Goal: Task Accomplishment & Management: Manage account settings

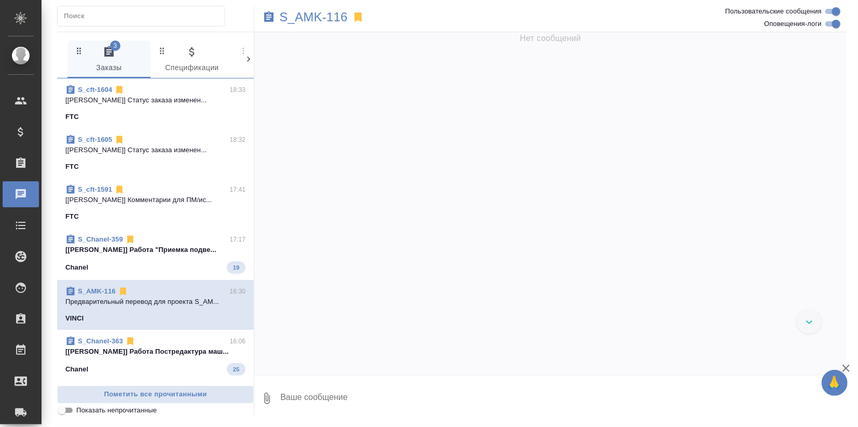
scroll to position [9478, 0]
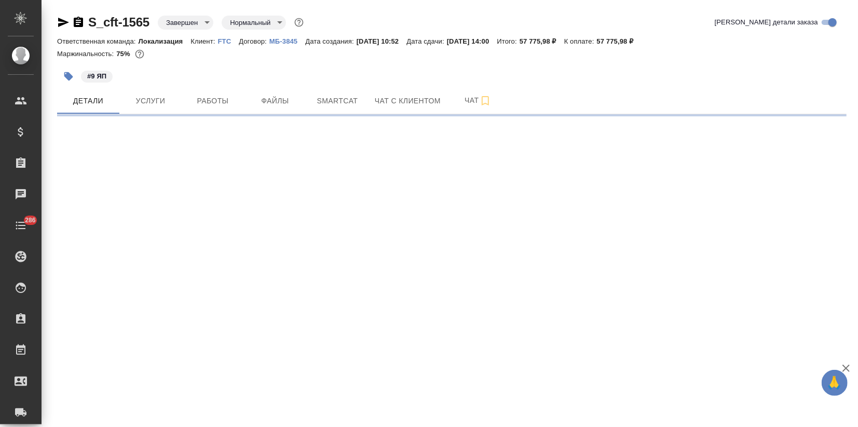
select select "RU"
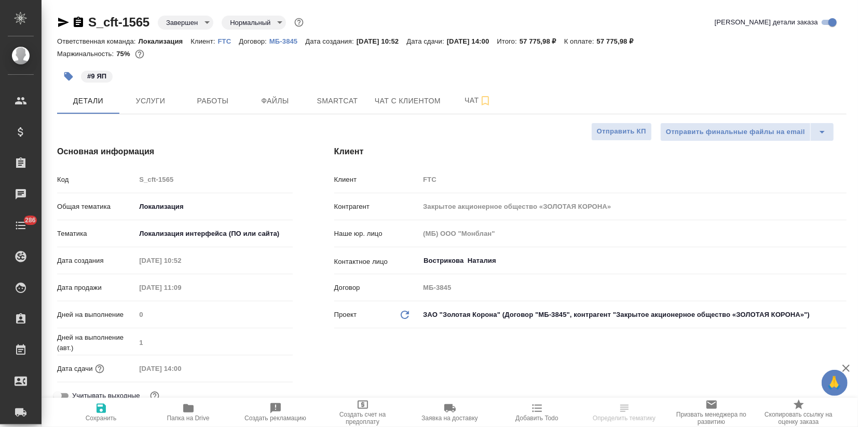
type textarea "x"
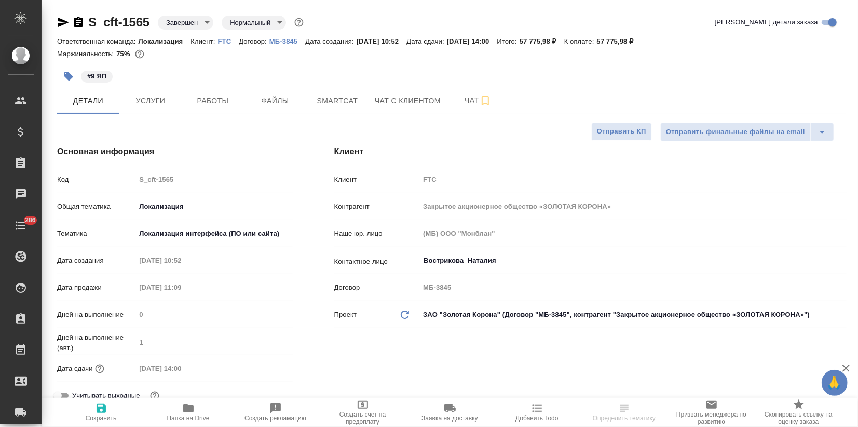
type textarea "x"
type input "[PERSON_NAME]"
type input "Сеитов Павел"
type textarea "x"
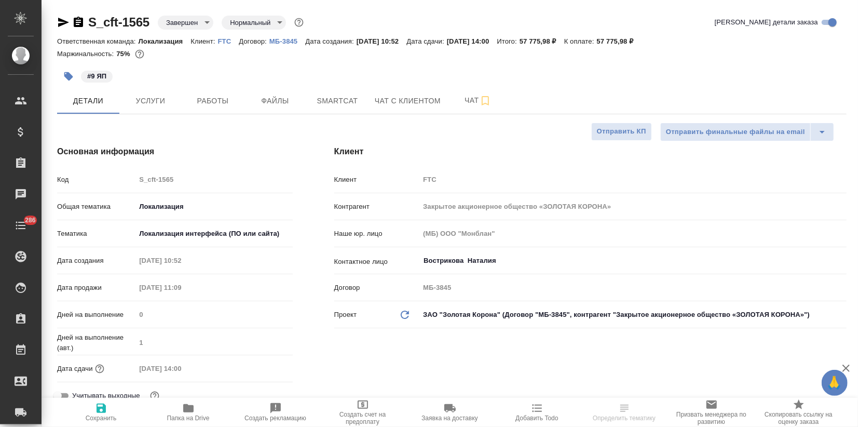
type textarea "x"
click at [148, 99] on span "Услуги" at bounding box center [151, 100] width 50 height 13
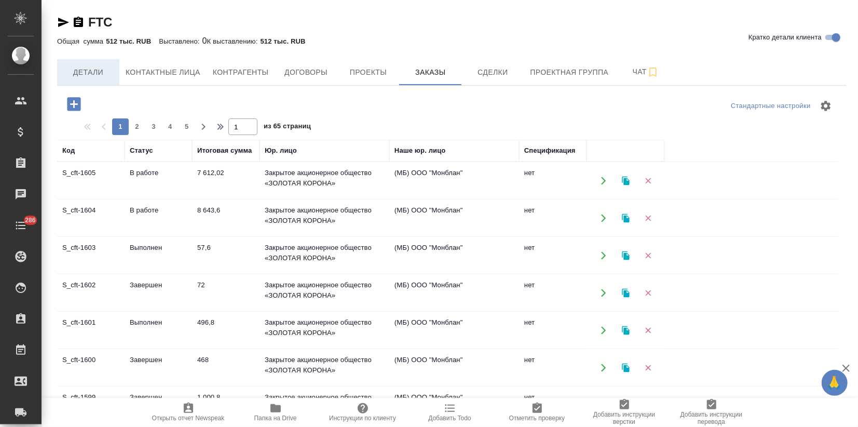
click at [70, 80] on button "Детали" at bounding box center [88, 72] width 62 height 26
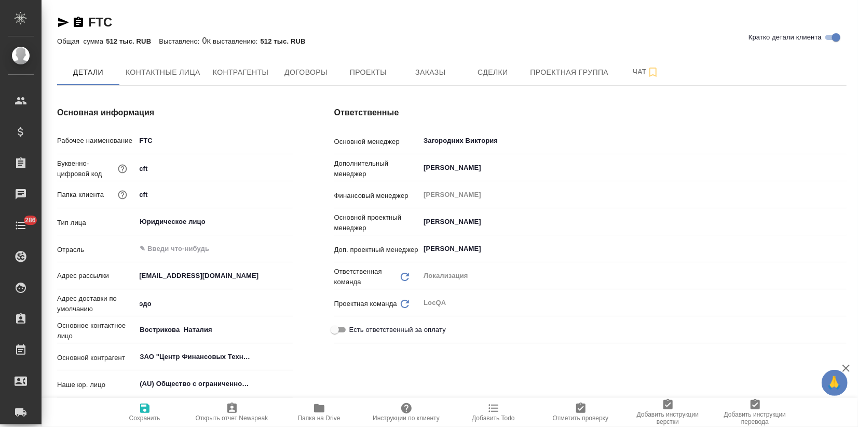
type textarea "x"
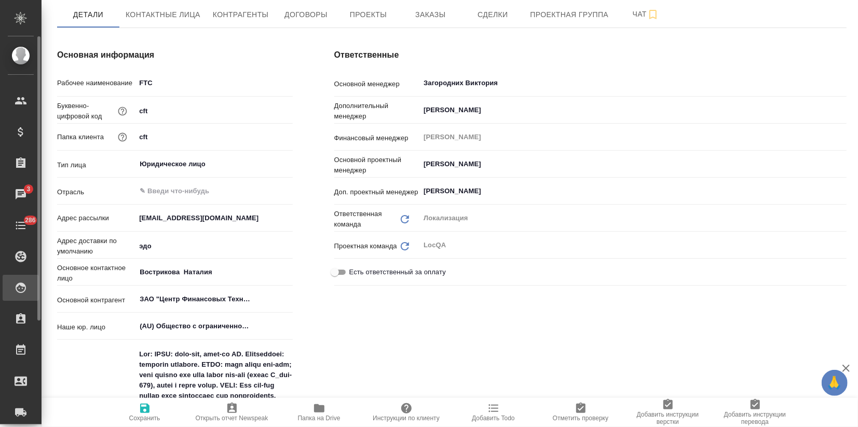
type textarea "x"
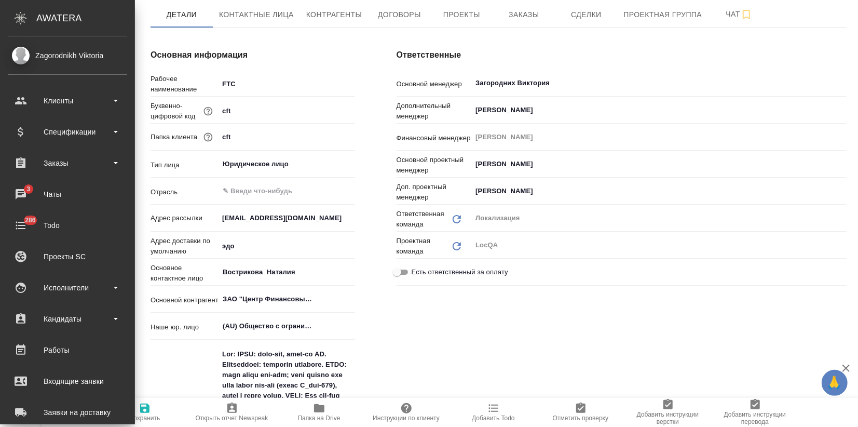
type textarea "x"
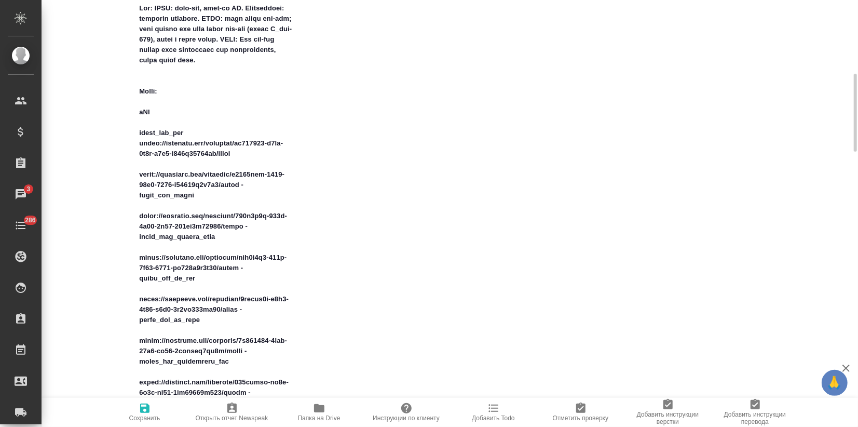
scroll to position [404, 0]
drag, startPoint x: 240, startPoint y: 166, endPoint x: 126, endPoint y: 134, distance: 119.0
type textarea "x"
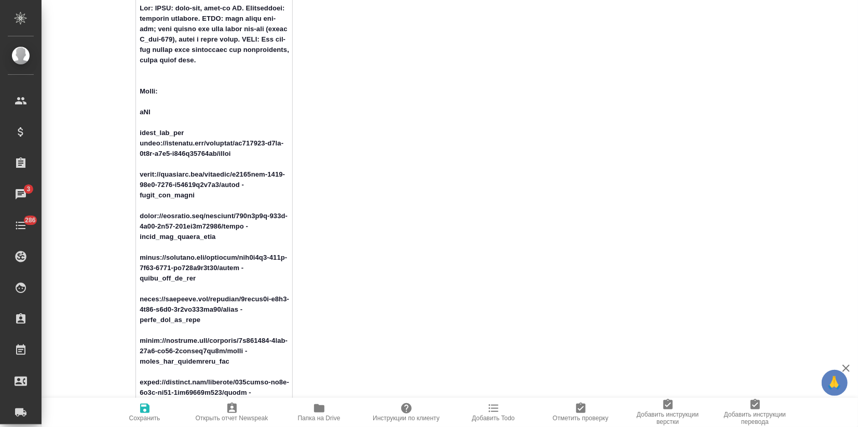
drag, startPoint x: 195, startPoint y: 145, endPoint x: 138, endPoint y: 145, distance: 56.6
type textarea "Loc: ПЕМТ: англ-нем, англ-фр ДА. Комментарий: денежные переводы. GLQA: есть гло…"
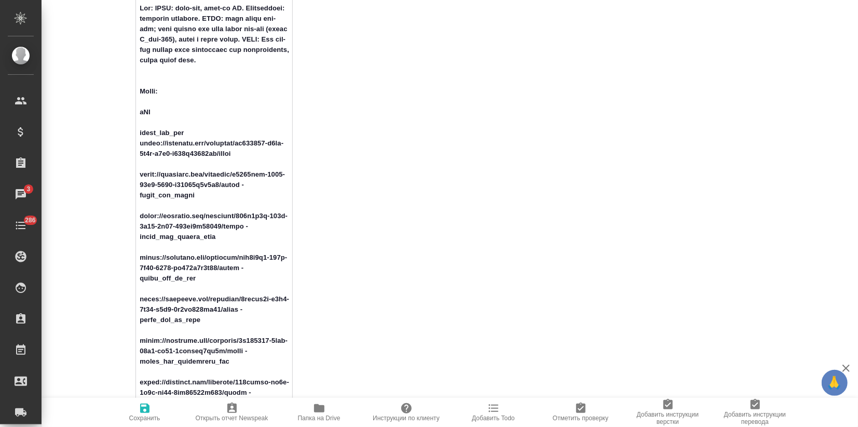
type textarea "x"
type textarea "Loc: ПЕМТ: англ-нем, англ-фр ДА. Комментарий: денежные переводы. GLQA: есть гло…"
type textarea "x"
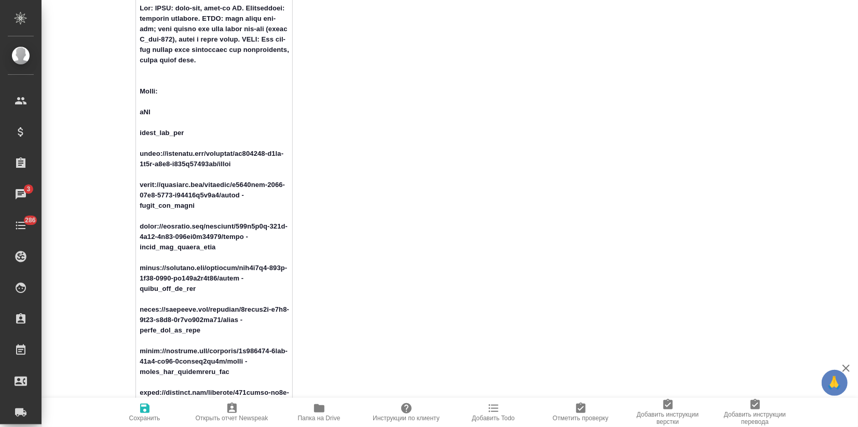
type textarea "Loc: ПЕМТ: англ-нем, англ-фр ДА. Комментарий: денежные переводы. GLQA: есть гло…"
click at [141, 415] on span "Сохранить" at bounding box center [144, 417] width 31 height 7
type textarea "x"
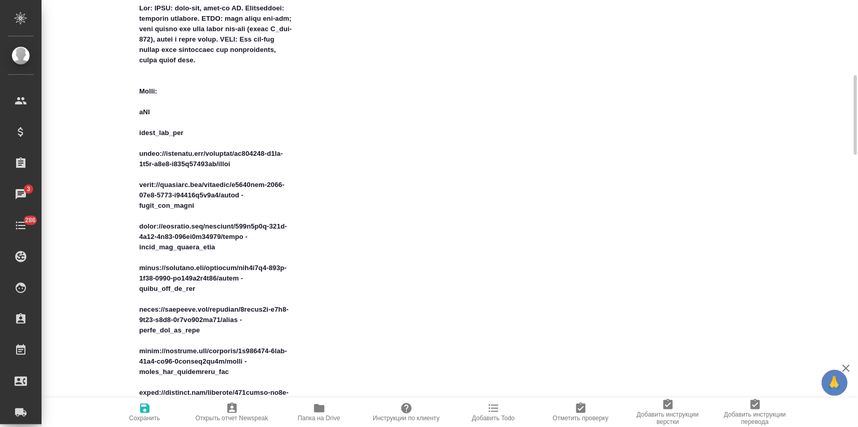
type textarea "x"
drag, startPoint x: 250, startPoint y: 174, endPoint x: 127, endPoint y: 166, distance: 122.8
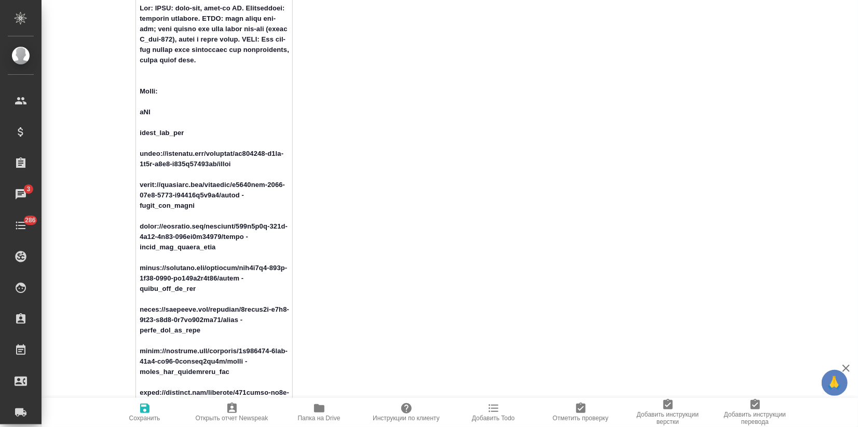
drag, startPoint x: 196, startPoint y: 215, endPoint x: 133, endPoint y: 195, distance: 66.0
drag, startPoint x: 224, startPoint y: 261, endPoint x: 136, endPoint y: 237, distance: 91.4
drag, startPoint x: 214, startPoint y: 299, endPoint x: 132, endPoint y: 278, distance: 84.0
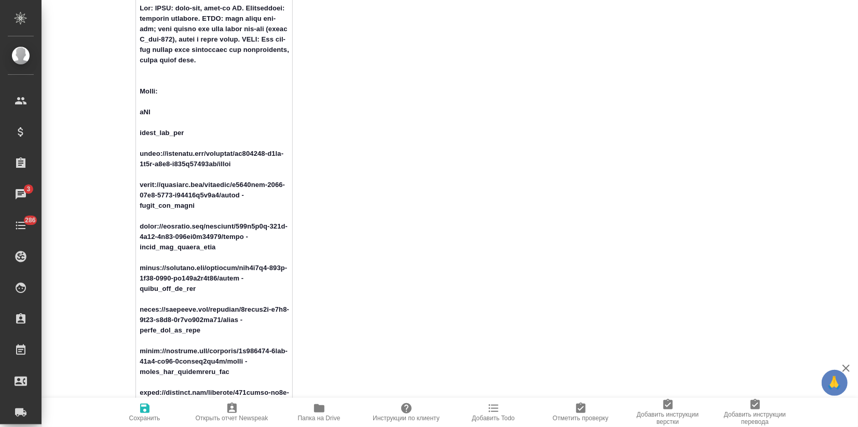
drag, startPoint x: 209, startPoint y: 341, endPoint x: 129, endPoint y: 319, distance: 82.7
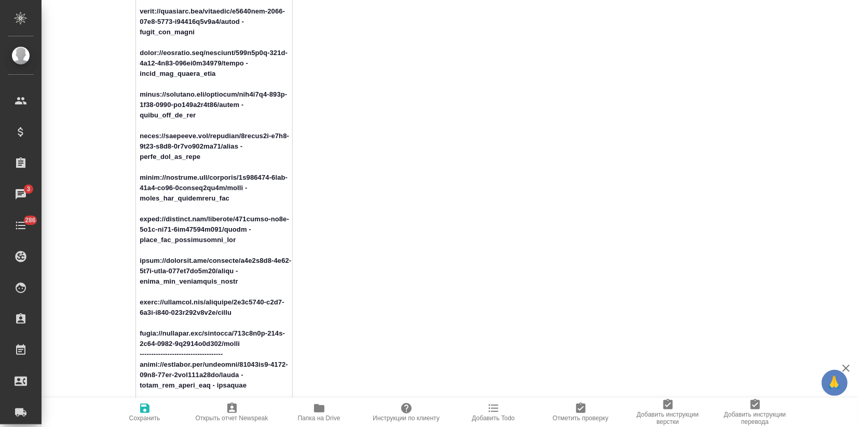
drag, startPoint x: 226, startPoint y: 209, endPoint x: 137, endPoint y: 182, distance: 92.6
drag, startPoint x: 233, startPoint y: 249, endPoint x: 137, endPoint y: 225, distance: 99.0
drag, startPoint x: 204, startPoint y: 287, endPoint x: 101, endPoint y: 263, distance: 105.1
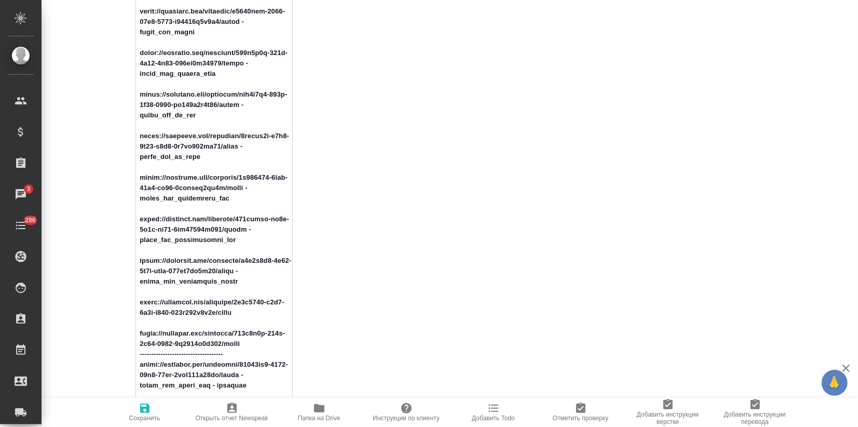
drag, startPoint x: 226, startPoint y: 322, endPoint x: 107, endPoint y: 309, distance: 119.1
drag, startPoint x: 245, startPoint y: 352, endPoint x: 139, endPoint y: 342, distance: 106.9
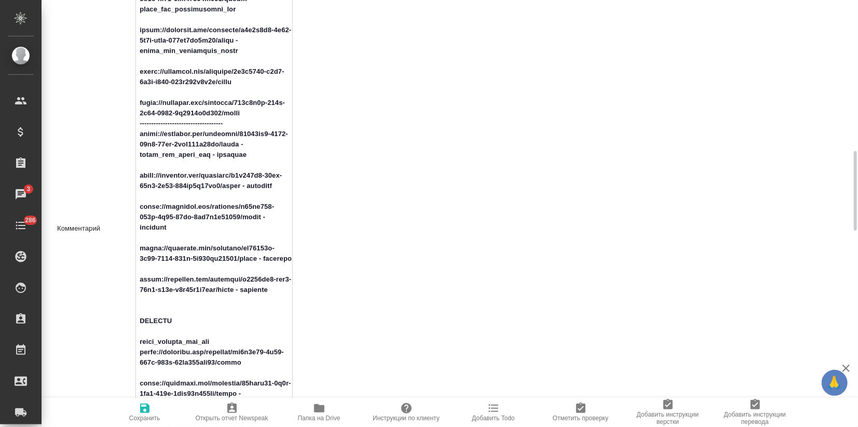
scroll to position [808, 0]
type textarea "x"
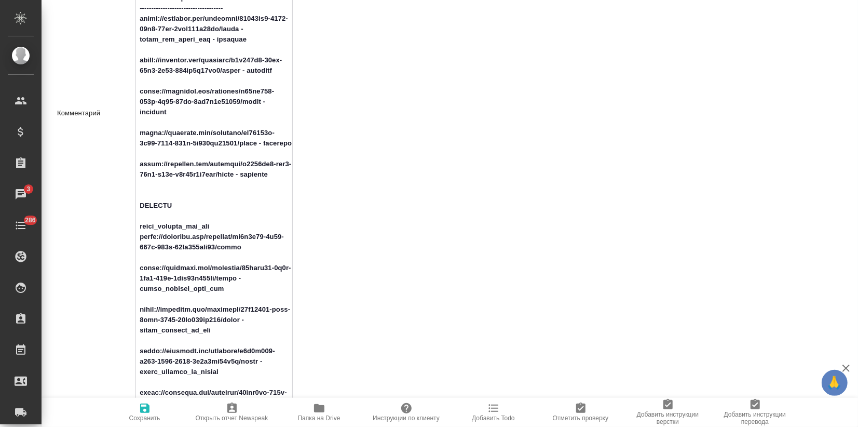
drag, startPoint x: 241, startPoint y: 245, endPoint x: 133, endPoint y: 233, distance: 108.6
click at [133, 233] on div "Комментарий x" at bounding box center [175, 113] width 236 height 1270
click at [222, 224] on textarea at bounding box center [214, 112] width 156 height 1264
type textarea "Loc: ПЕМТ: англ-нем, англ-фр ДА. Комментарий: денежные переводы. GLQA: есть гло…"
type textarea "x"
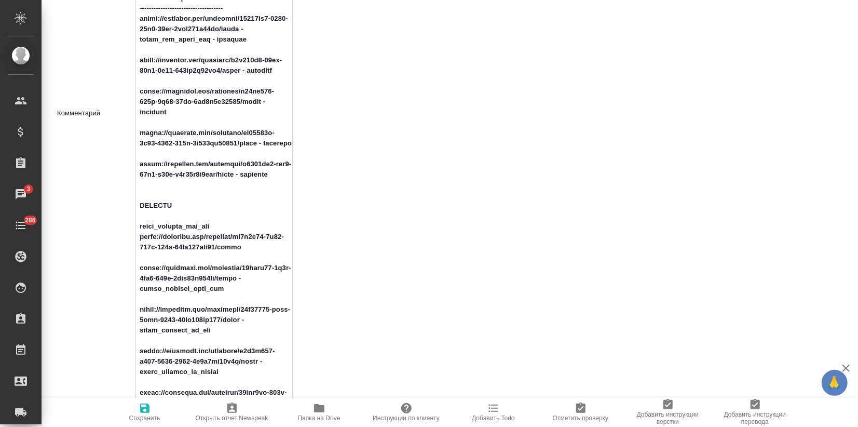
type textarea "x"
type textarea "Loc: ПЕМТ: англ-нем, англ-фр ДА. Комментарий: денежные переводы. GLQA: есть гло…"
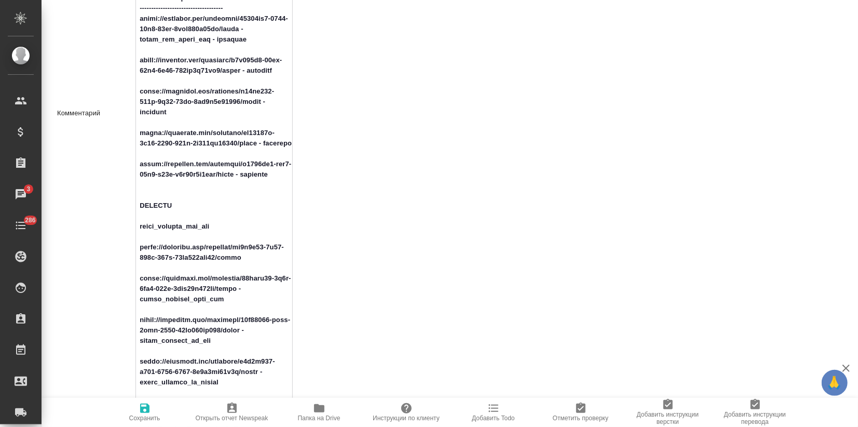
type textarea "x"
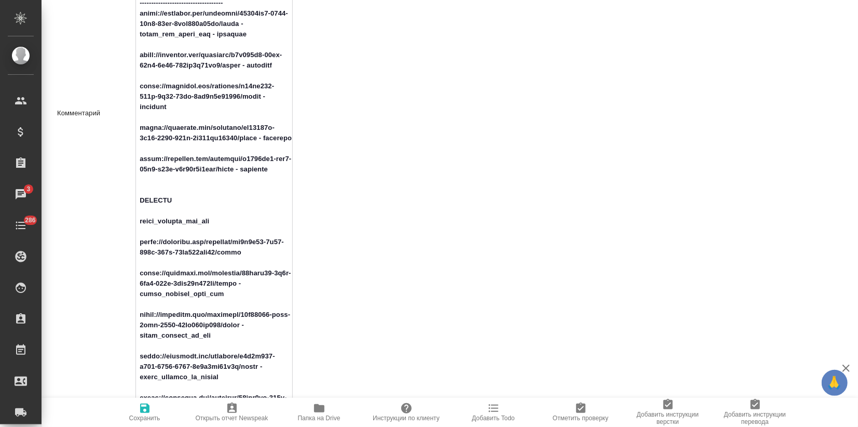
type textarea "Loc: ПЕМТ: англ-нем, англ-фр ДА. Комментарий: денежные переводы. GLQA: есть гло…"
click at [143, 414] on icon "button" at bounding box center [145, 408] width 12 height 12
type textarea "x"
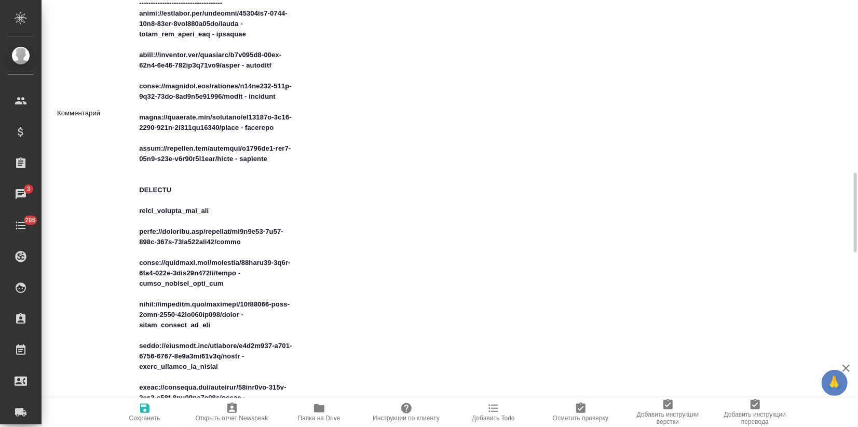
type textarea "x"
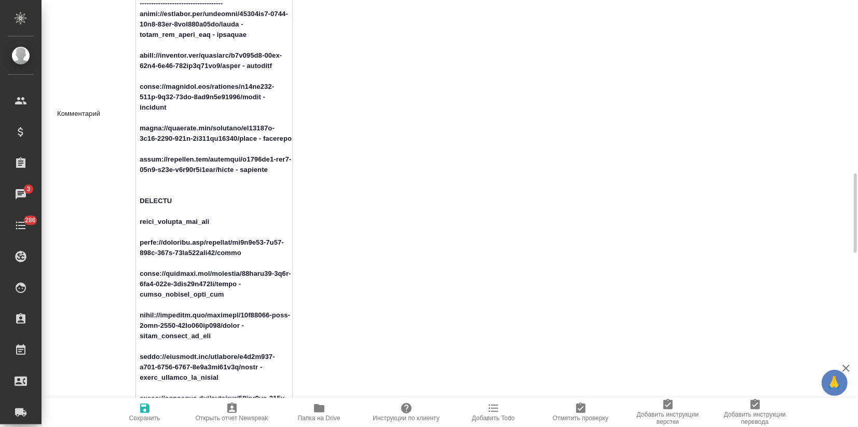
scroll to position [928, 0]
drag, startPoint x: 221, startPoint y: 294, endPoint x: 129, endPoint y: 277, distance: 94.1
click at [129, 277] on div "Комментарий x" at bounding box center [175, 113] width 236 height 1280
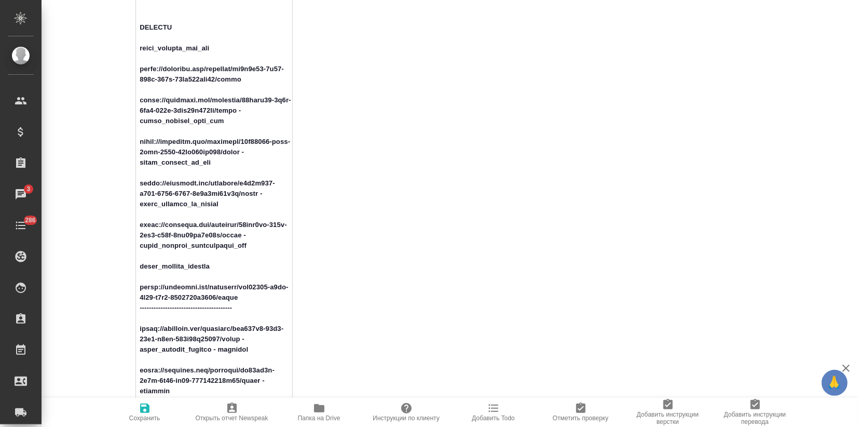
drag, startPoint x: 214, startPoint y: 161, endPoint x: 139, endPoint y: 139, distance: 78.4
drag, startPoint x: 226, startPoint y: 202, endPoint x: 132, endPoint y: 185, distance: 96.1
drag, startPoint x: 249, startPoint y: 246, endPoint x: 130, endPoint y: 225, distance: 120.7
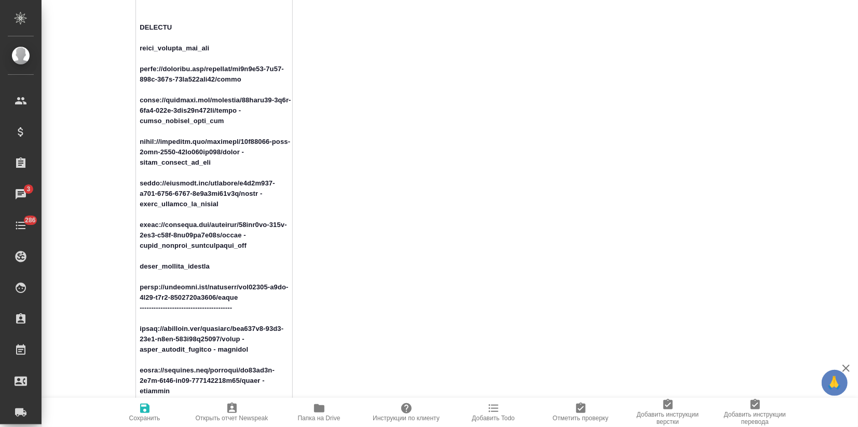
drag, startPoint x: 241, startPoint y: 299, endPoint x: 97, endPoint y: 289, distance: 144.7
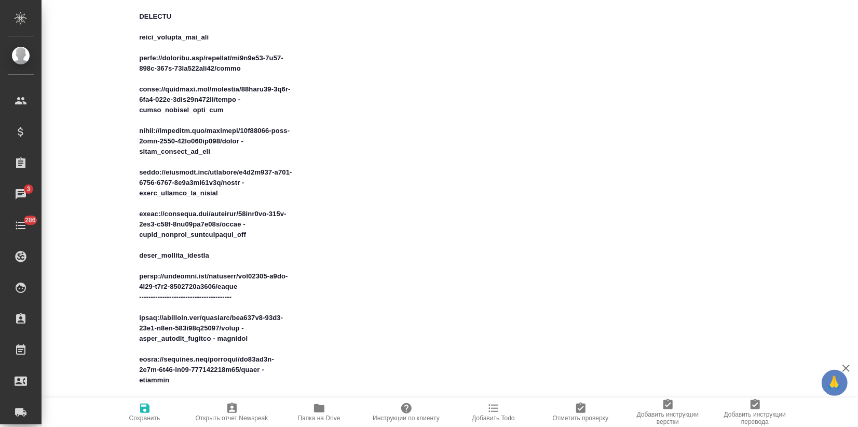
type textarea "x"
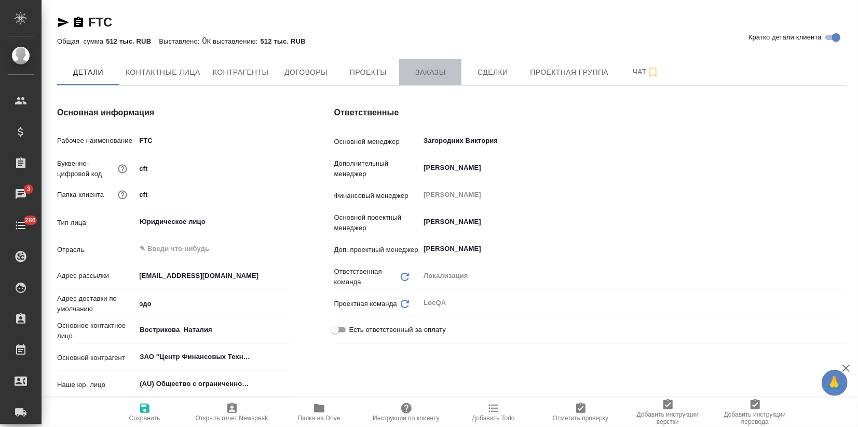
click at [444, 75] on span "Заказы" at bounding box center [430, 72] width 50 height 13
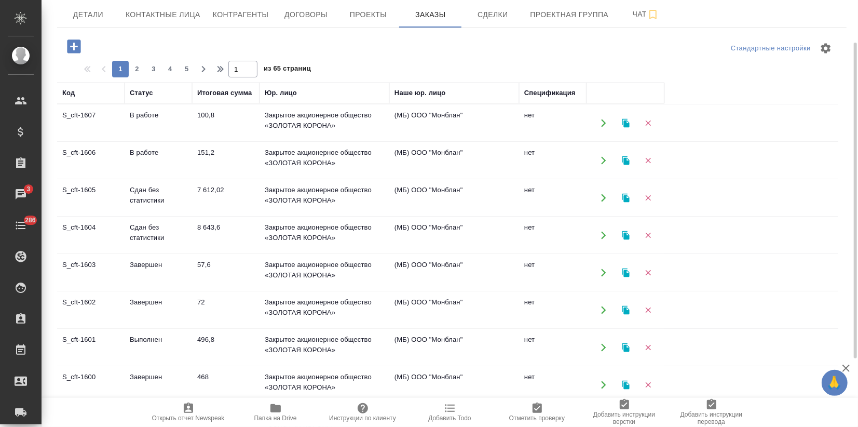
scroll to position [115, 0]
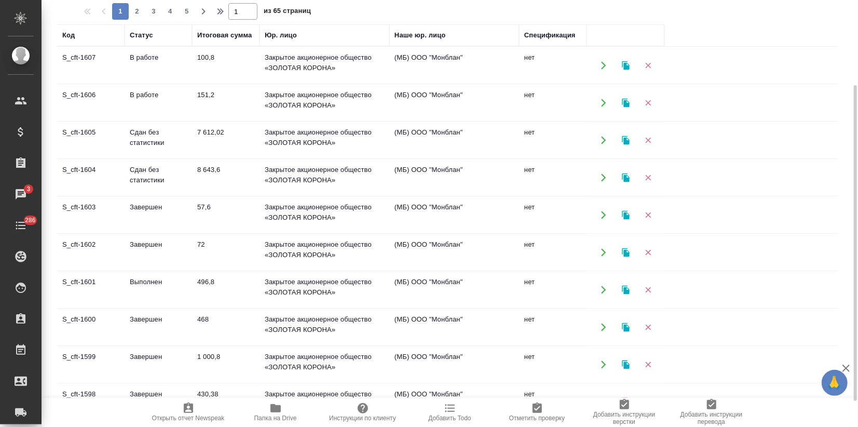
click at [165, 288] on td "Выполнен" at bounding box center [158, 290] width 67 height 36
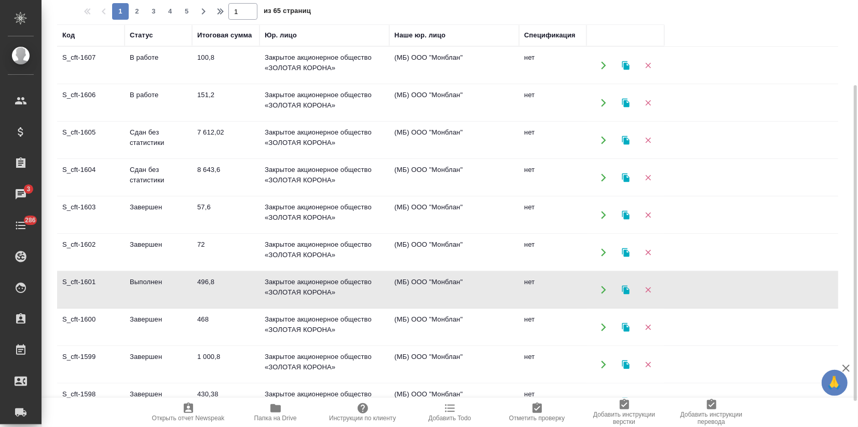
click at [165, 288] on td "Выполнен" at bounding box center [158, 290] width 67 height 36
click at [174, 170] on td "Сдан без статистики" at bounding box center [158, 177] width 67 height 36
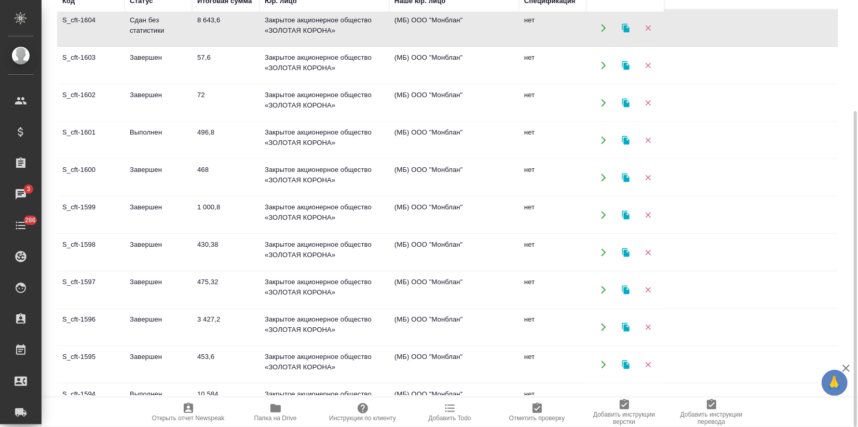
click at [186, 140] on td "Выполнен" at bounding box center [158, 140] width 67 height 36
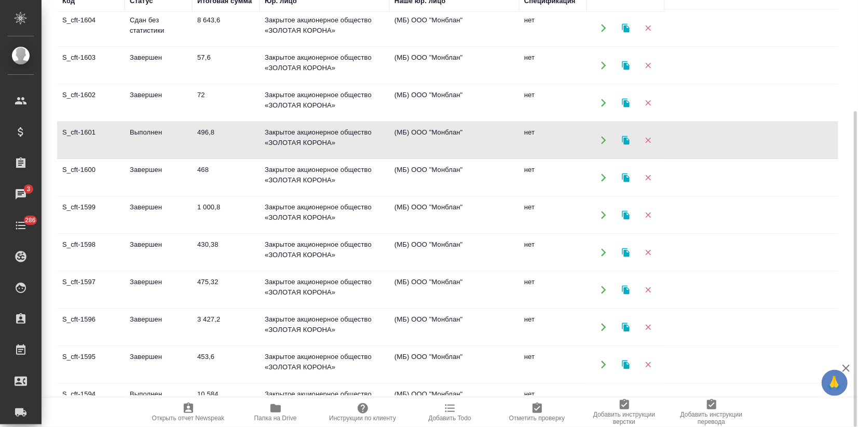
click at [186, 140] on td "Выполнен" at bounding box center [158, 140] width 67 height 36
click at [199, 275] on td "475,32" at bounding box center [225, 290] width 67 height 36
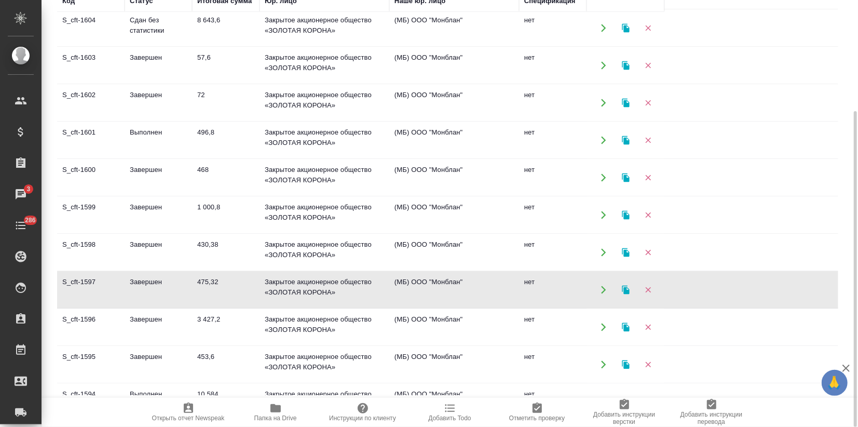
click at [163, 329] on td "Завершен" at bounding box center [158, 327] width 67 height 36
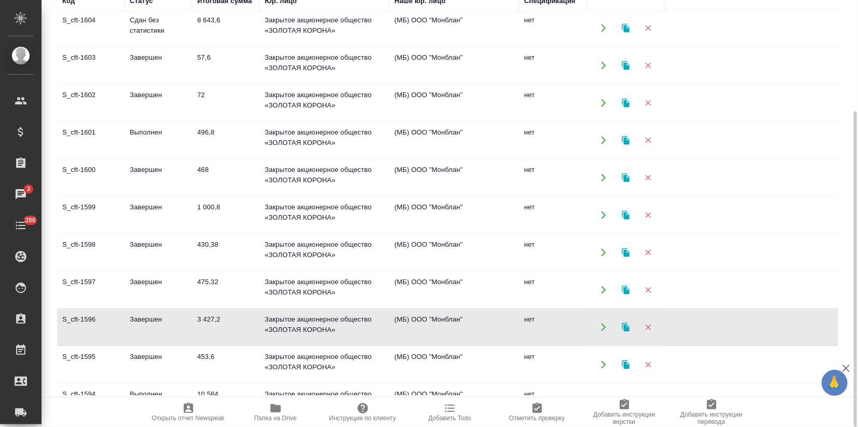
click at [163, 329] on td "Завершен" at bounding box center [158, 327] width 67 height 36
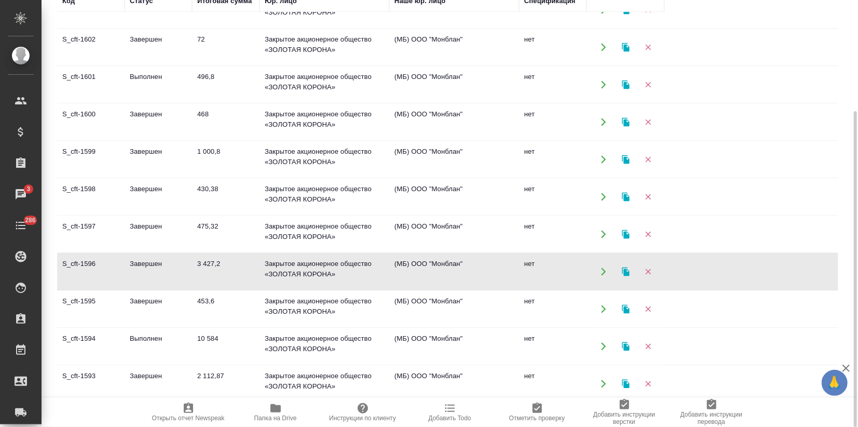
scroll to position [288, 0]
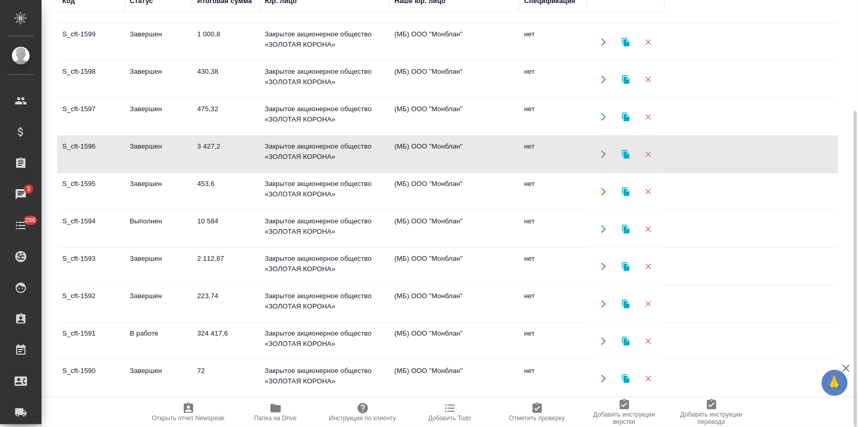
click at [198, 189] on td "453,6" at bounding box center [225, 191] width 67 height 36
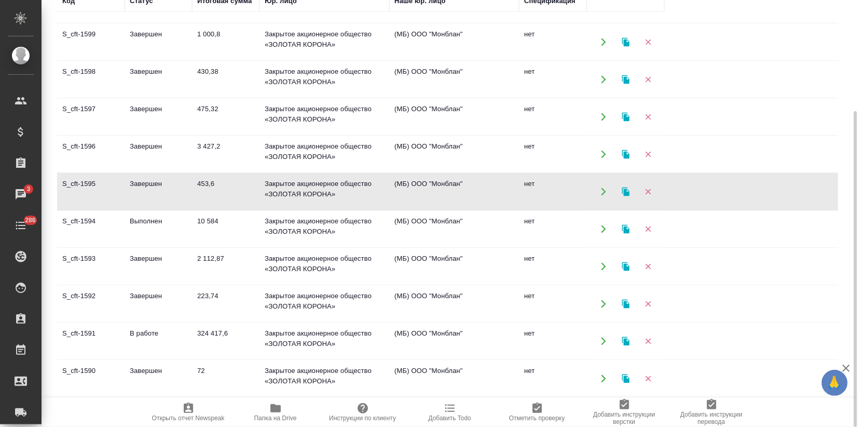
click at [198, 189] on td "453,6" at bounding box center [225, 191] width 67 height 36
click at [153, 263] on td "Завершен" at bounding box center [158, 266] width 67 height 36
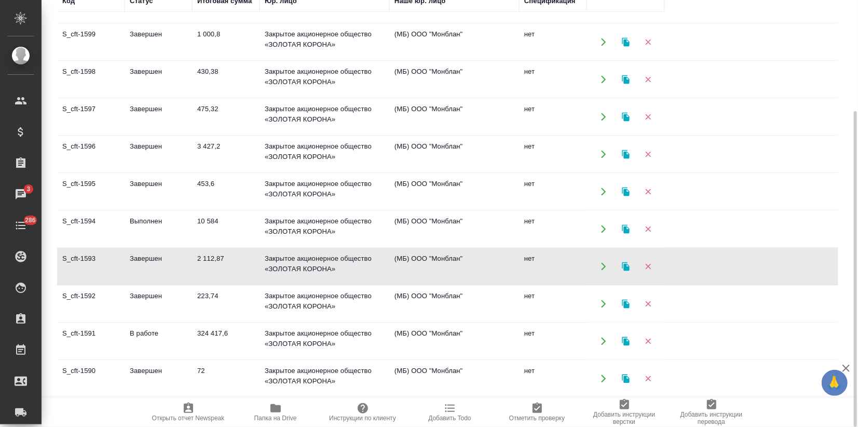
click at [627, 266] on icon "button" at bounding box center [625, 266] width 7 height 9
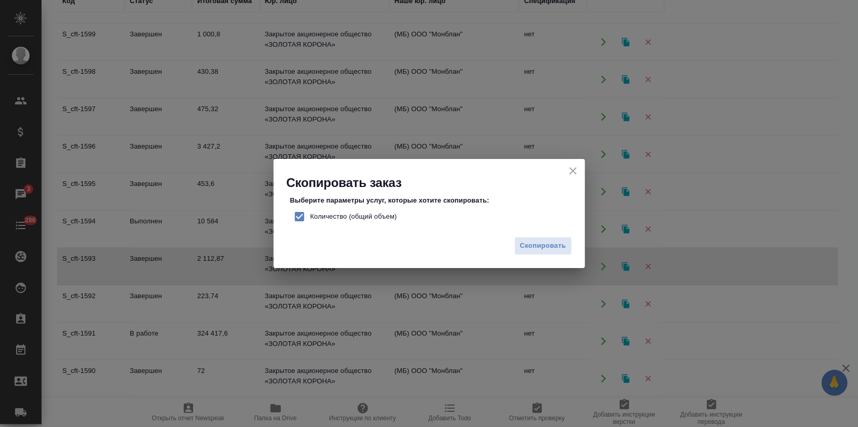
click at [304, 218] on input "Количество (общий объем)" at bounding box center [300, 217] width 22 height 22
checkbox input "false"
click at [536, 245] on span "Скопировать" at bounding box center [543, 246] width 46 height 12
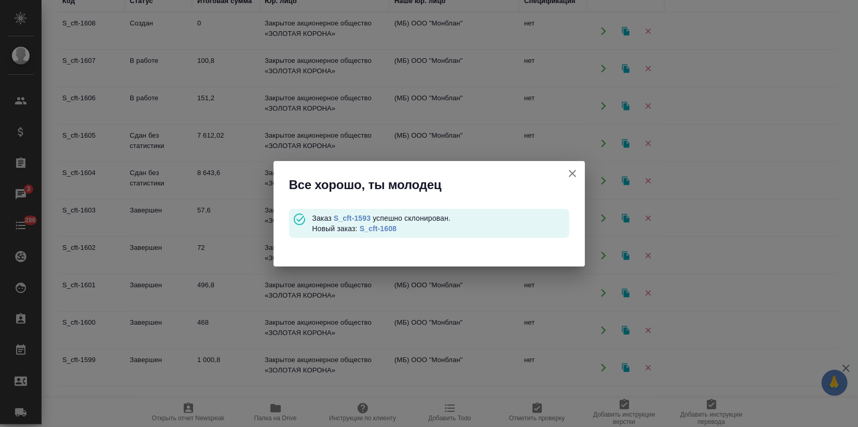
scroll to position [0, 0]
click at [383, 225] on link "S_cft-1608" at bounding box center [378, 228] width 37 height 8
click at [382, 227] on link "S_cft-1608" at bounding box center [378, 228] width 37 height 8
click at [568, 170] on icon "button" at bounding box center [572, 173] width 12 height 12
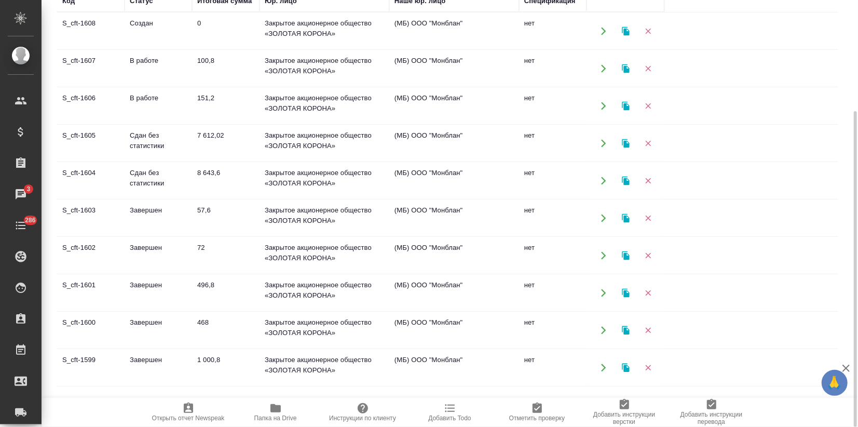
click at [145, 171] on td "Сдан без статистики" at bounding box center [158, 180] width 67 height 36
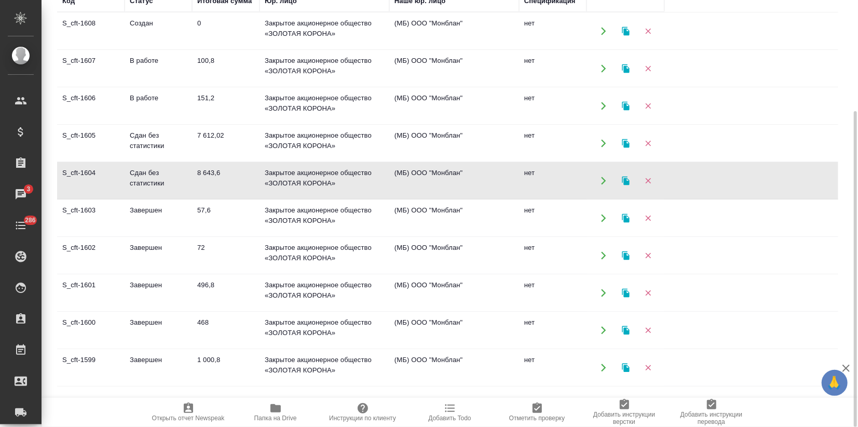
click at [145, 171] on td "Сдан без статистики" at bounding box center [158, 180] width 67 height 36
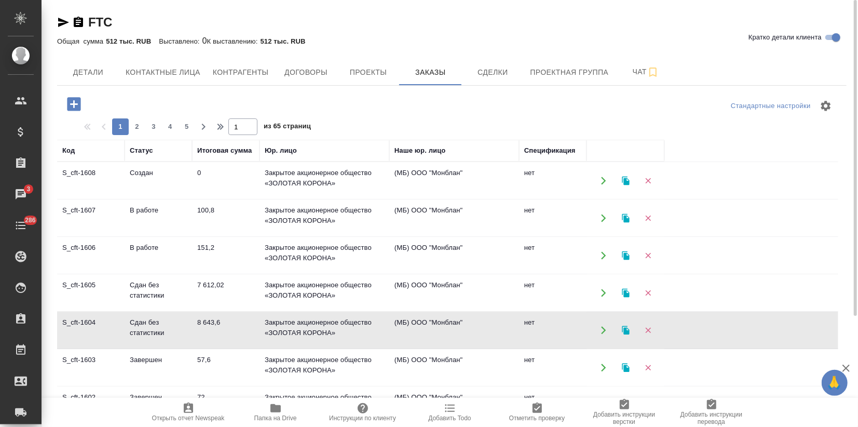
click at [144, 126] on span "2" at bounding box center [137, 126] width 17 height 10
type input "2"
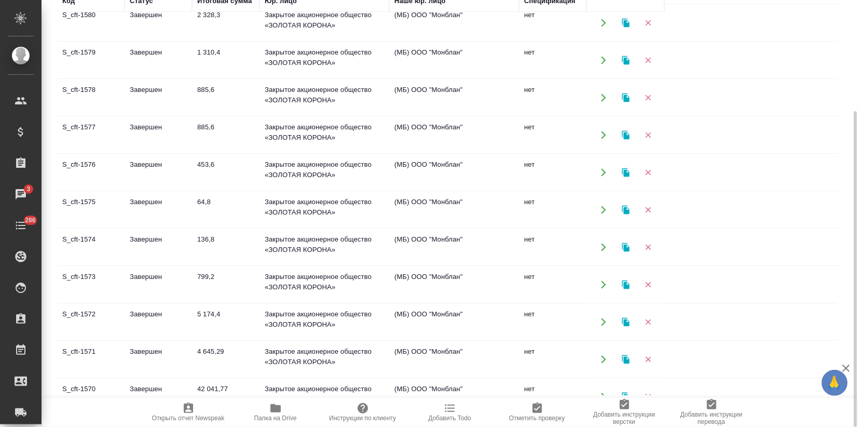
scroll to position [173, 0]
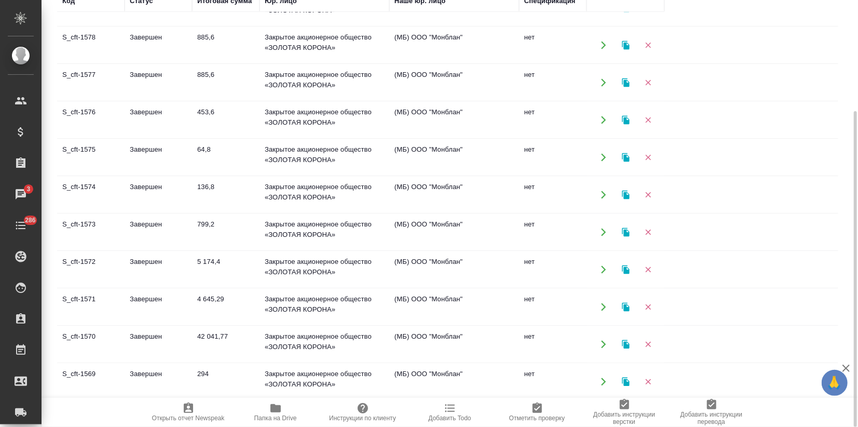
click at [163, 300] on td "Завершен" at bounding box center [158, 307] width 67 height 36
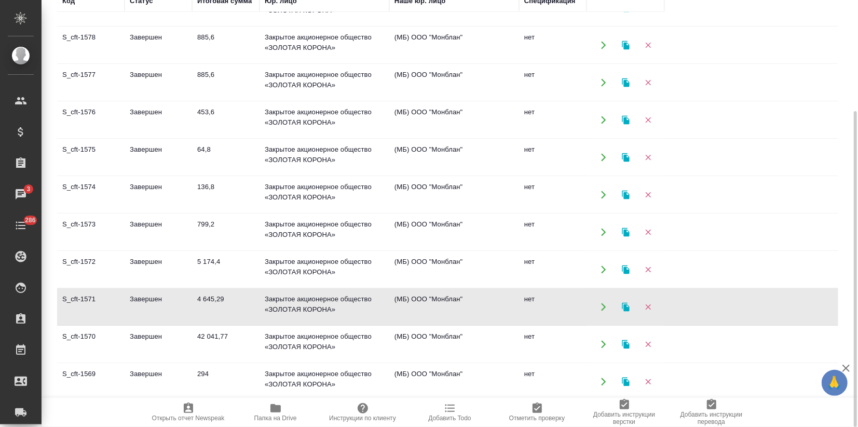
click at [163, 300] on td "Завершен" at bounding box center [158, 307] width 67 height 36
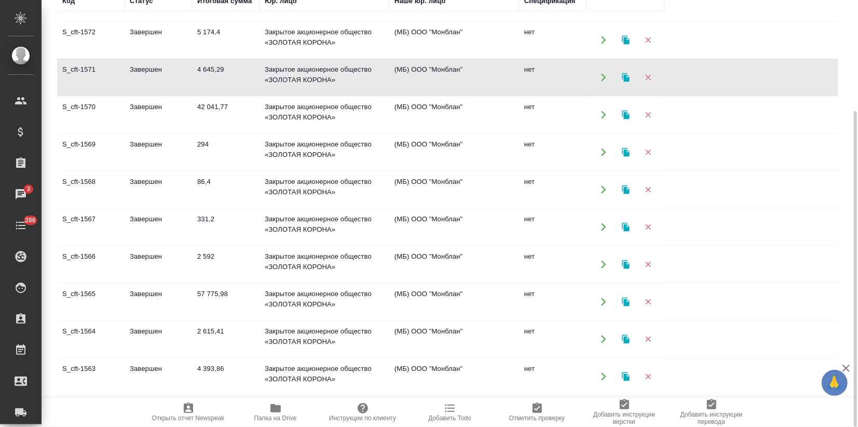
scroll to position [550, 0]
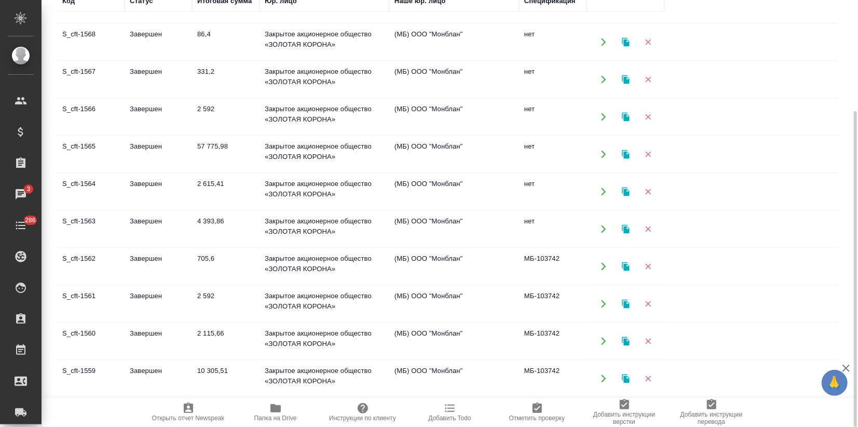
click at [195, 336] on td "2 115,66" at bounding box center [225, 341] width 67 height 36
click at [194, 336] on td "2 115,66" at bounding box center [225, 341] width 67 height 36
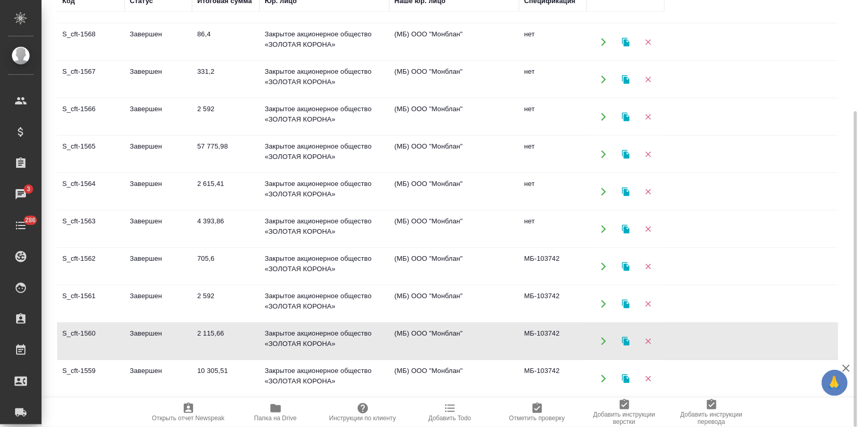
click at [162, 217] on td "Завершен" at bounding box center [158, 229] width 67 height 36
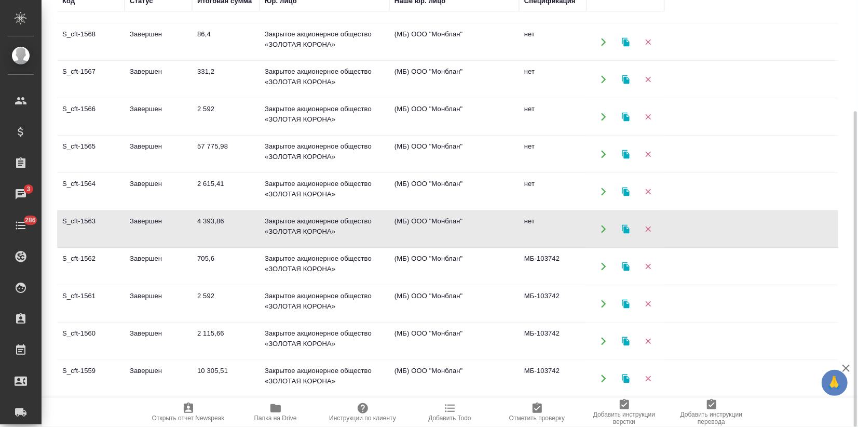
click at [162, 216] on td "Завершен" at bounding box center [158, 229] width 67 height 36
click at [129, 363] on td "Завершен" at bounding box center [158, 378] width 67 height 36
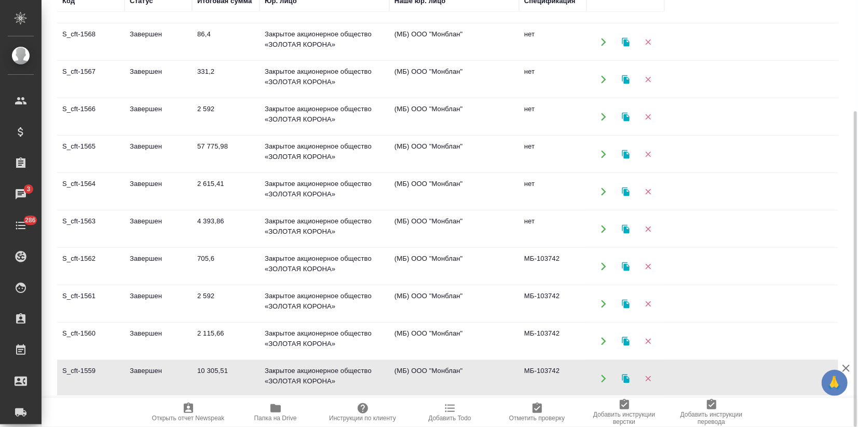
click at [129, 363] on td "Завершен" at bounding box center [158, 378] width 67 height 36
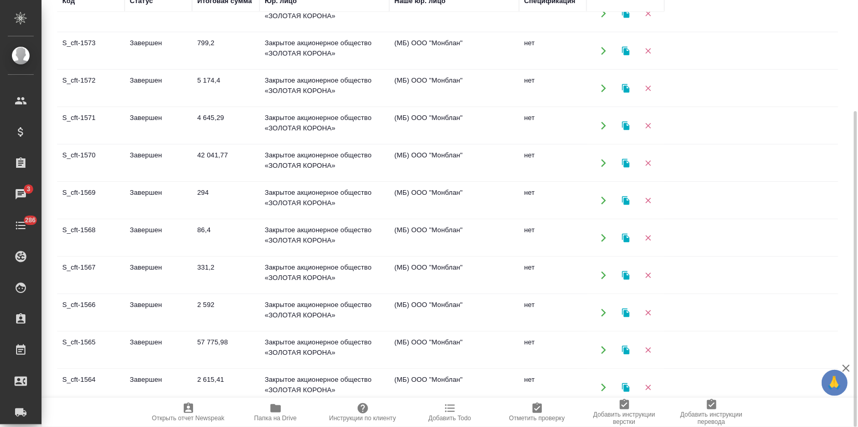
scroll to position [262, 0]
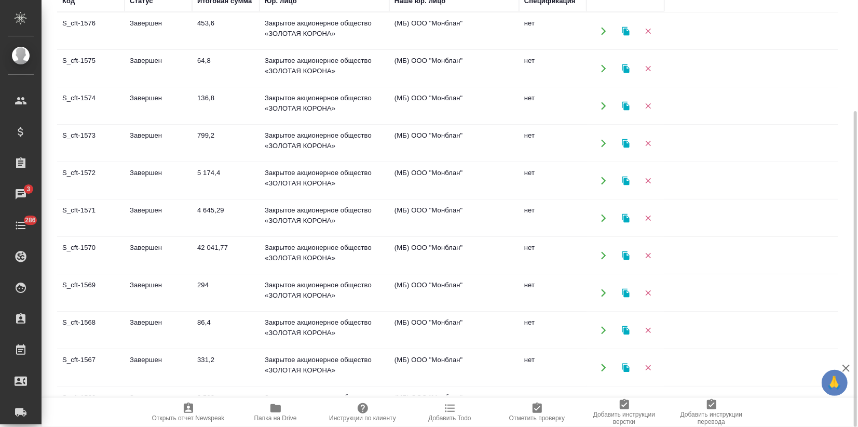
click at [170, 204] on td "Завершен" at bounding box center [158, 218] width 67 height 36
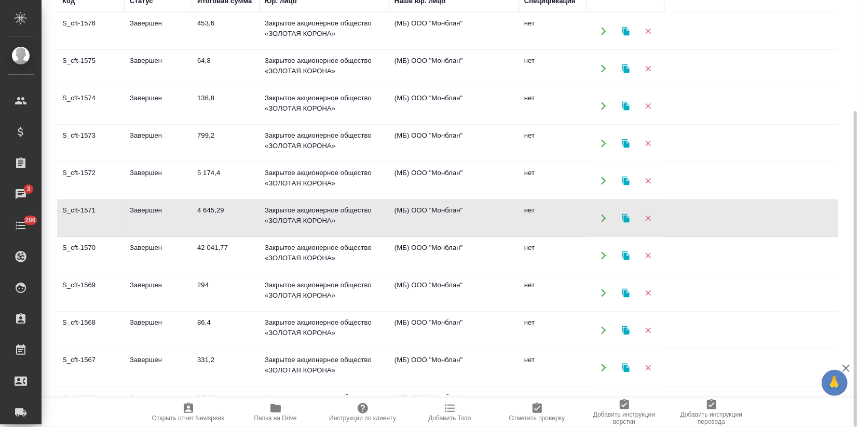
click at [170, 204] on td "Завершен" at bounding box center [158, 218] width 67 height 36
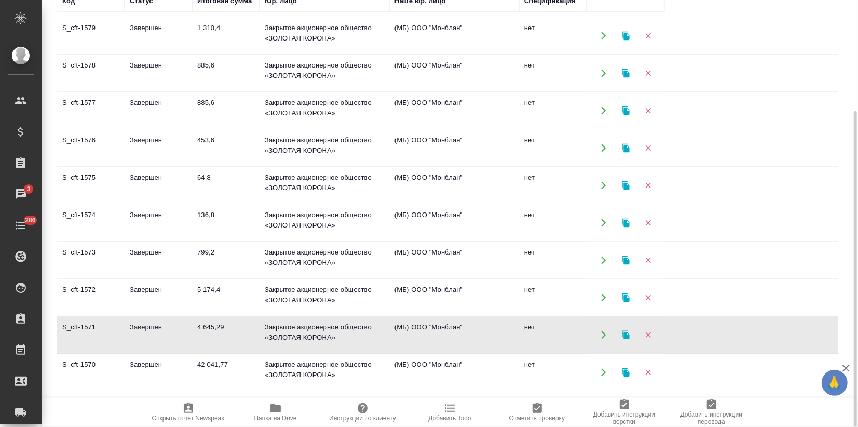
scroll to position [31, 0]
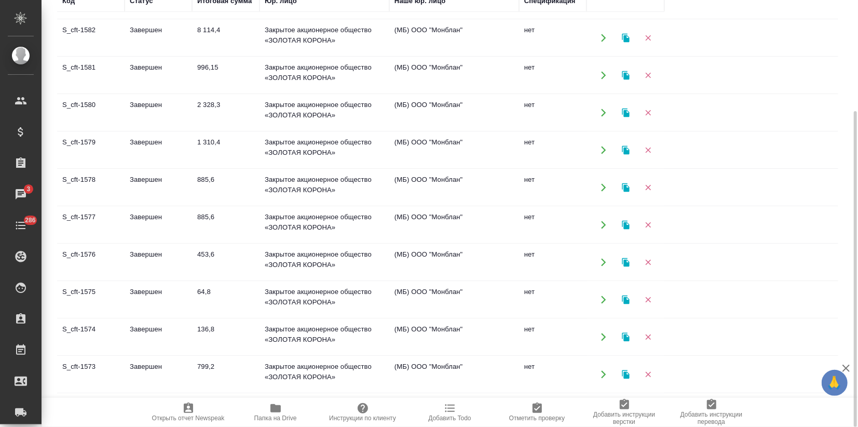
click at [174, 115] on td "Завершен" at bounding box center [158, 112] width 67 height 36
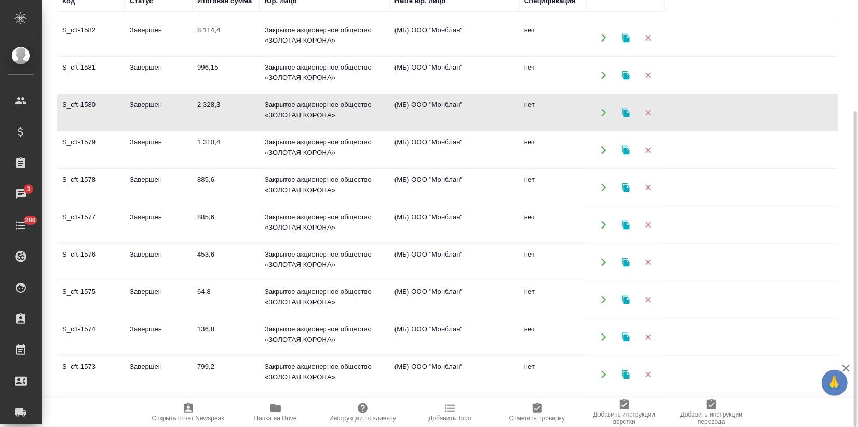
click at [212, 71] on td "996,15" at bounding box center [225, 75] width 67 height 36
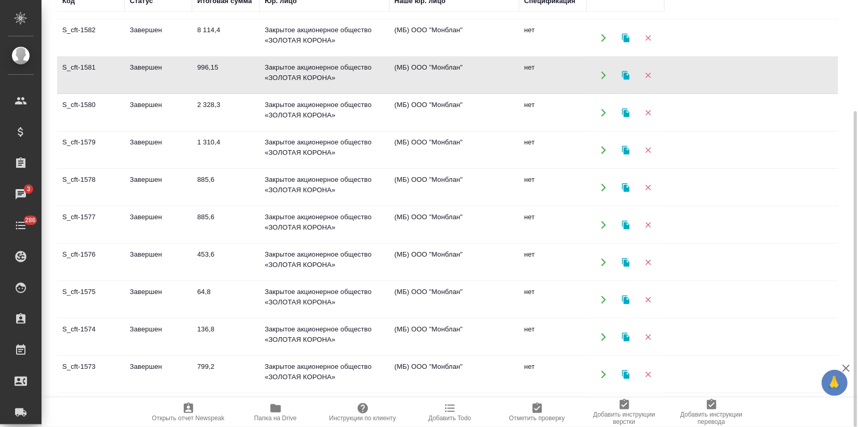
click at [621, 75] on icon "button" at bounding box center [625, 75] width 9 height 9
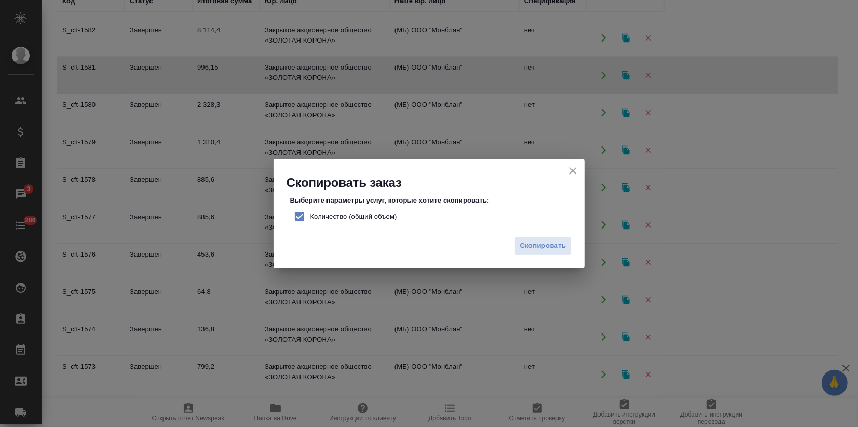
drag, startPoint x: 300, startPoint y: 213, endPoint x: 330, endPoint y: 222, distance: 30.7
click at [301, 213] on input "Количество (общий объем)" at bounding box center [300, 217] width 22 height 22
checkbox input "false"
click at [523, 243] on span "Скопировать" at bounding box center [543, 246] width 46 height 12
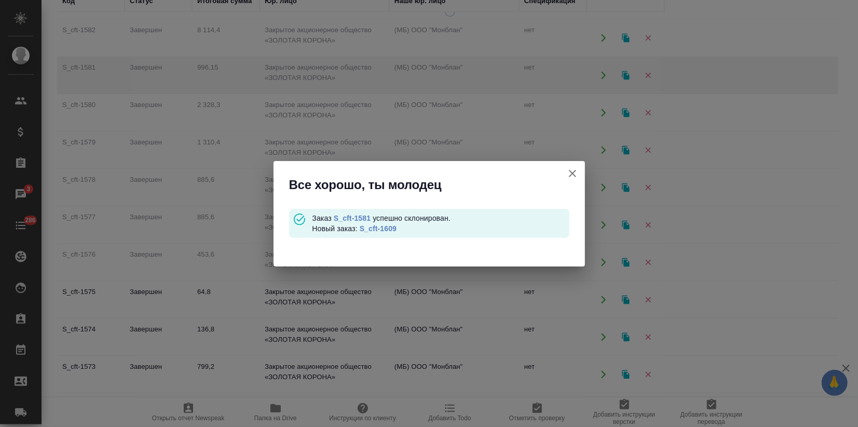
scroll to position [0, 0]
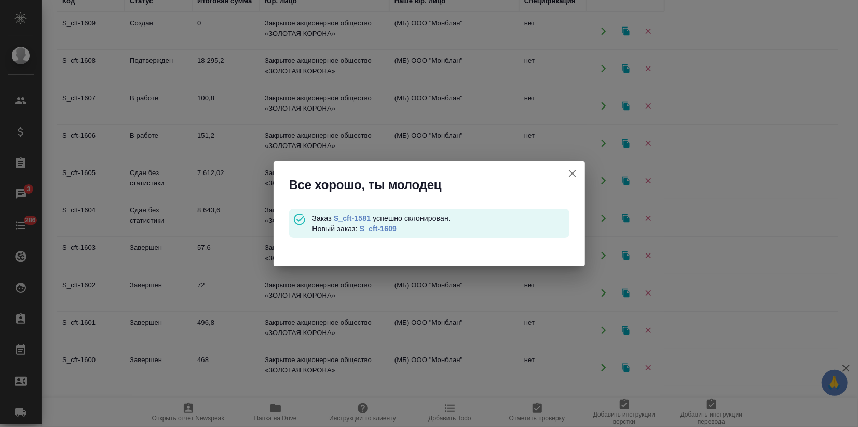
click at [381, 223] on div "Заказ S_cft-1581 успешно склонирован. Новый заказ: S_cft-1609" at bounding box center [440, 223] width 257 height 21
click at [378, 227] on link "S_cft-1609" at bounding box center [378, 228] width 37 height 8
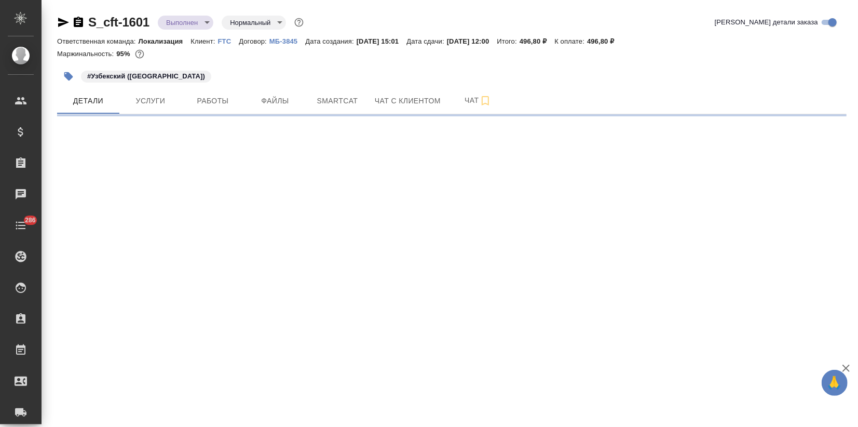
select select "RU"
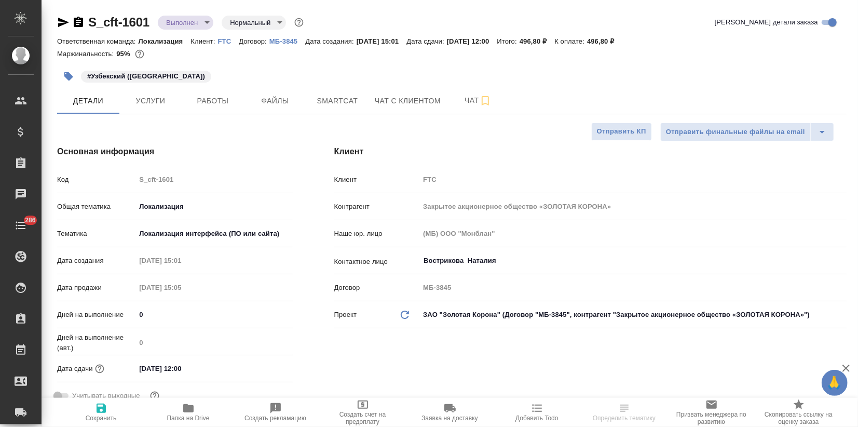
type textarea "x"
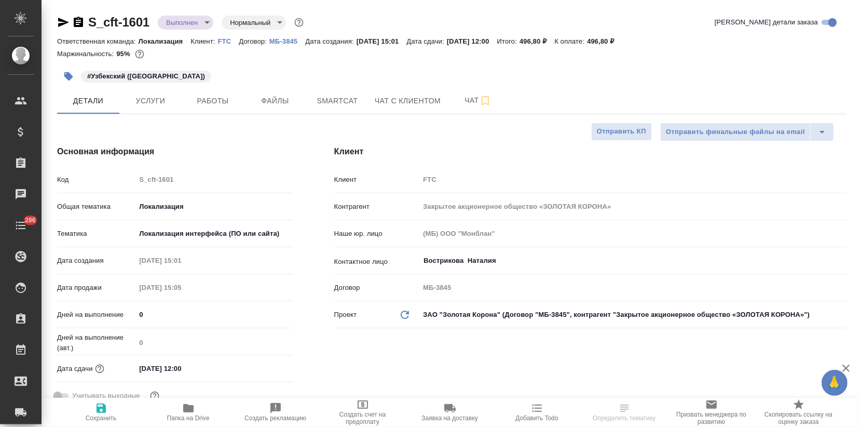
type textarea "x"
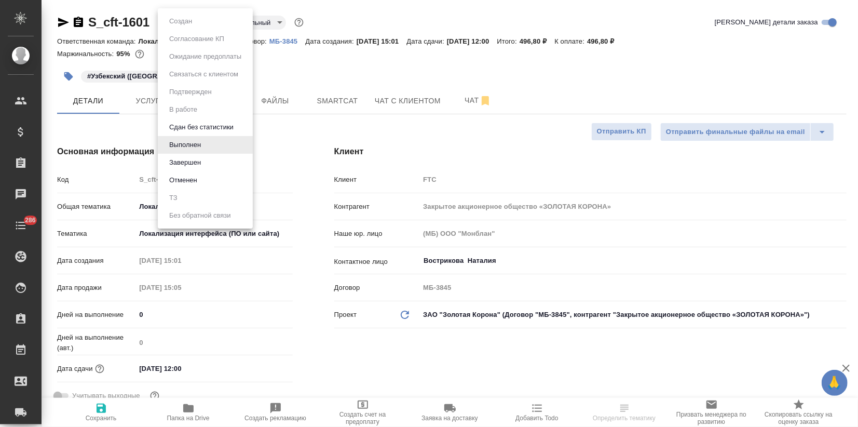
click at [183, 23] on body "🙏 .cls-1 fill:#fff; AWATERA Zagorodnikh Viktoria Клиенты Спецификации Заказы Ча…" at bounding box center [429, 213] width 858 height 427
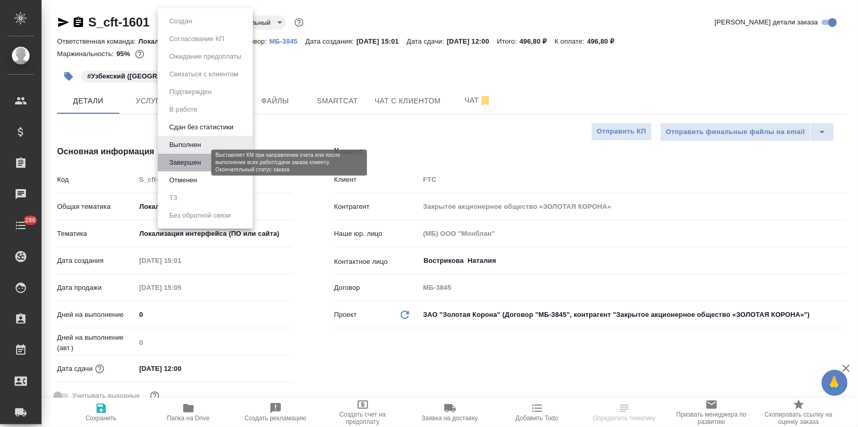
click at [173, 158] on button "Завершен" at bounding box center [185, 162] width 38 height 11
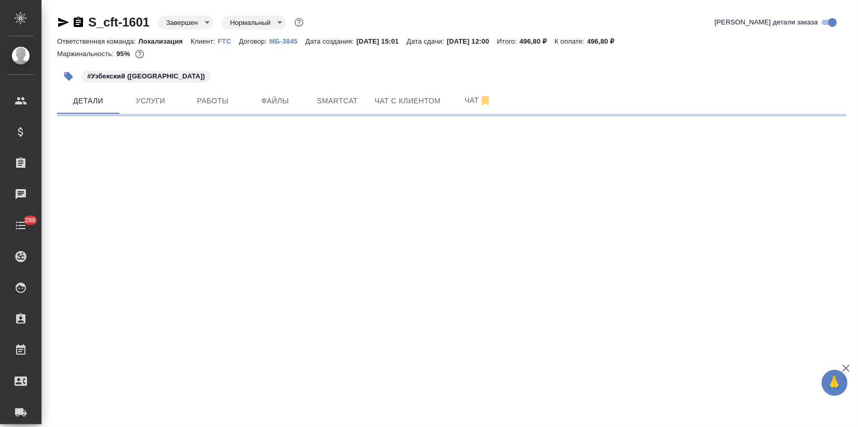
select select "RU"
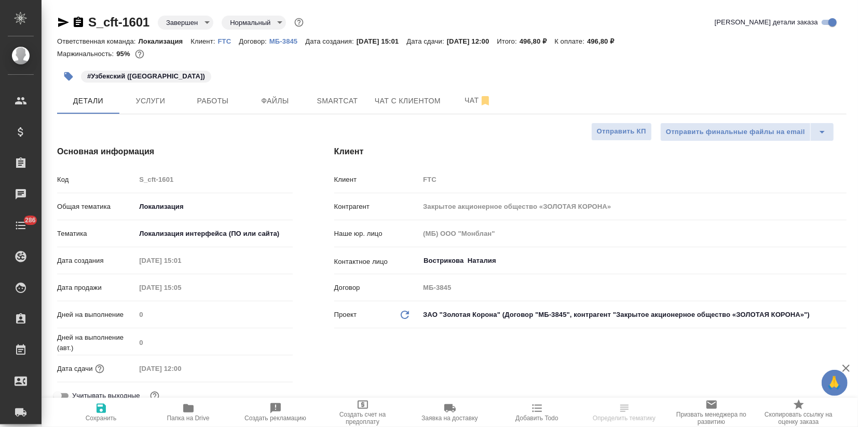
type textarea "x"
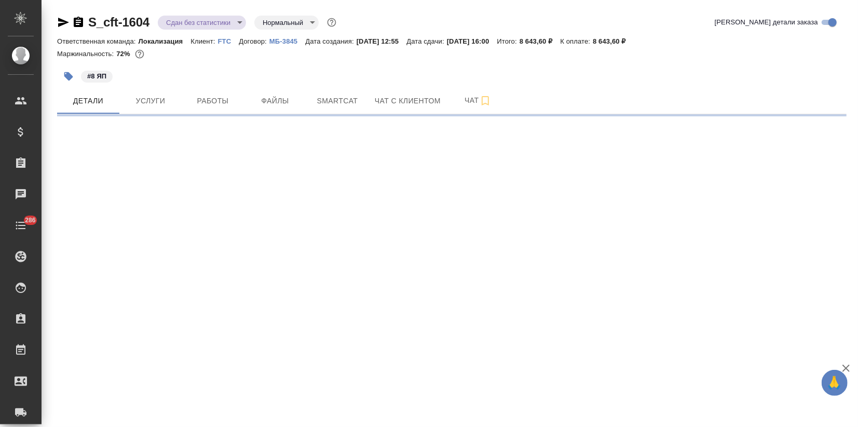
select select "RU"
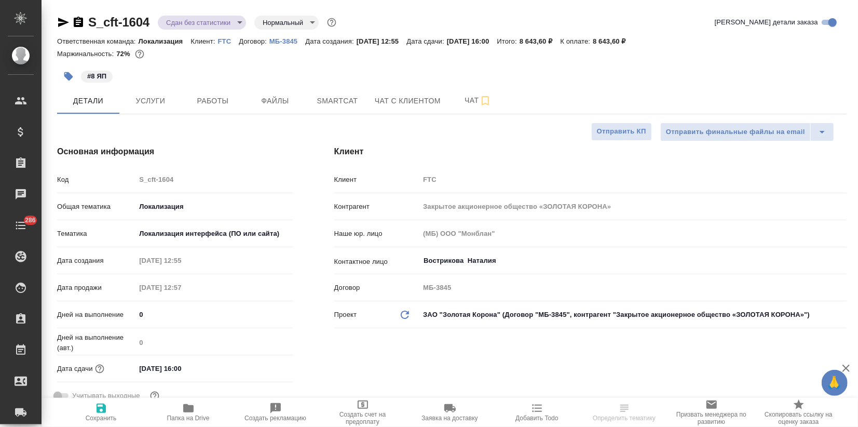
type textarea "x"
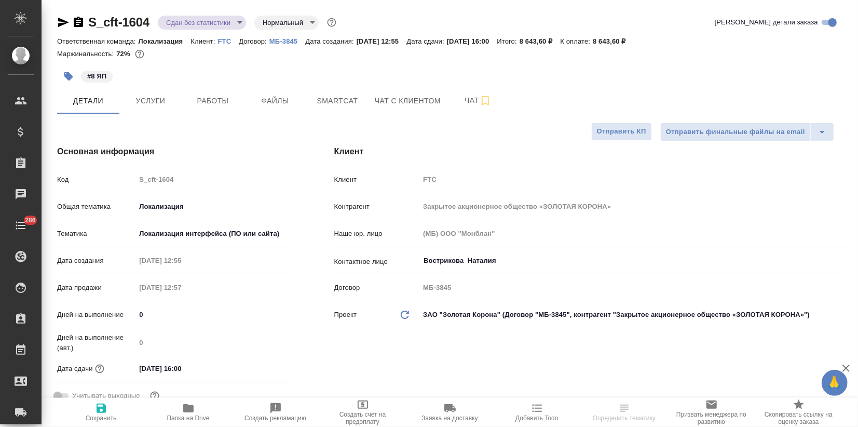
type textarea "x"
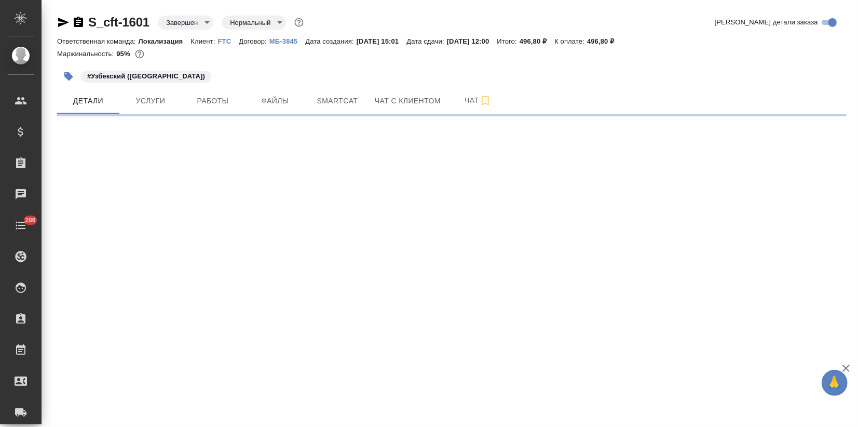
select select "RU"
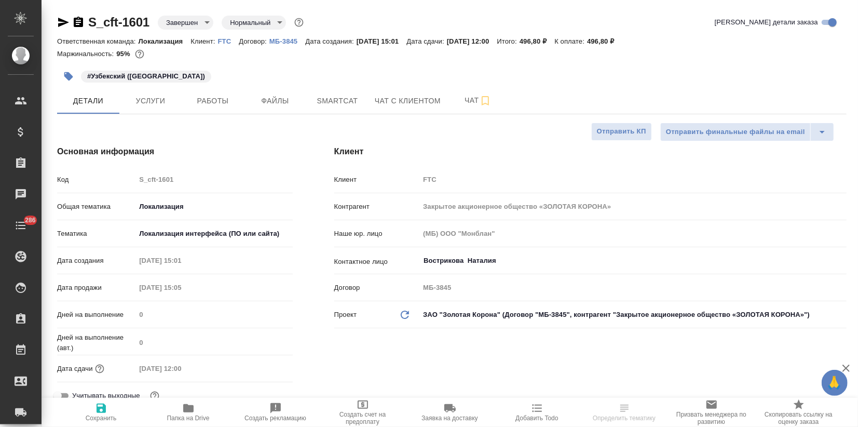
type textarea "x"
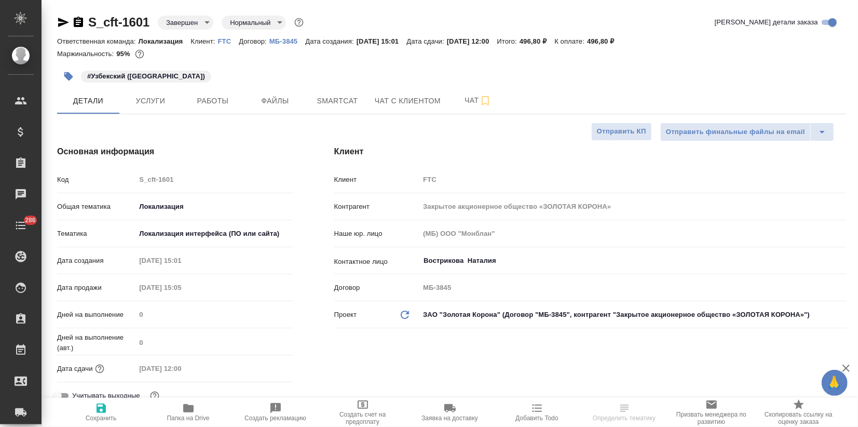
type textarea "x"
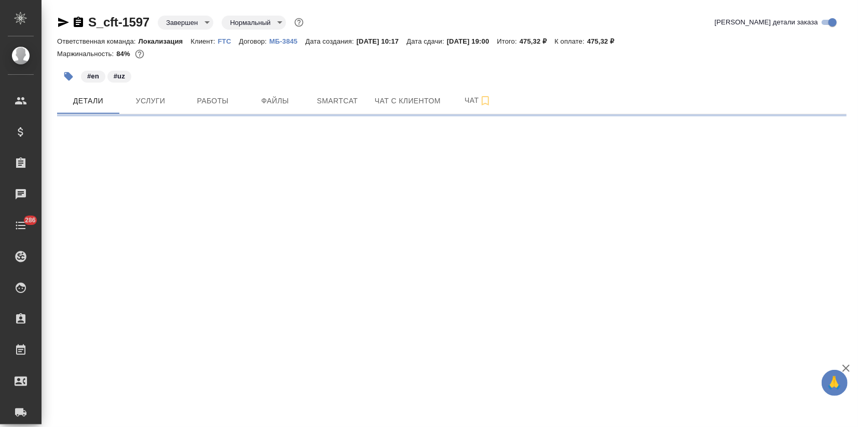
select select "RU"
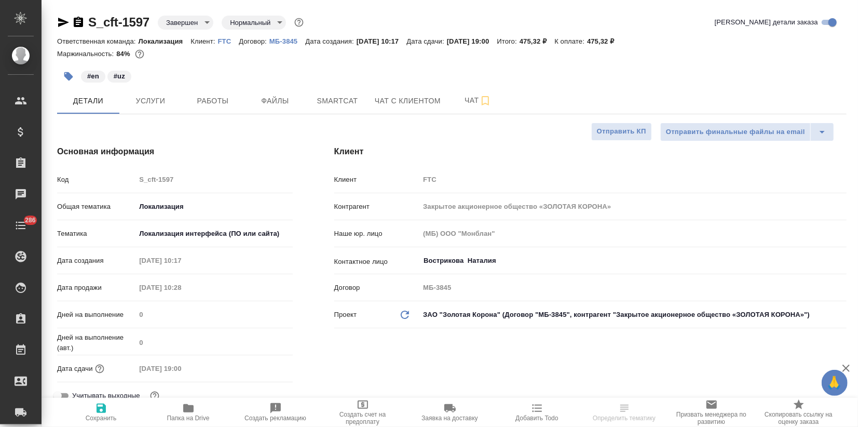
type textarea "x"
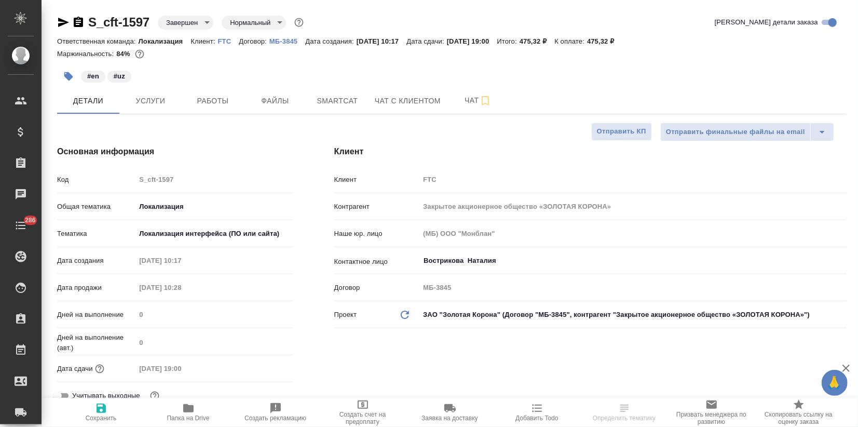
type textarea "x"
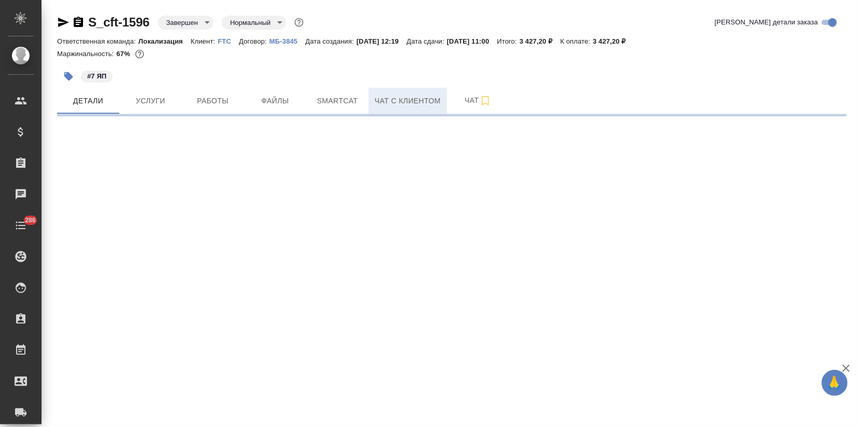
select select "RU"
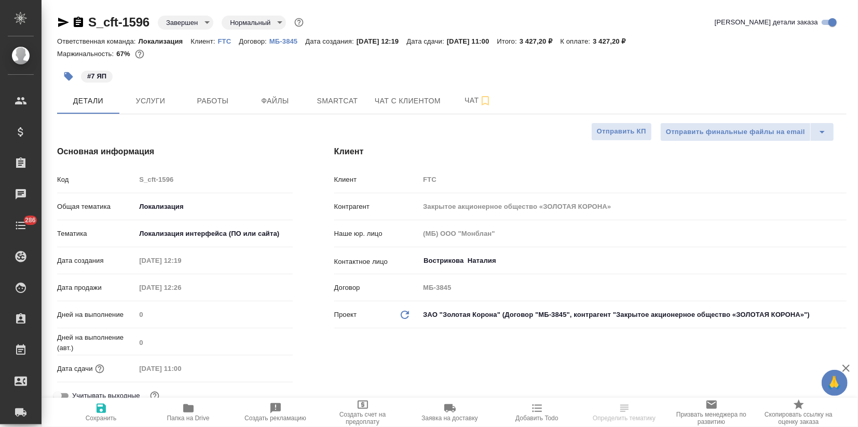
type textarea "x"
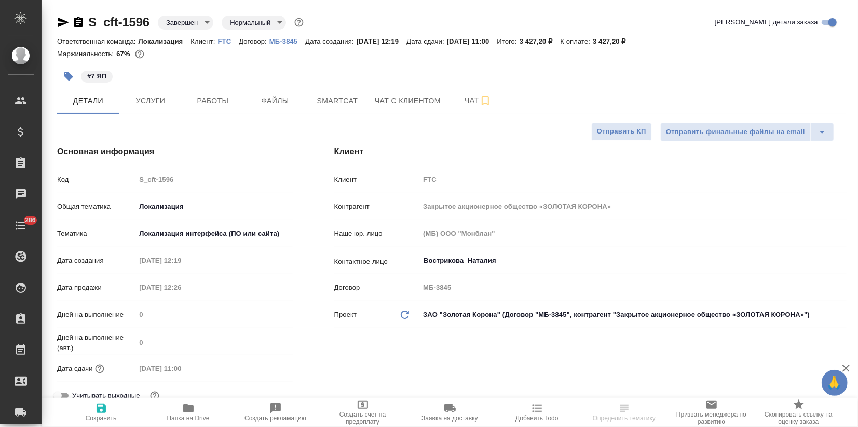
type textarea "x"
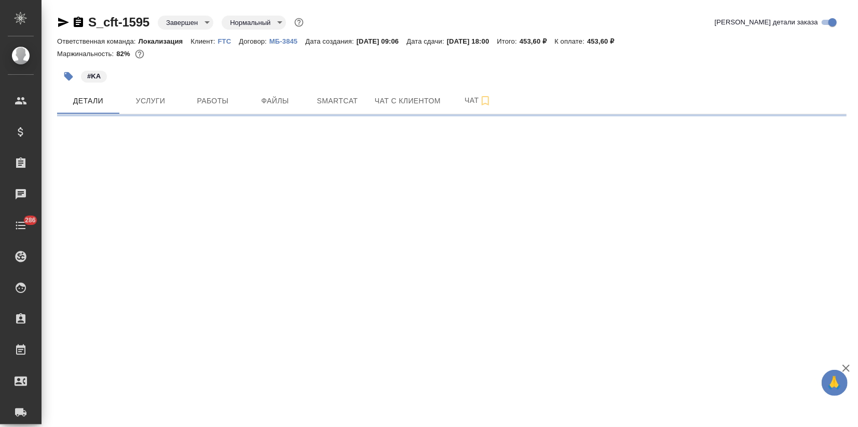
select select "RU"
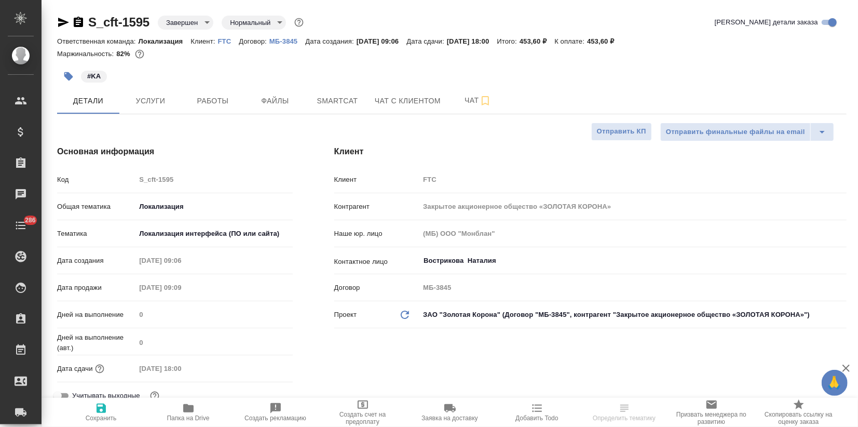
type textarea "x"
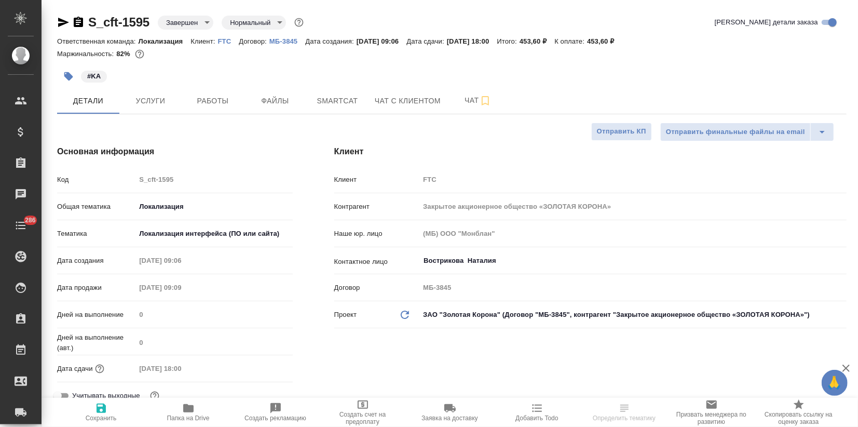
type textarea "x"
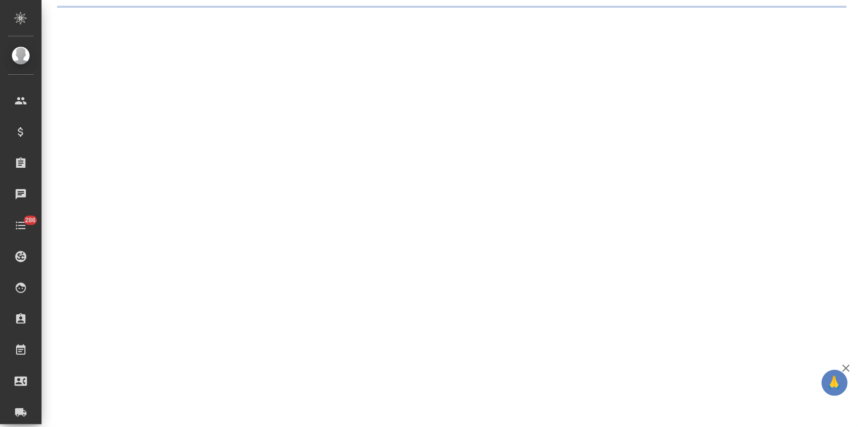
select select "RU"
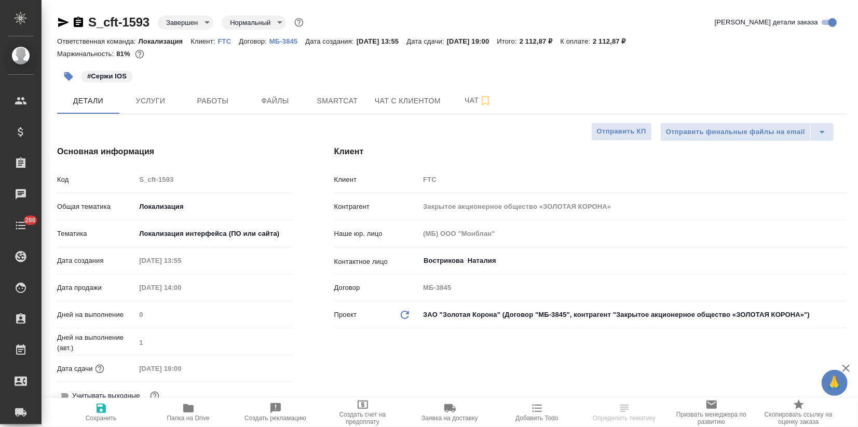
type textarea "x"
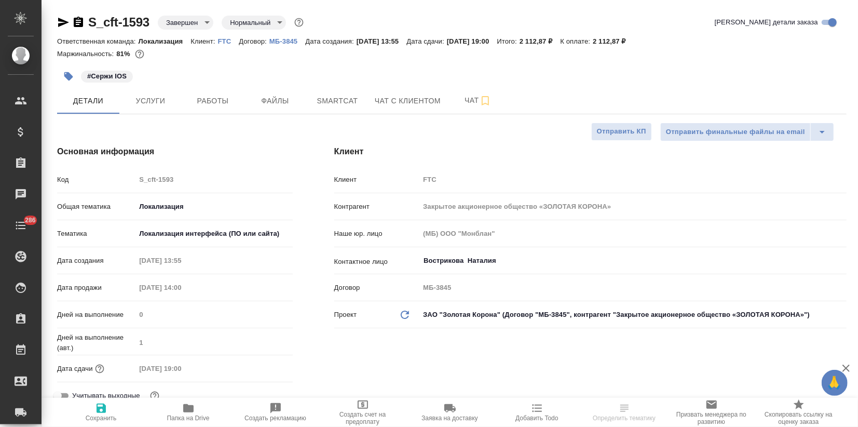
type textarea "x"
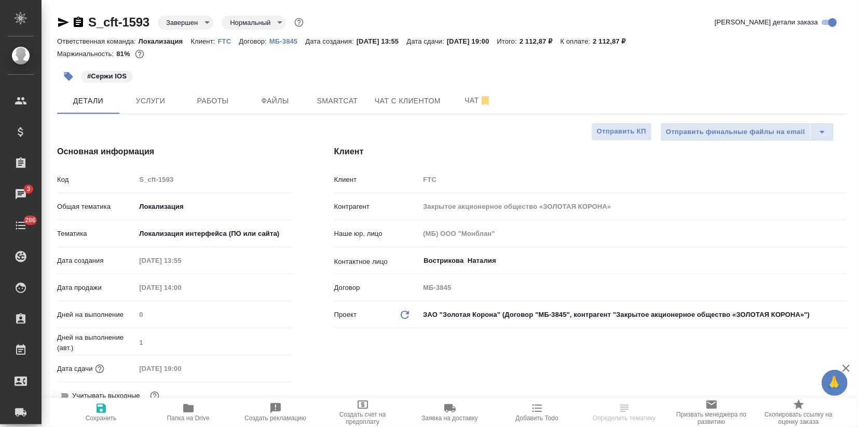
type textarea "x"
select select "RU"
type textarea "x"
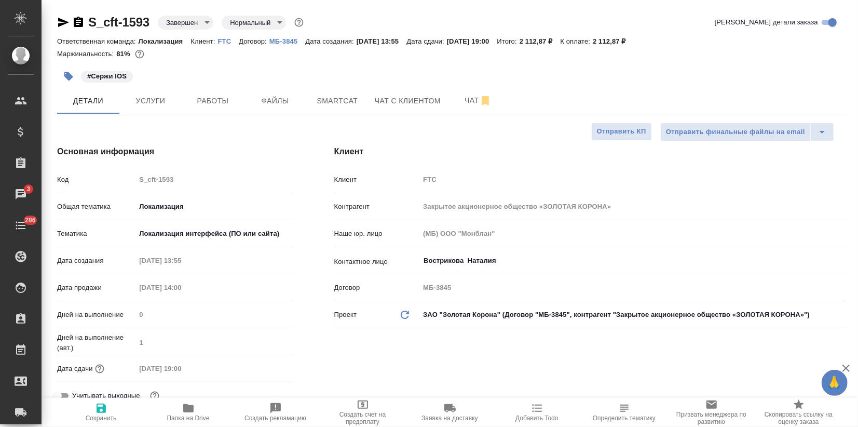
type textarea "x"
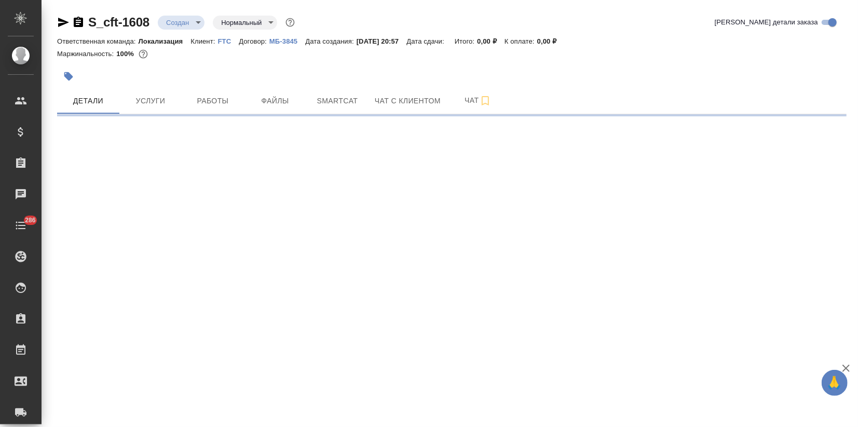
select select "RU"
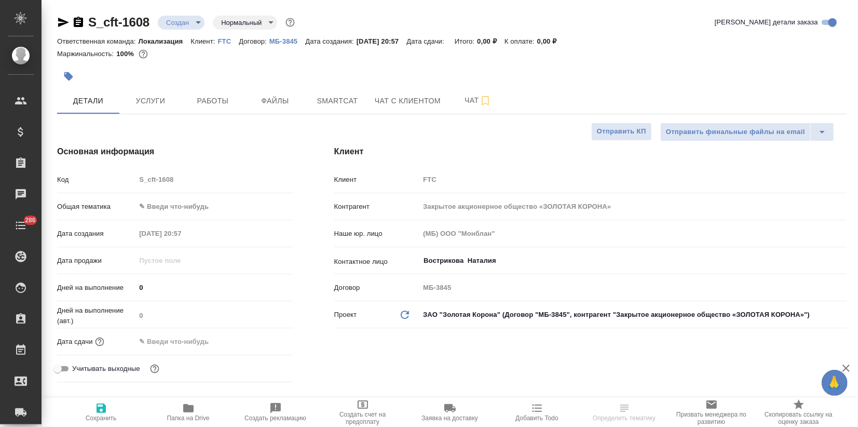
type textarea "x"
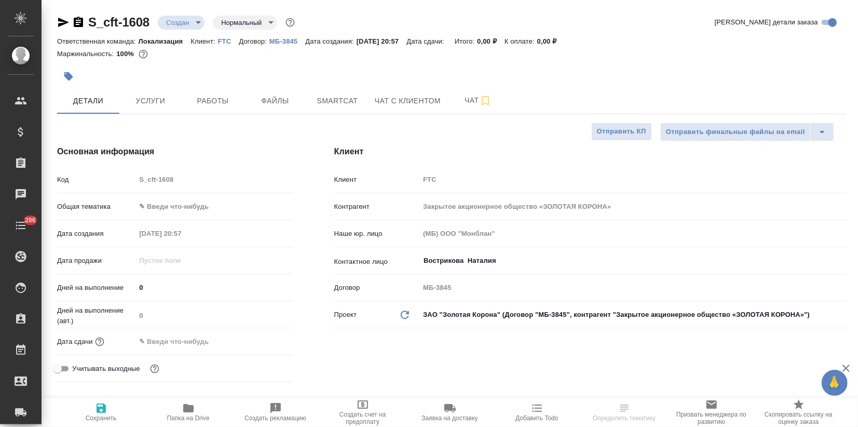
type textarea "x"
click at [207, 208] on body "🙏 .cls-1 fill:#fff; AWATERA Zagorodnikh [PERSON_NAME] Спецификации Заказы Чаты …" at bounding box center [429, 213] width 858 height 427
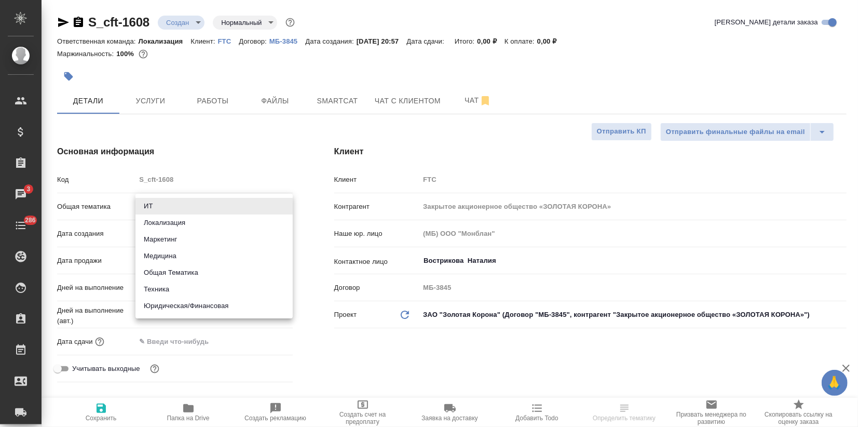
click at [191, 223] on li "Локализация" at bounding box center [213, 222] width 157 height 17
type input "local"
type textarea "x"
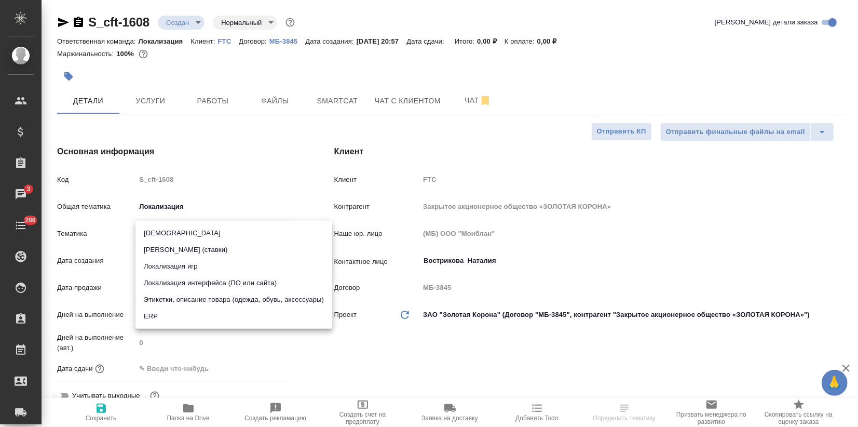
click at [186, 233] on body "🙏 .cls-1 fill:#fff; AWATERA Zagorodnikh [PERSON_NAME] Спецификации Заказы 3 Чат…" at bounding box center [429, 213] width 858 height 427
click at [222, 277] on div ".cls-1 fill:#fff; AWATERA Zagorodnikh [PERSON_NAME] Спецификации Заказы 3 Чаты …" at bounding box center [429, 213] width 858 height 427
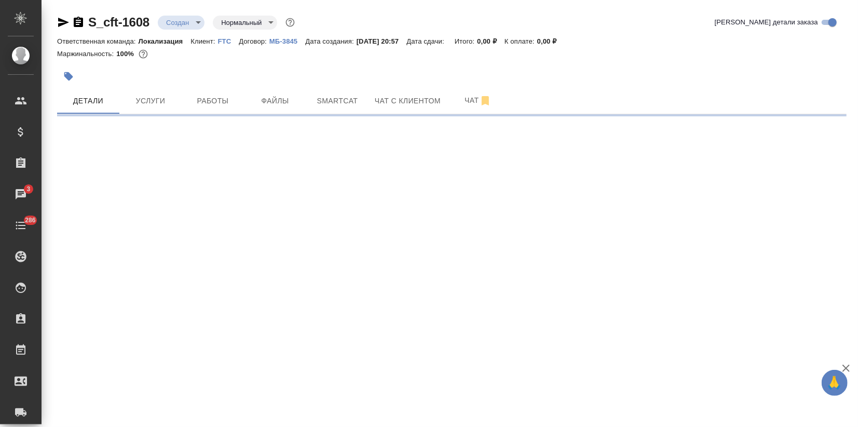
select select "RU"
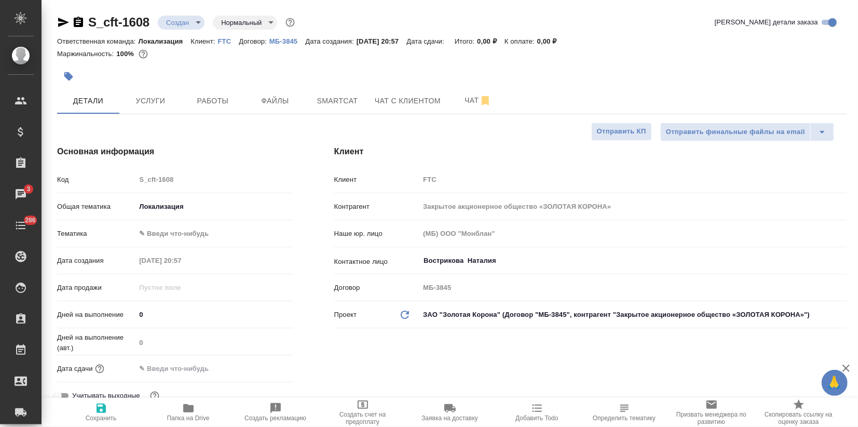
type textarea "x"
click at [161, 241] on div "[PERSON_NAME] ✎ Введи что-нибудь" at bounding box center [175, 233] width 236 height 18
click at [163, 234] on body "🙏 .cls-1 fill:#fff; AWATERA Zagorodnikh [PERSON_NAME] Спецификации Заказы 3 Чат…" at bounding box center [429, 213] width 858 height 427
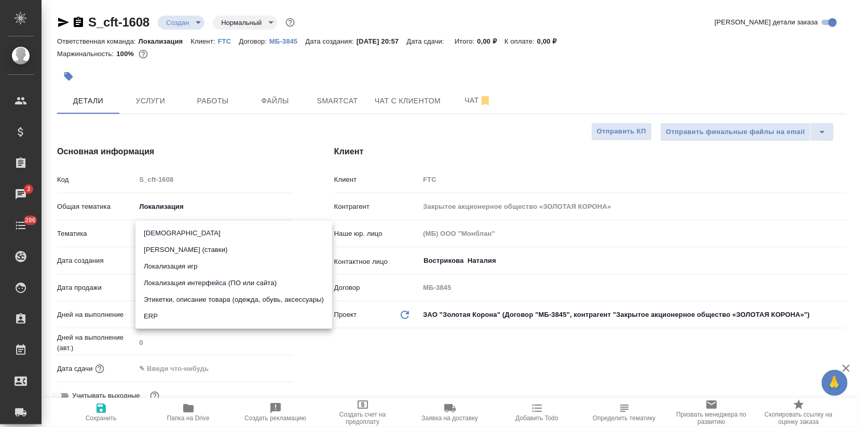
click at [168, 276] on li "Локализация интерфейса (ПО или сайта)" at bounding box center [233, 283] width 197 height 17
type input "5a8b8b956a9677013d343e0d"
type textarea "x"
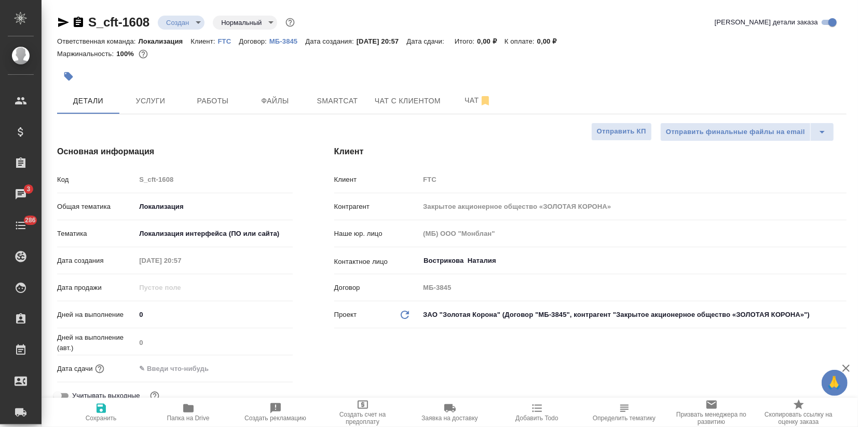
click at [97, 409] on icon "button" at bounding box center [101, 407] width 9 height 9
type textarea "x"
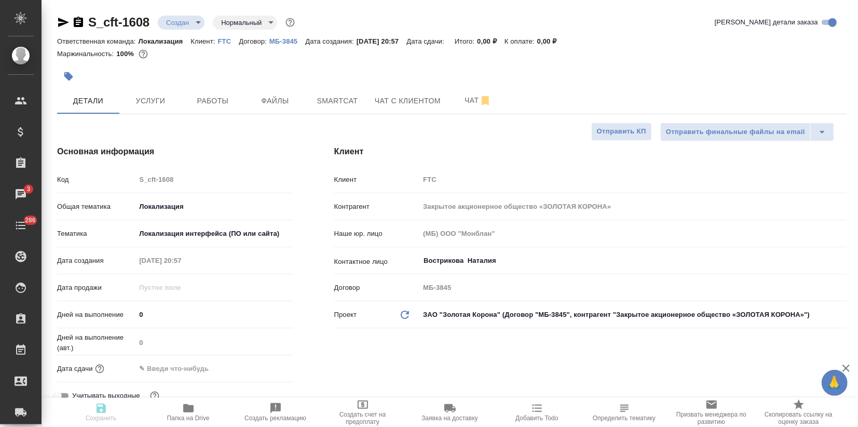
type textarea "x"
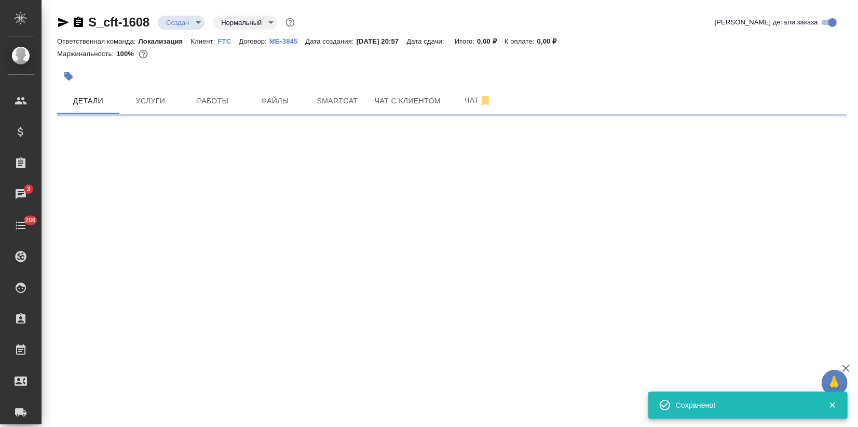
select select "RU"
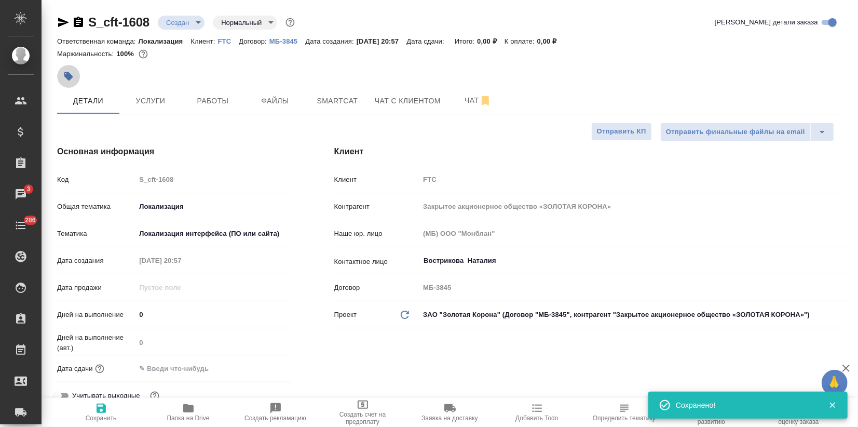
click at [65, 74] on icon "button" at bounding box center [68, 76] width 10 height 10
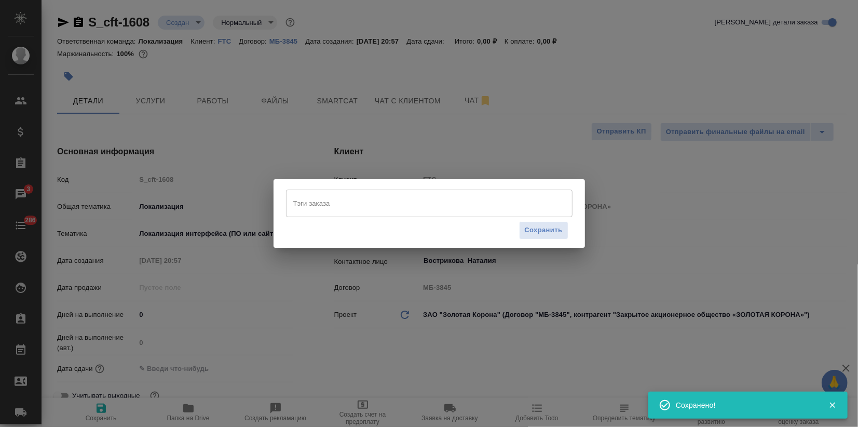
click at [317, 203] on input "Тэги заказа" at bounding box center [419, 203] width 257 height 18
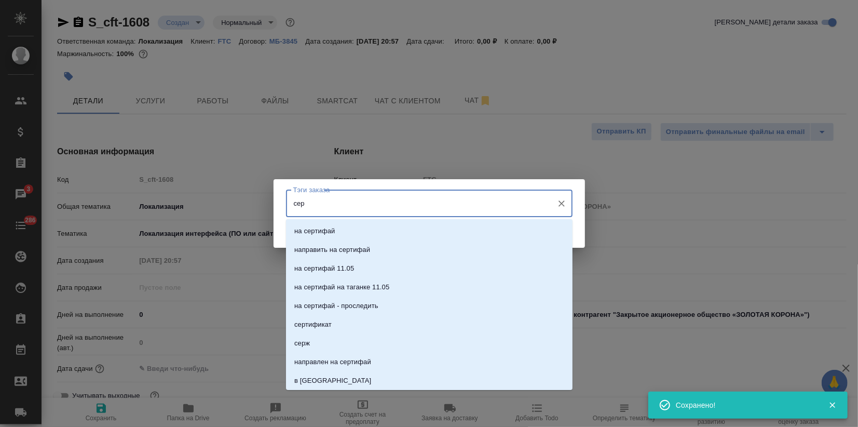
type input "серж"
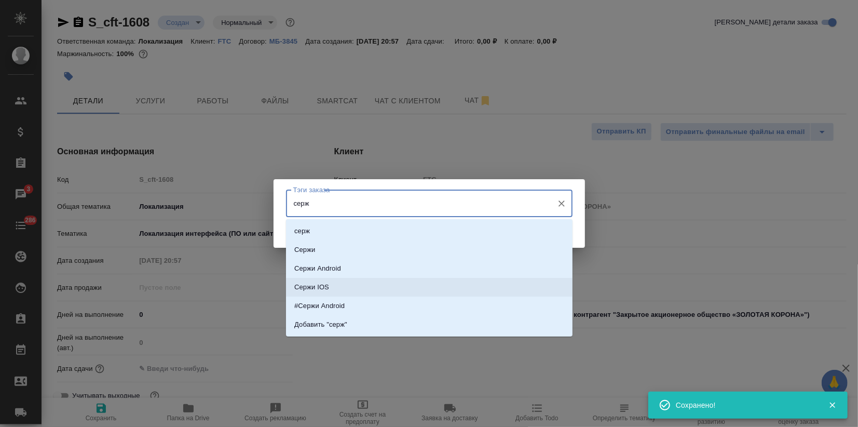
click at [322, 293] on li "Сержи IOS" at bounding box center [429, 287] width 287 height 19
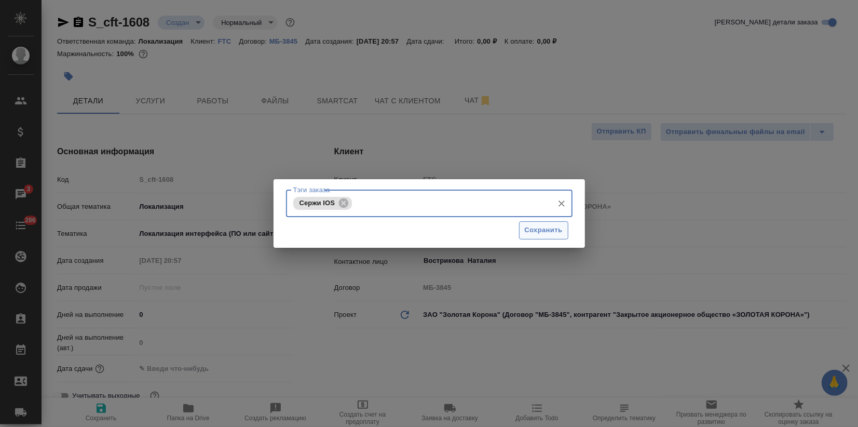
click at [539, 228] on span "Сохранить" at bounding box center [544, 230] width 38 height 12
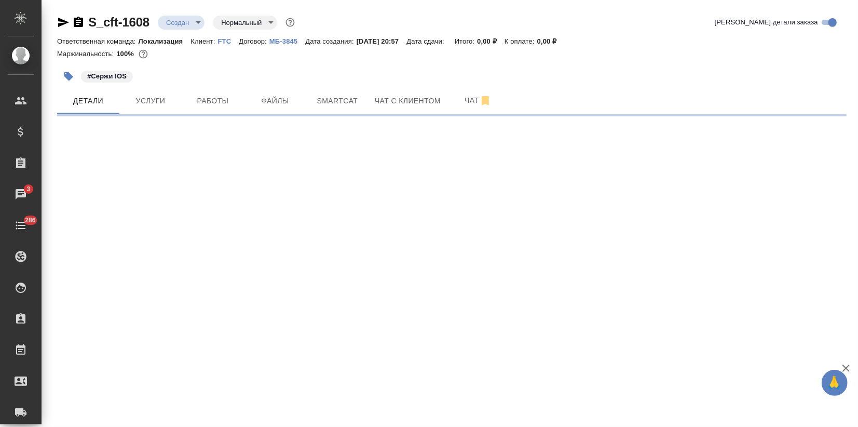
select select "RU"
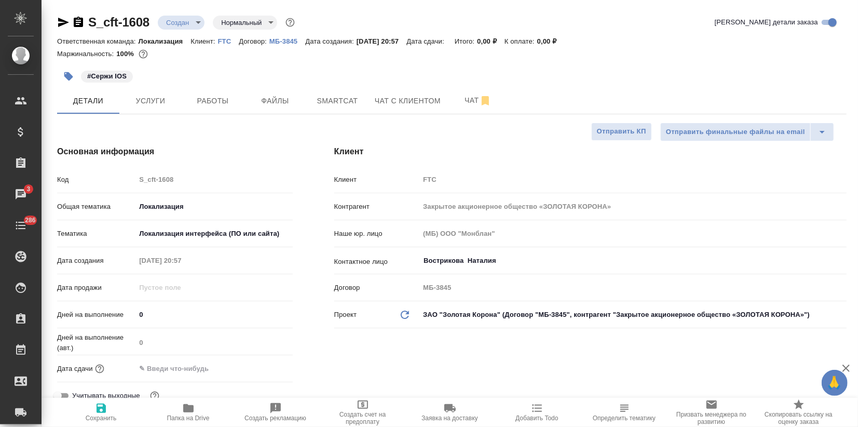
type textarea "x"
drag, startPoint x: 90, startPoint y: 74, endPoint x: 129, endPoint y: 71, distance: 39.1
click at [129, 71] on span "#Сержи IOS" at bounding box center [107, 76] width 52 height 10
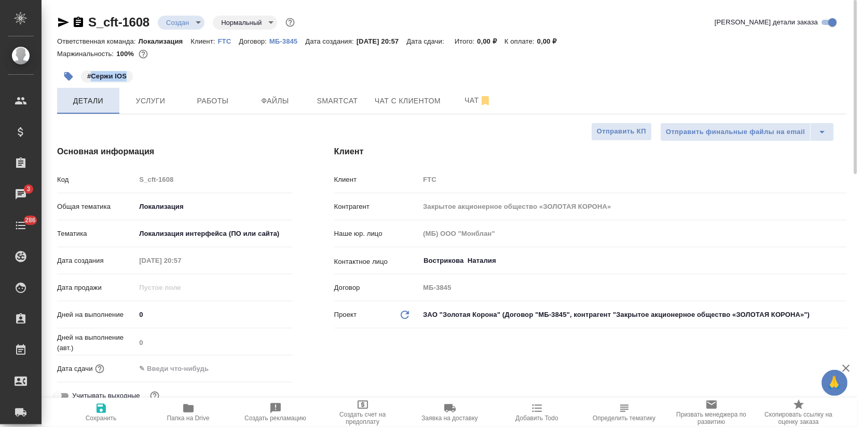
copy p "Сержи IOS"
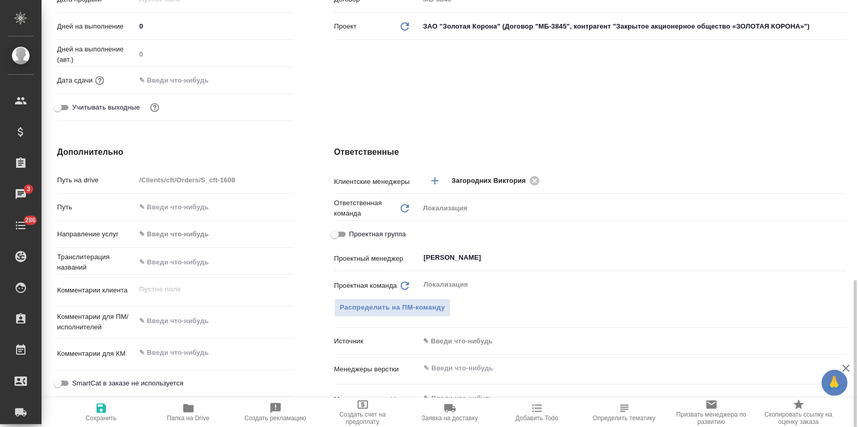
scroll to position [461, 0]
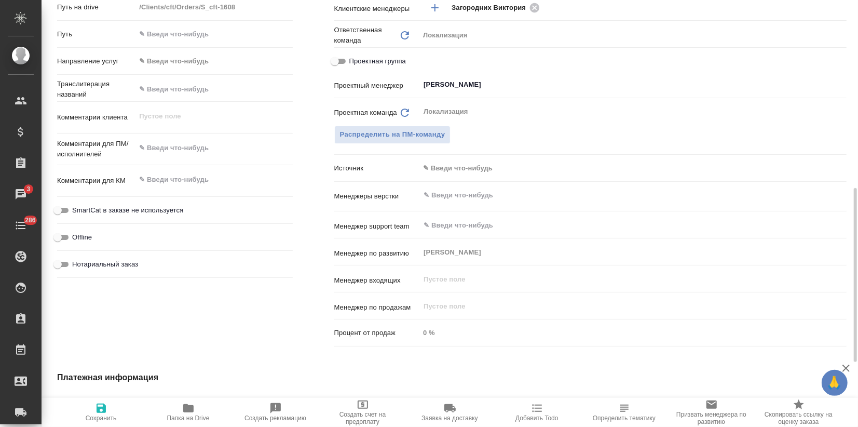
type textarea "x"
click at [168, 154] on textarea at bounding box center [213, 148] width 157 height 18
paste textarea "Сержи IOS"
type textarea "Сержи IOS"
type textarea "x"
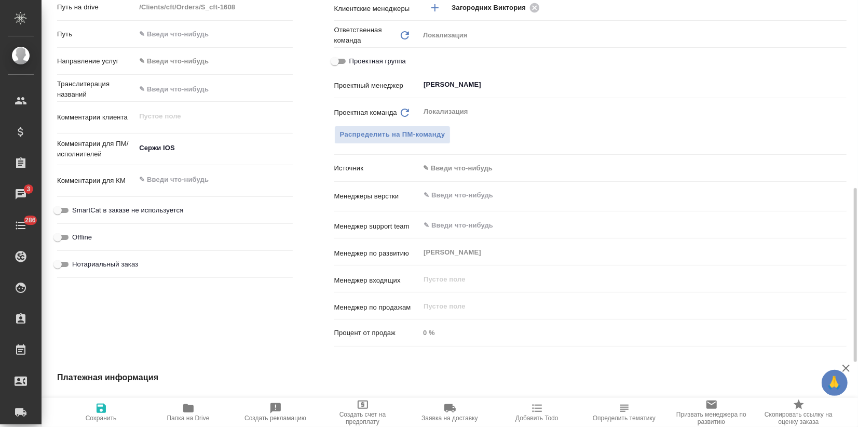
type textarea "x"
type textarea "Сержи IOS:"
type textarea "x"
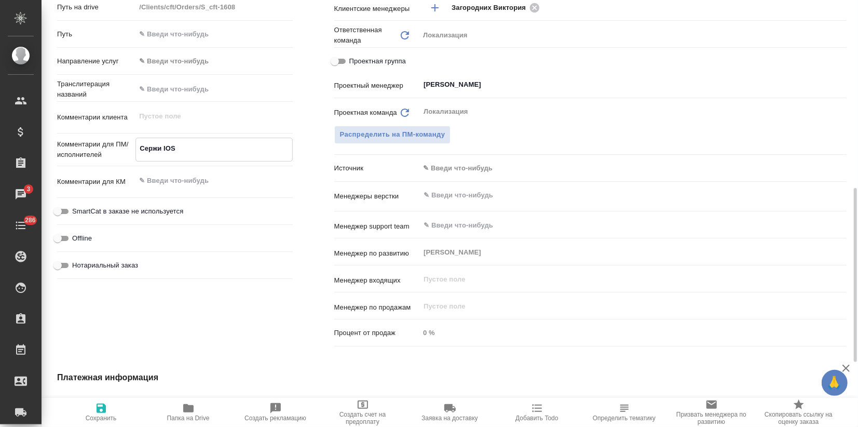
type textarea "x"
type textarea "Сержи IOS:"
type textarea "x"
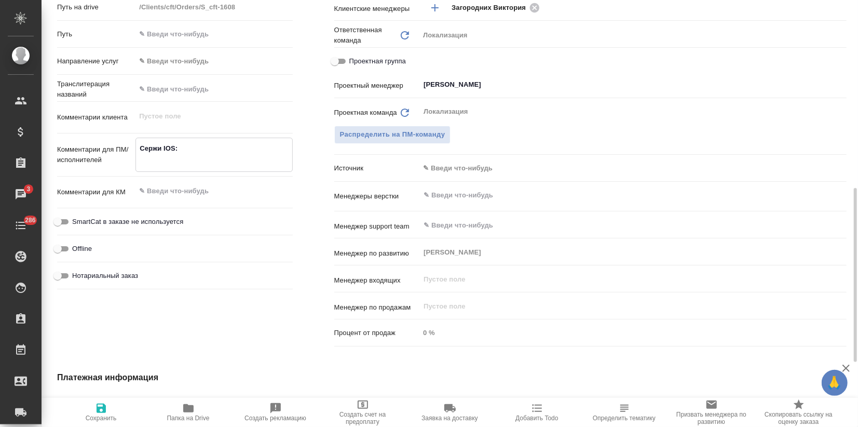
type textarea "x"
type textarea "Сержи IOS:"
type textarea "x"
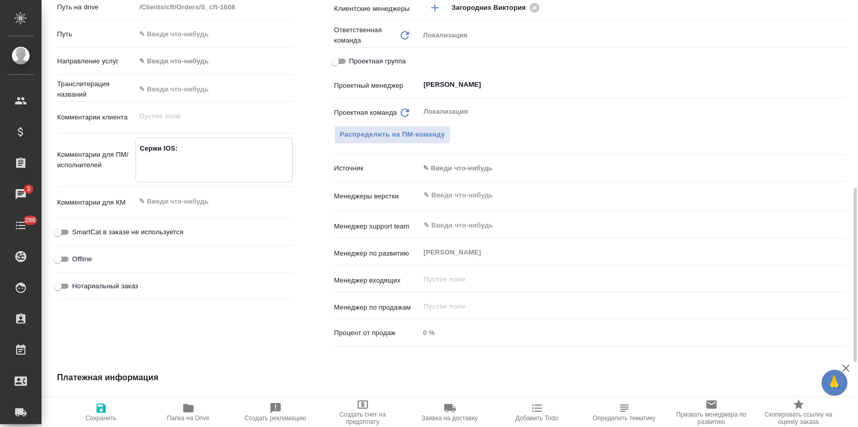
type textarea "Сержи IOS:"
type textarea "x"
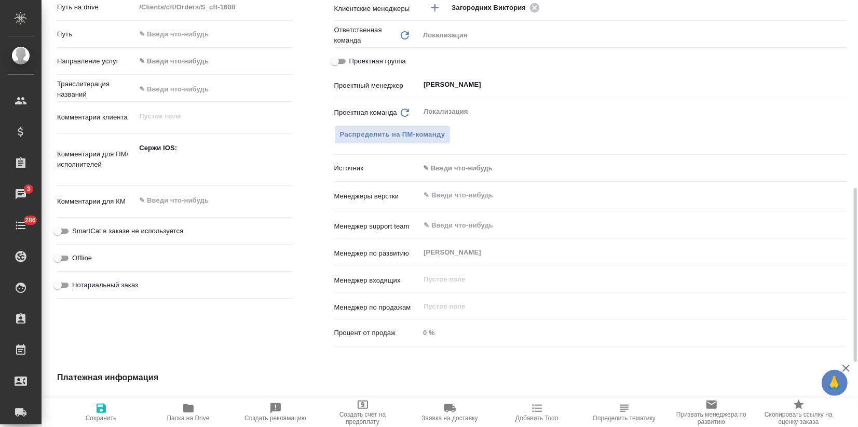
type textarea "x"
paste textarea "https://smartcat.com/projects/c2167bad-6919-42f6-9136-a07398b7a8d9/files?target…"
type textarea "Сержи IOS: [URL][DOMAIN_NAME]"
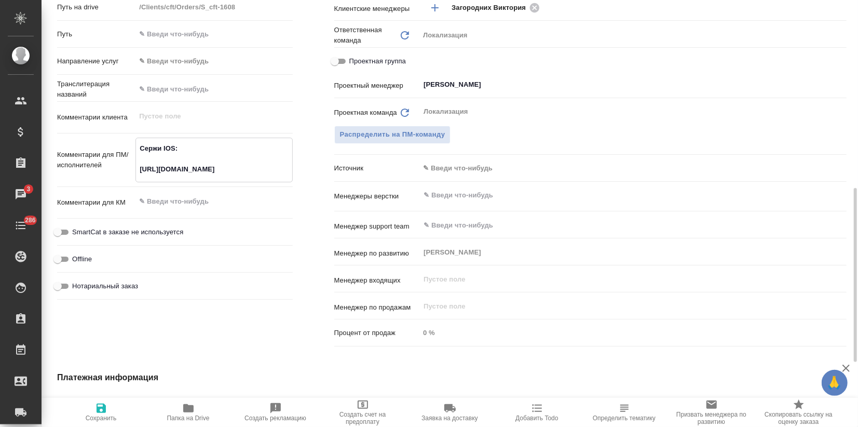
type textarea "x"
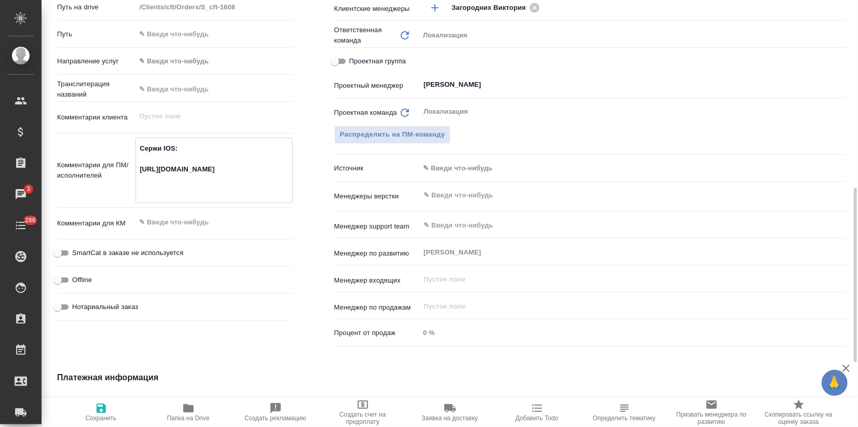
type textarea "Сержи IOS: https://smartcat.com/projects/c2167bad-6919-42f6-9136-a07398b7a8d9/f…"
type textarea "x"
click at [100, 412] on icon "button" at bounding box center [101, 407] width 9 height 9
type textarea "x"
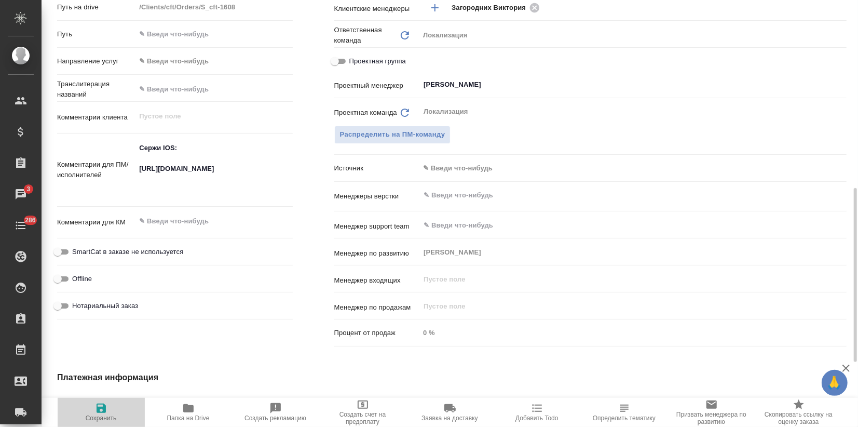
type textarea "x"
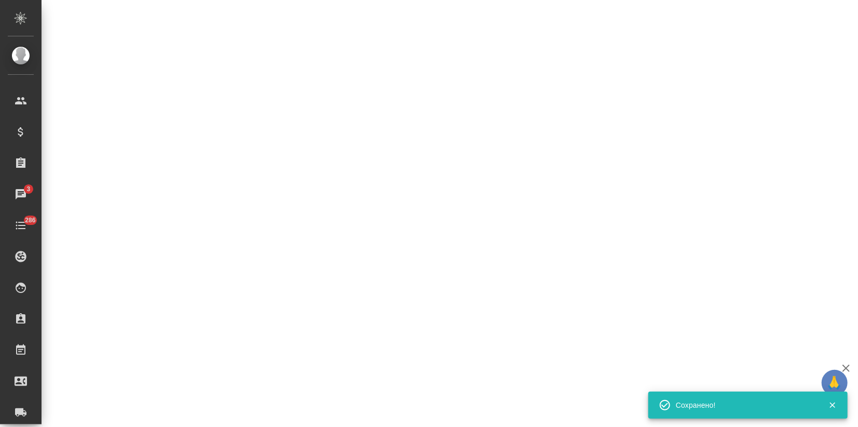
select select "RU"
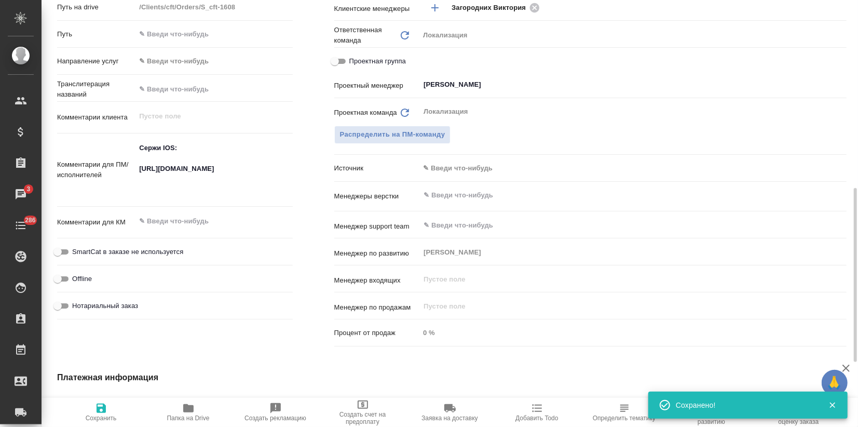
type textarea "x"
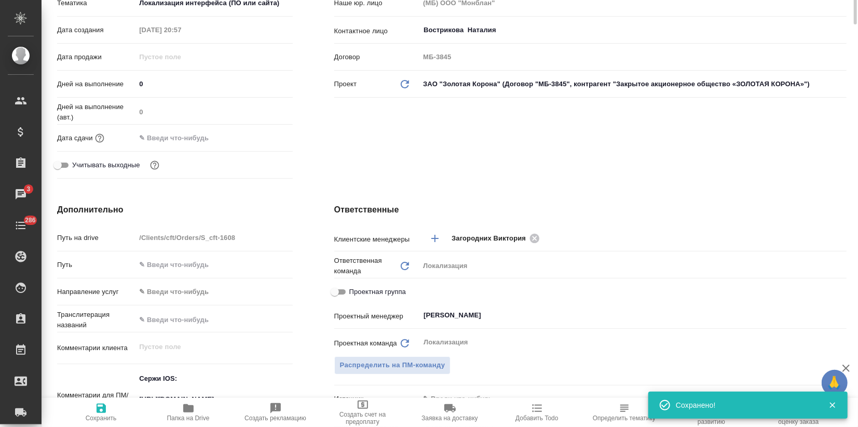
scroll to position [0, 0]
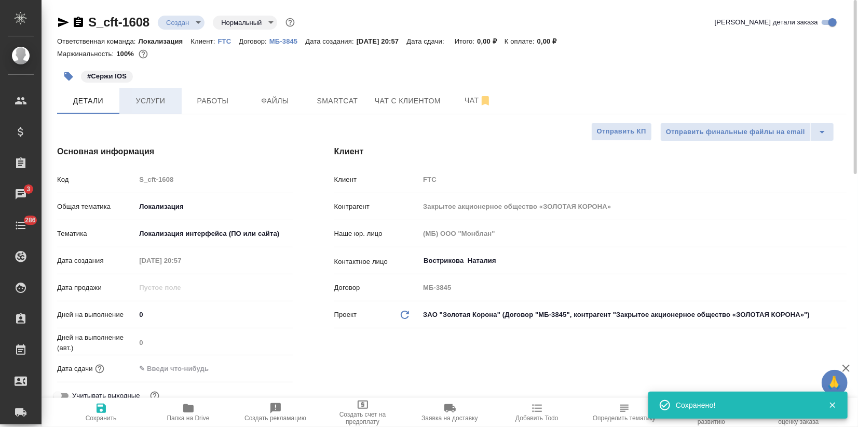
click at [154, 94] on span "Услуги" at bounding box center [151, 100] width 50 height 13
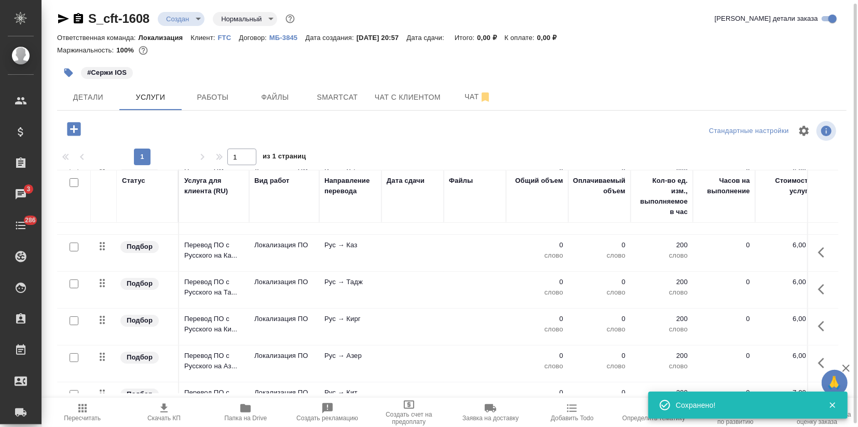
scroll to position [286, 0]
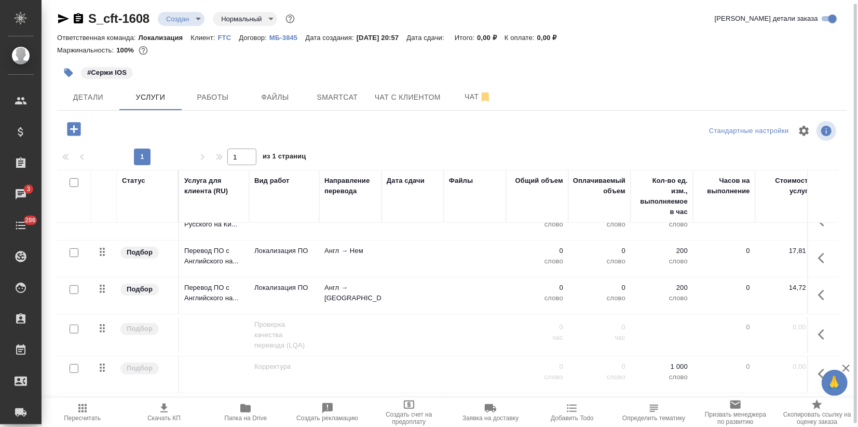
click at [73, 285] on input "checkbox" at bounding box center [74, 289] width 9 height 9
checkbox input "true"
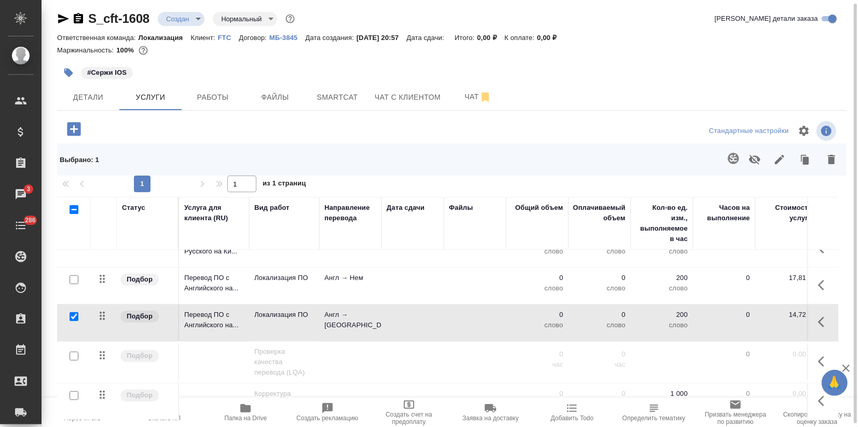
click at [73, 275] on input "checkbox" at bounding box center [74, 279] width 9 height 9
checkbox input "true"
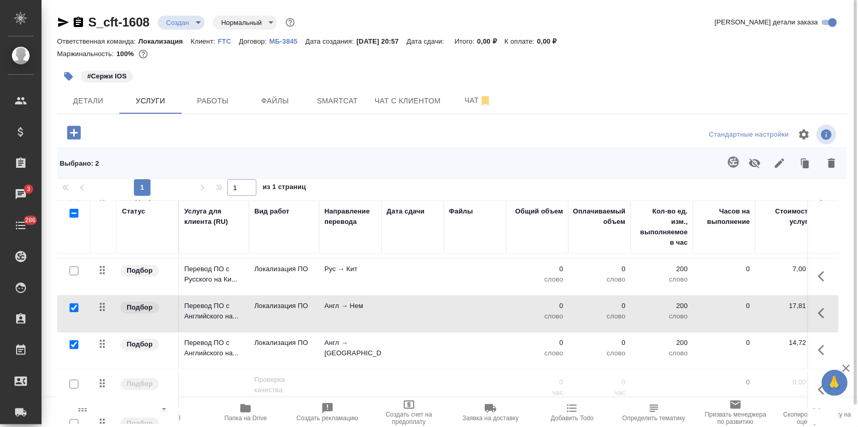
scroll to position [228, 0]
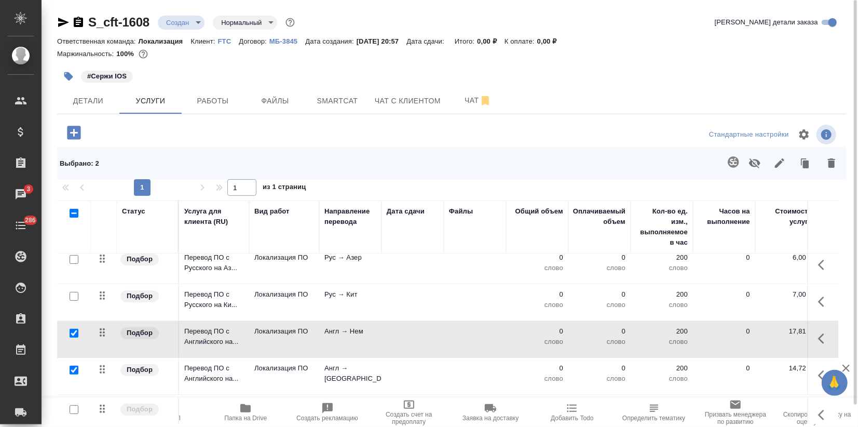
click at [77, 298] on input "checkbox" at bounding box center [74, 296] width 9 height 9
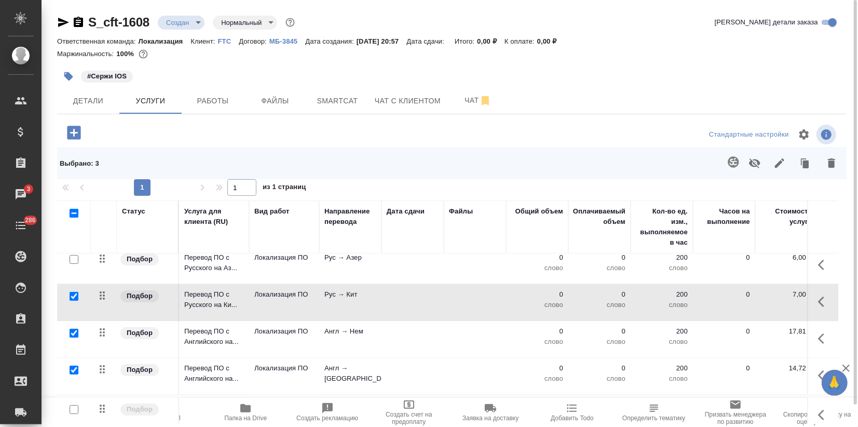
click at [758, 165] on icon "button" at bounding box center [755, 163] width 12 height 12
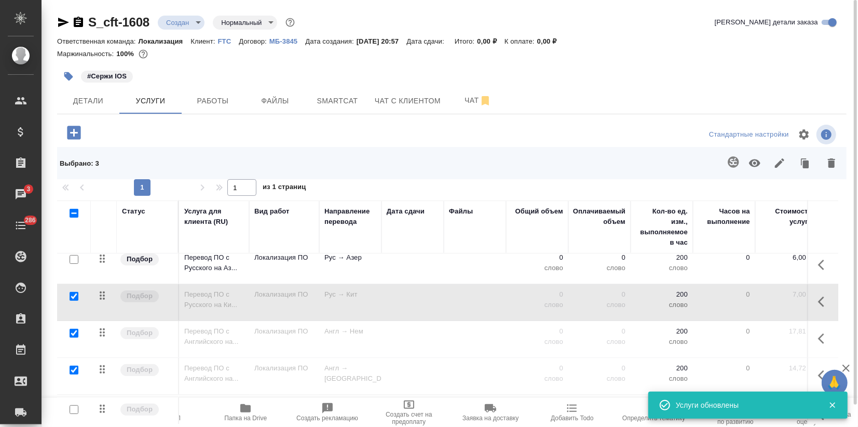
click at [77, 296] on input "checkbox" at bounding box center [74, 296] width 9 height 9
checkbox input "false"
click at [72, 332] on input "checkbox" at bounding box center [74, 333] width 9 height 9
checkbox input "false"
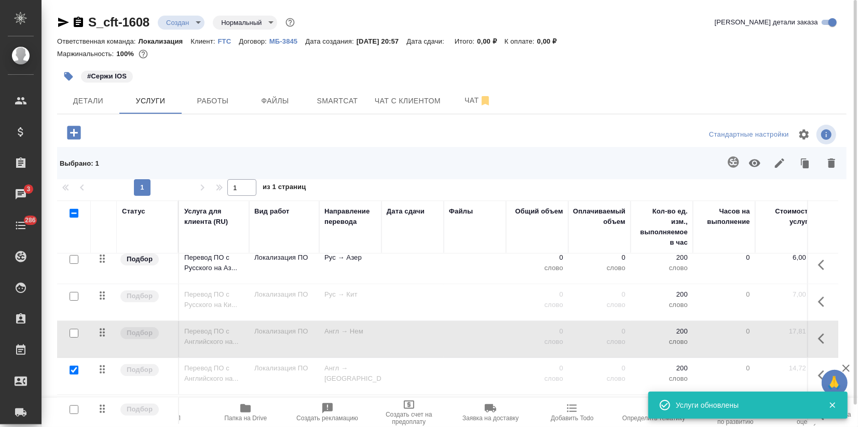
click at [73, 371] on input "checkbox" at bounding box center [74, 369] width 9 height 9
checkbox input "false"
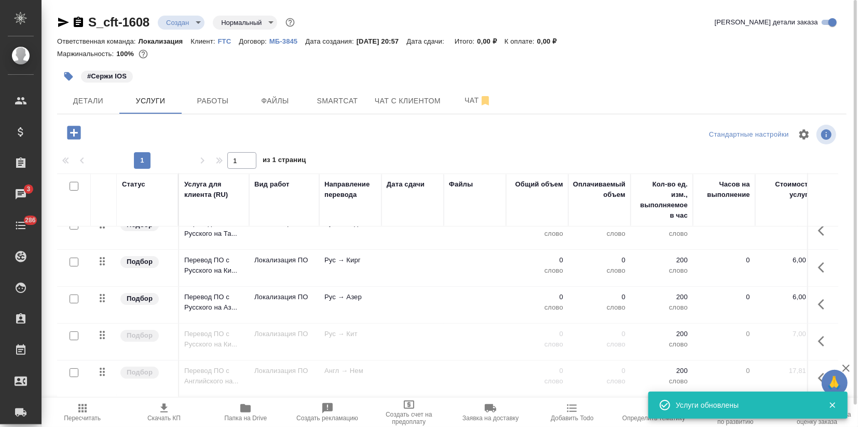
scroll to position [112, 0]
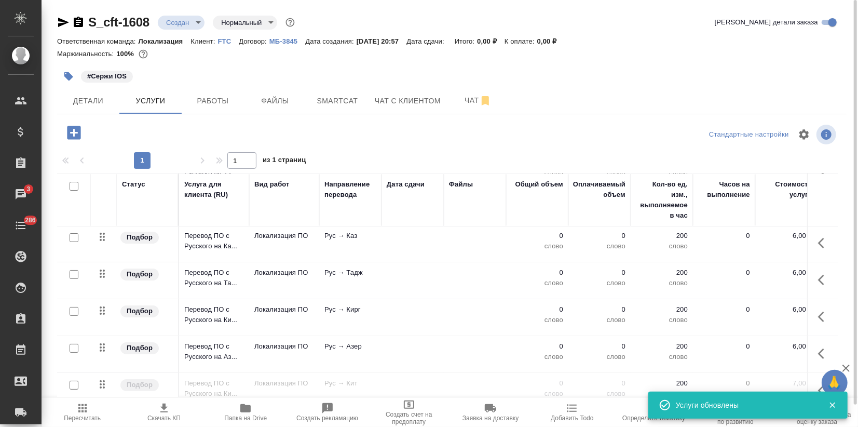
click at [72, 344] on input "checkbox" at bounding box center [74, 348] width 9 height 9
checkbox input "true"
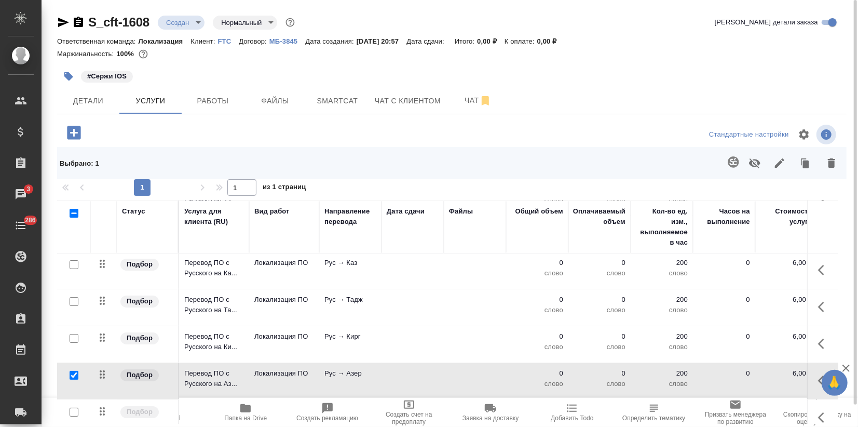
click at [73, 334] on input "checkbox" at bounding box center [74, 338] width 9 height 9
checkbox input "true"
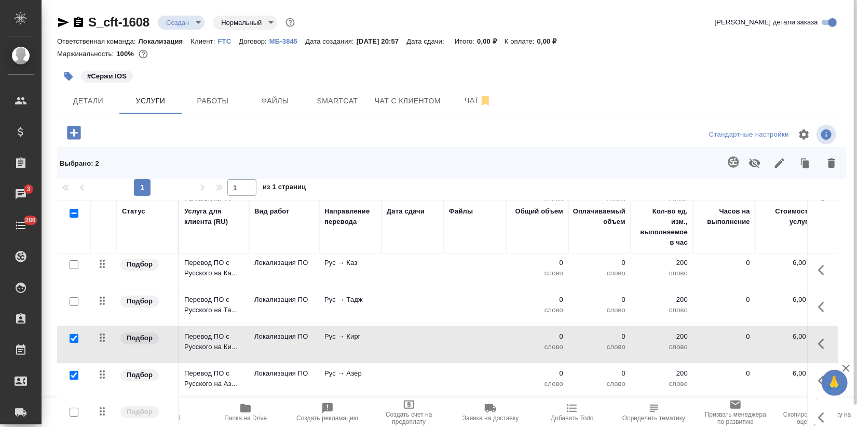
click at [74, 301] on input "checkbox" at bounding box center [74, 301] width 9 height 9
checkbox input "true"
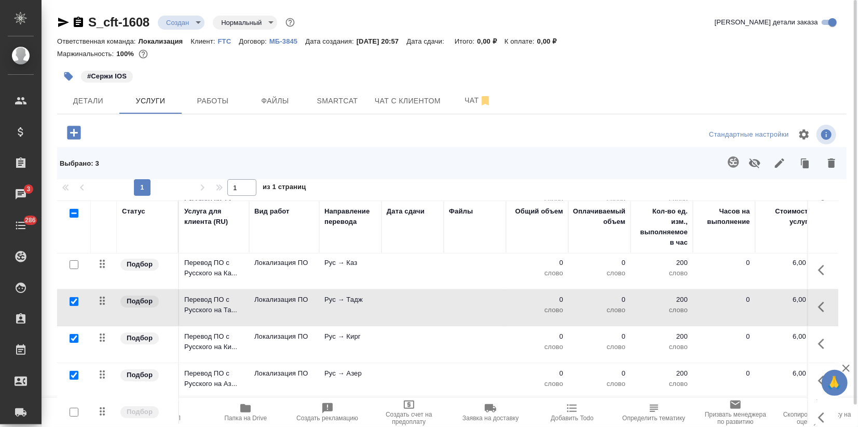
click at [73, 266] on input "checkbox" at bounding box center [74, 264] width 9 height 9
checkbox input "true"
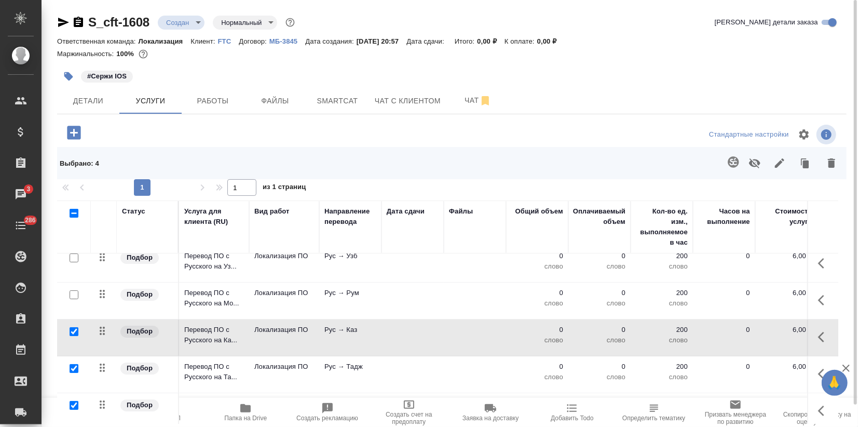
scroll to position [0, 0]
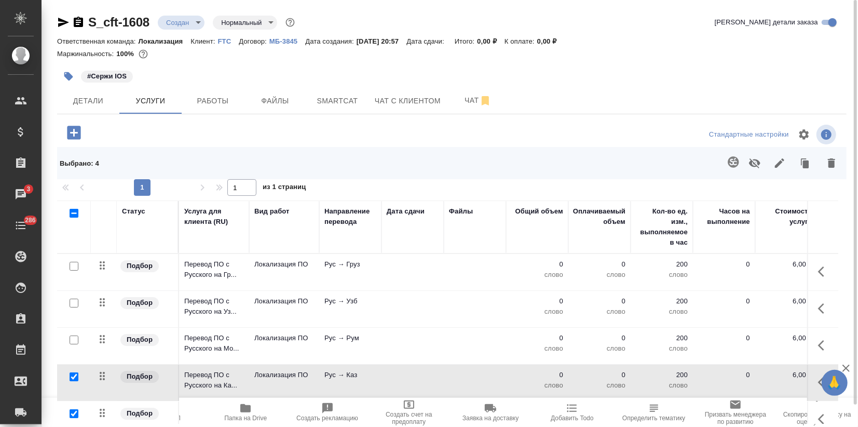
drag, startPoint x: 73, startPoint y: 337, endPoint x: 74, endPoint y: 316, distance: 21.3
click at [73, 336] on input "checkbox" at bounding box center [74, 339] width 9 height 9
checkbox input "true"
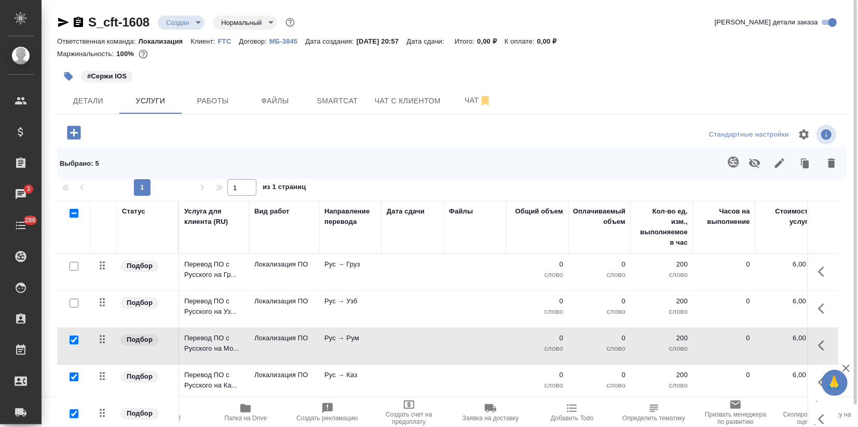
drag, startPoint x: 74, startPoint y: 302, endPoint x: 74, endPoint y: 274, distance: 28.0
click at [74, 301] on input "checkbox" at bounding box center [74, 303] width 9 height 9
checkbox input "true"
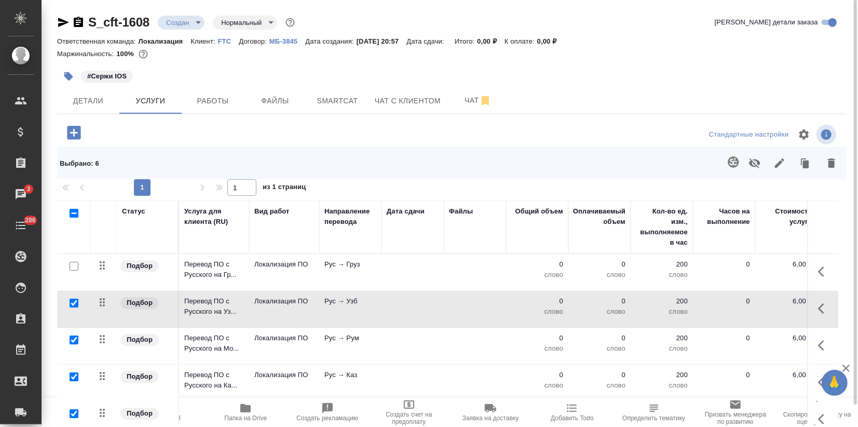
click at [73, 263] on input "checkbox" at bounding box center [74, 266] width 9 height 9
checkbox input "true"
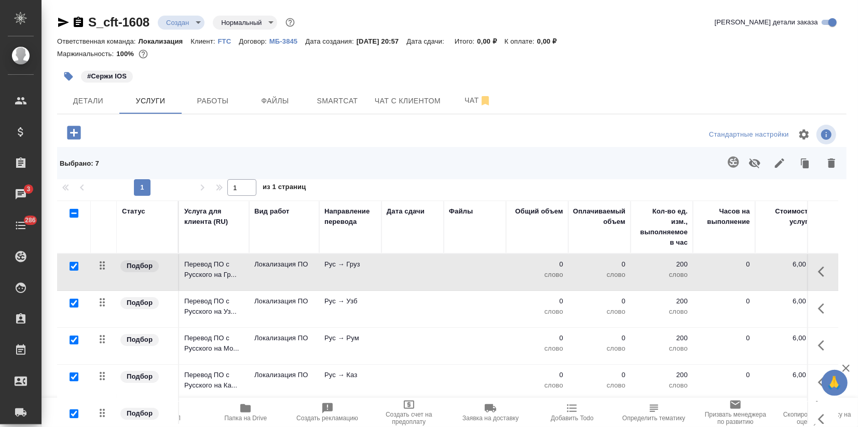
click at [781, 161] on icon "button" at bounding box center [779, 162] width 9 height 9
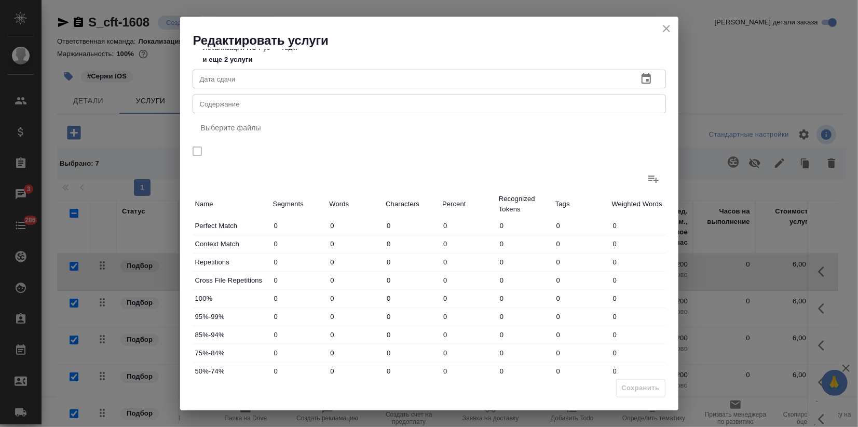
scroll to position [120, 0]
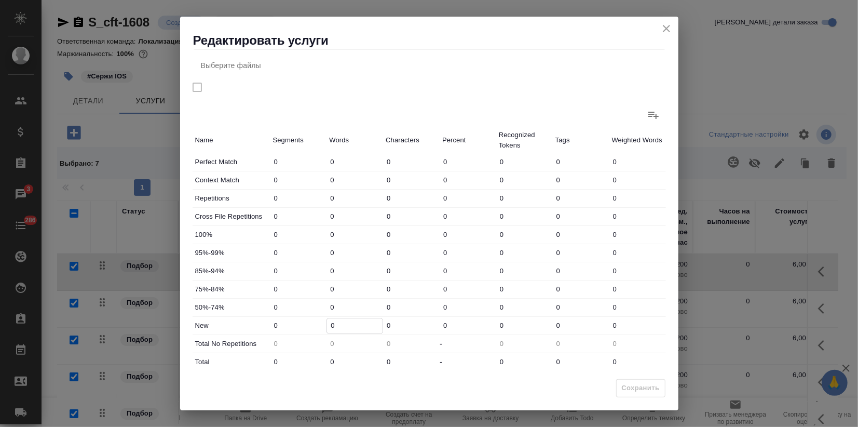
drag, startPoint x: 338, startPoint y: 326, endPoint x: 313, endPoint y: 323, distance: 25.6
click at [316, 323] on div "New 0 0 0 0 0 0 0" at bounding box center [429, 326] width 473 height 18
type input "363"
drag, startPoint x: 345, startPoint y: 365, endPoint x: 307, endPoint y: 360, distance: 38.3
click at [307, 360] on div "Total 0 0 0 - 0 0 0" at bounding box center [429, 362] width 473 height 18
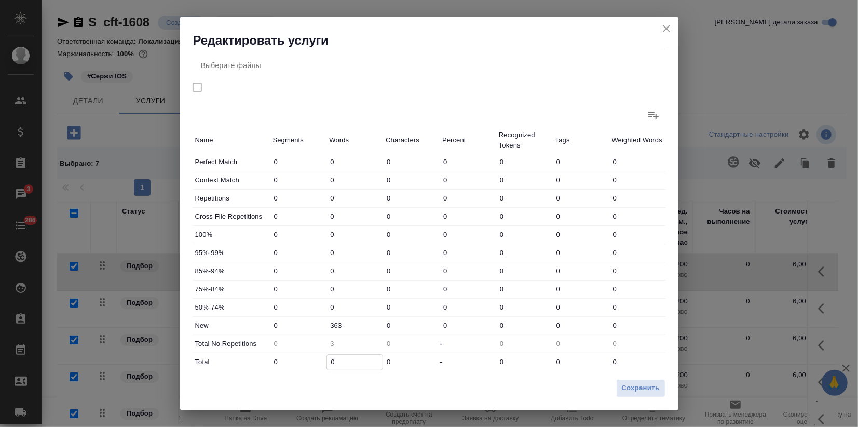
type input "3"
type input "36"
type input "363"
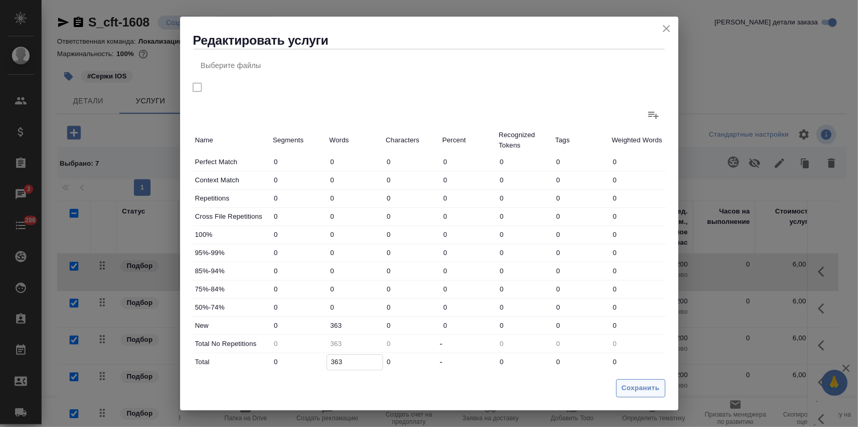
type input "363"
click at [623, 389] on span "Сохранить" at bounding box center [641, 388] width 38 height 12
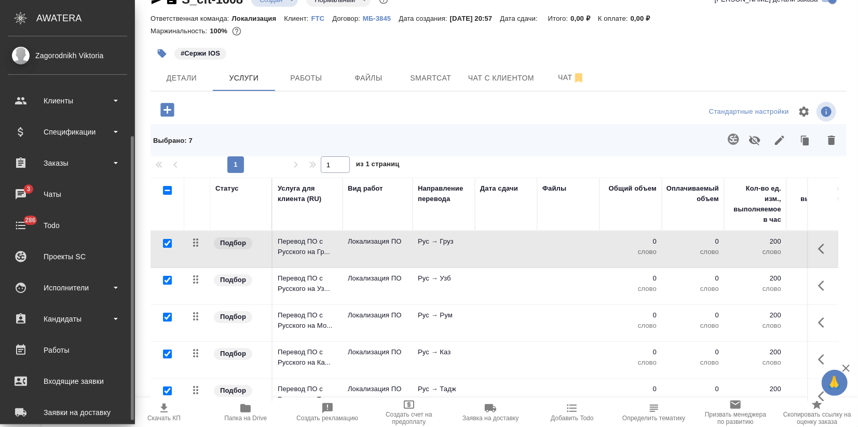
scroll to position [58, 0]
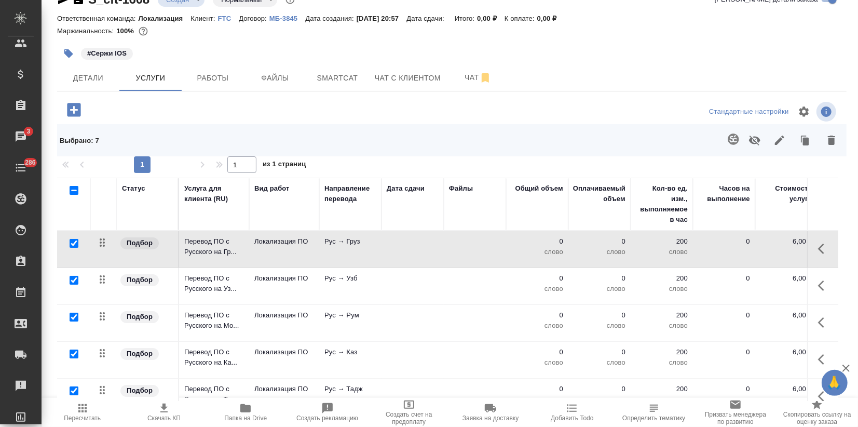
click at [84, 406] on icon "button" at bounding box center [82, 408] width 12 height 12
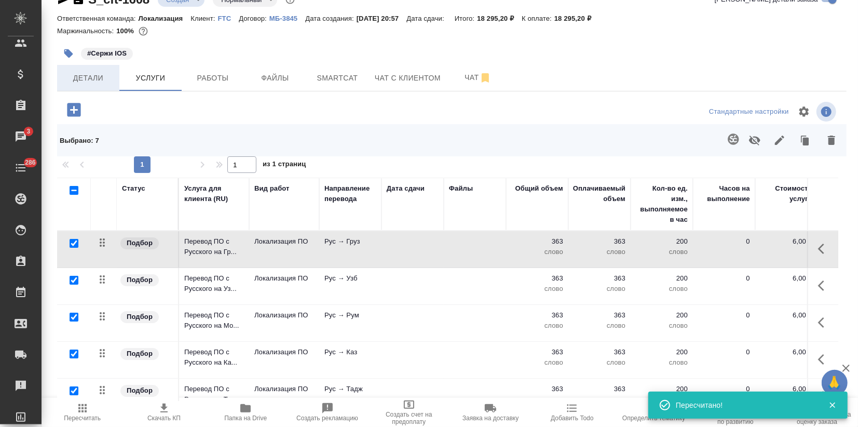
click at [100, 83] on span "Детали" at bounding box center [88, 78] width 50 height 13
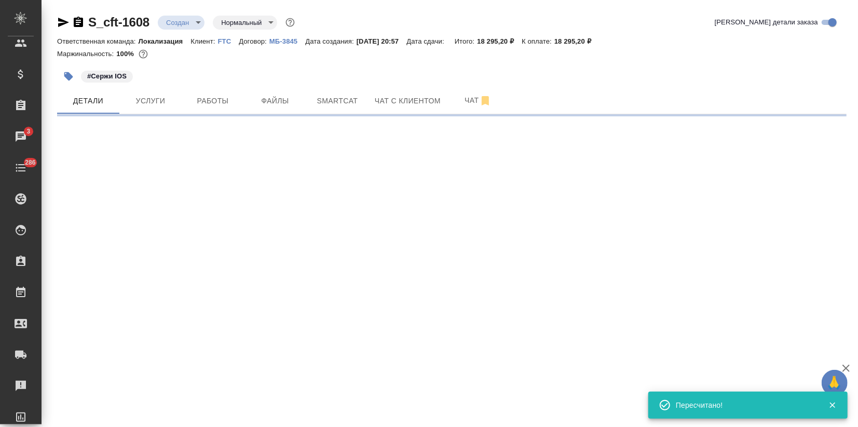
select select "RU"
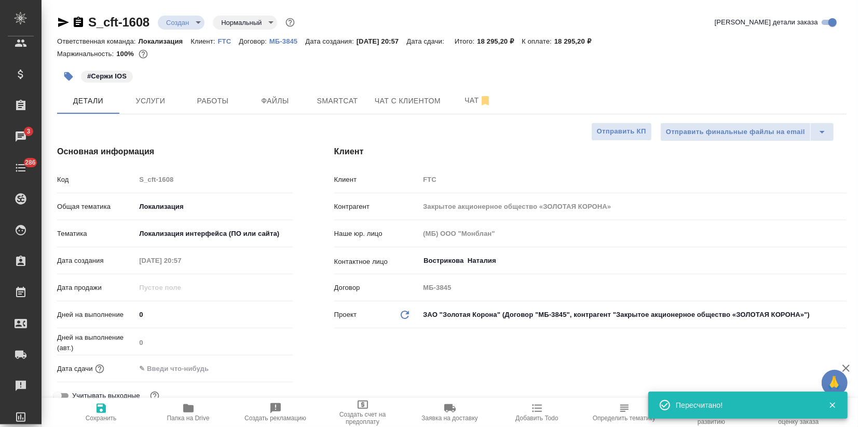
type textarea "x"
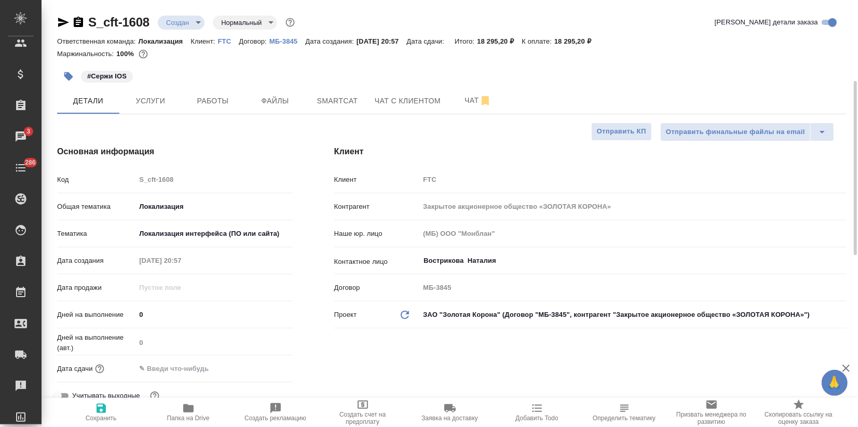
scroll to position [115, 0]
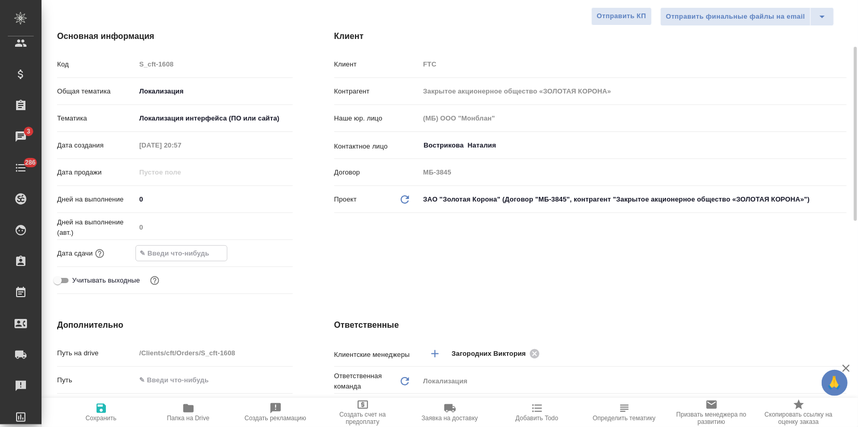
click at [191, 256] on input "text" at bounding box center [181, 253] width 91 height 15
click at [259, 253] on icon "button" at bounding box center [262, 253] width 12 height 12
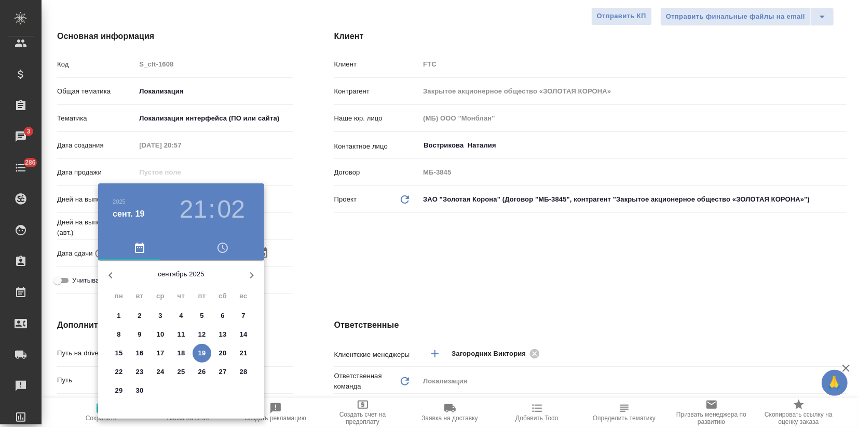
click at [119, 374] on p "22" at bounding box center [119, 372] width 8 height 10
type input "22.09.2025 21:02"
type textarea "x"
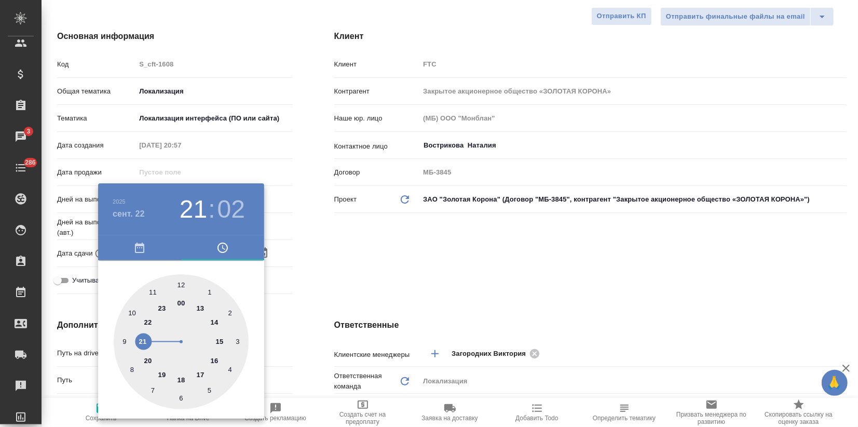
click at [165, 374] on div at bounding box center [181, 341] width 135 height 135
type input "22.09.2025 19:02"
type textarea "x"
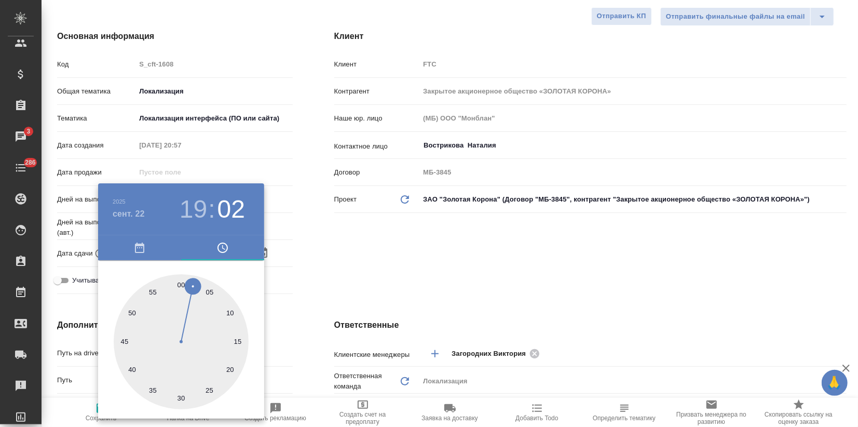
click at [183, 282] on div at bounding box center [181, 341] width 135 height 135
type input "[DATE] 19:00"
type textarea "x"
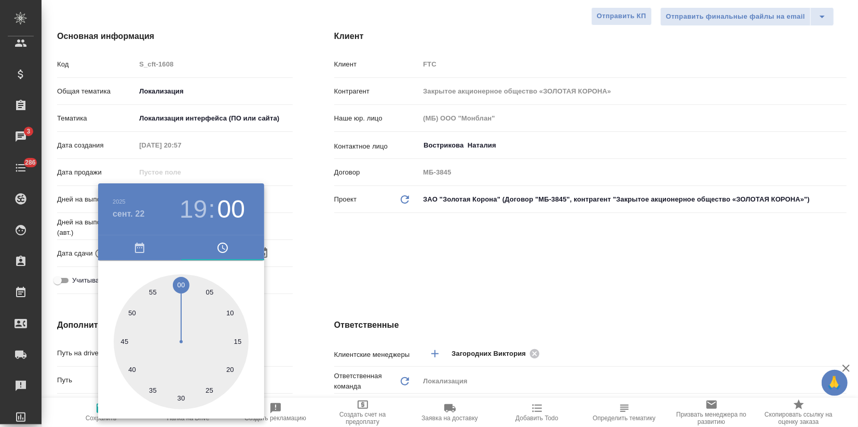
drag, startPoint x: 342, startPoint y: 269, endPoint x: 261, endPoint y: 315, distance: 92.7
click at [342, 269] on div at bounding box center [429, 213] width 858 height 427
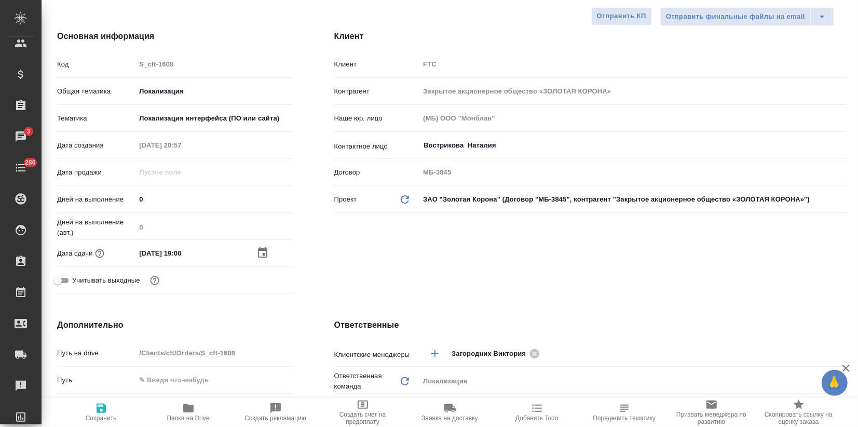
click at [93, 411] on span "Сохранить" at bounding box center [101, 412] width 75 height 20
type textarea "x"
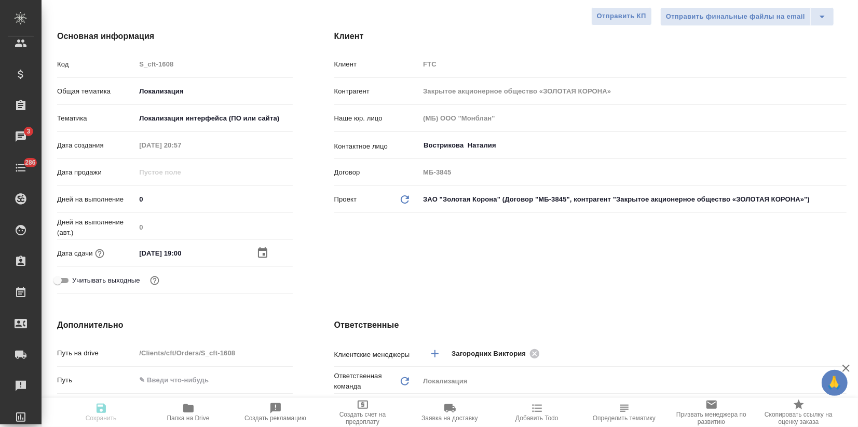
type textarea "x"
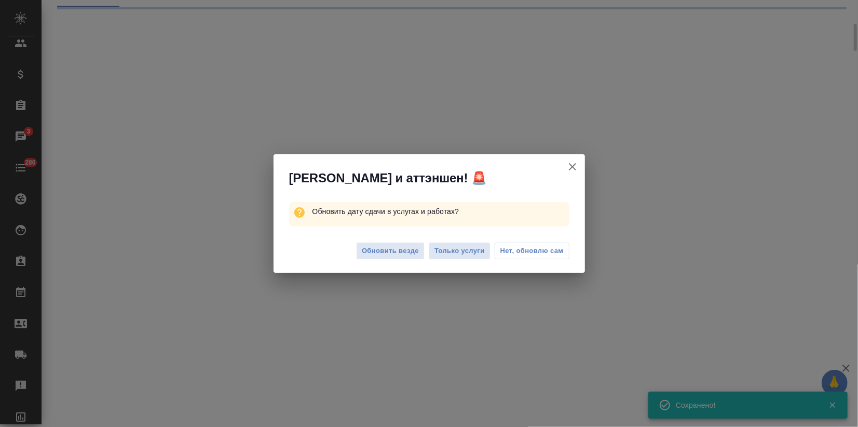
select select "RU"
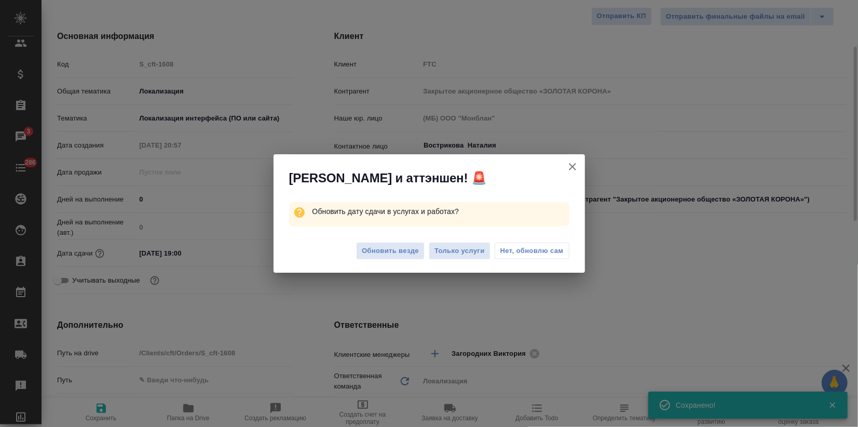
type textarea "x"
click at [398, 261] on div "Обновить везде Только услуги Нет, обновлю сам" at bounding box center [429, 253] width 311 height 42
click at [398, 245] on span "Обновить везде" at bounding box center [390, 251] width 57 height 12
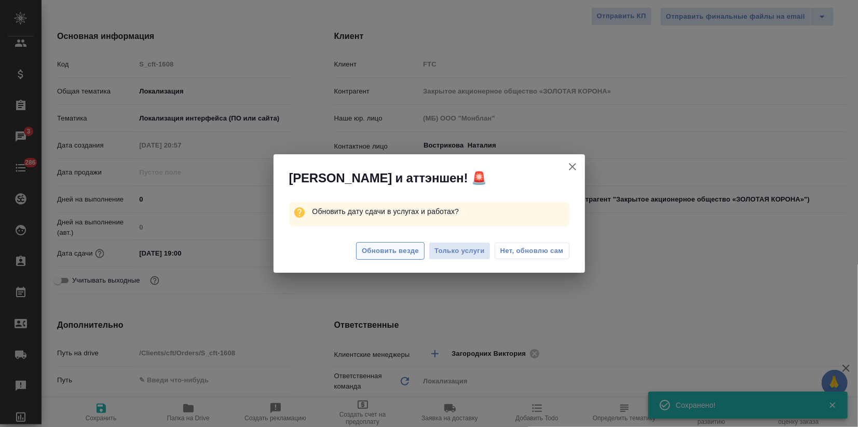
type textarea "x"
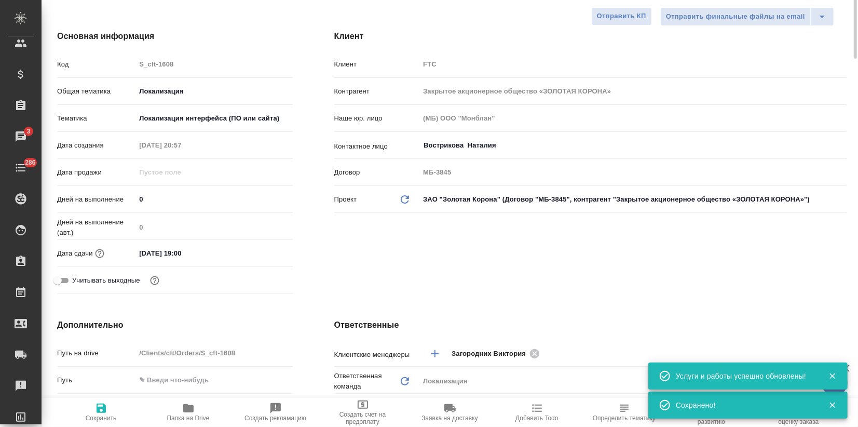
scroll to position [0, 0]
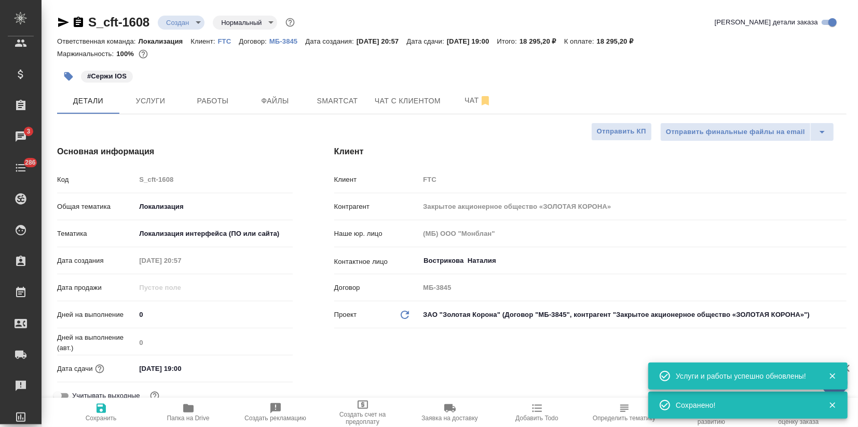
click at [188, 27] on body "🙏 .cls-1 fill:#fff; AWATERA Zagorodnikh Viktoria Клиенты Спецификации Заказы 3 …" at bounding box center [429, 213] width 858 height 427
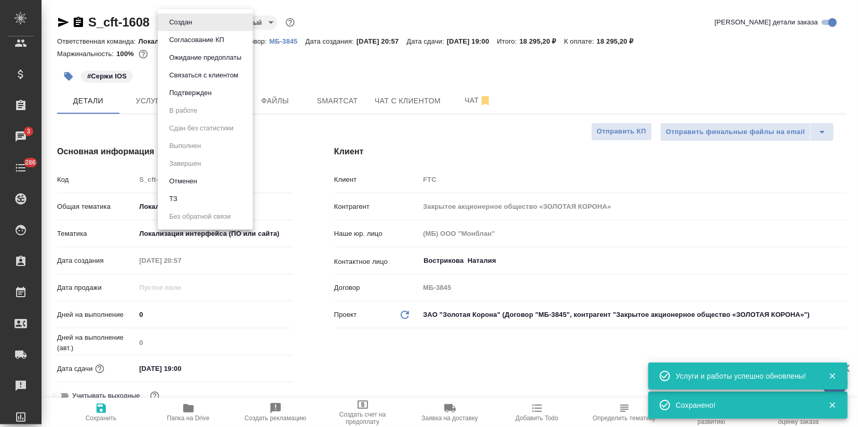
click at [201, 104] on ul "Создан Согласование КП Ожидание предоплаты Связаться с клиентом Подтвержден В р…" at bounding box center [205, 119] width 95 height 220
click at [201, 99] on li "Подтвержден" at bounding box center [205, 93] width 95 height 18
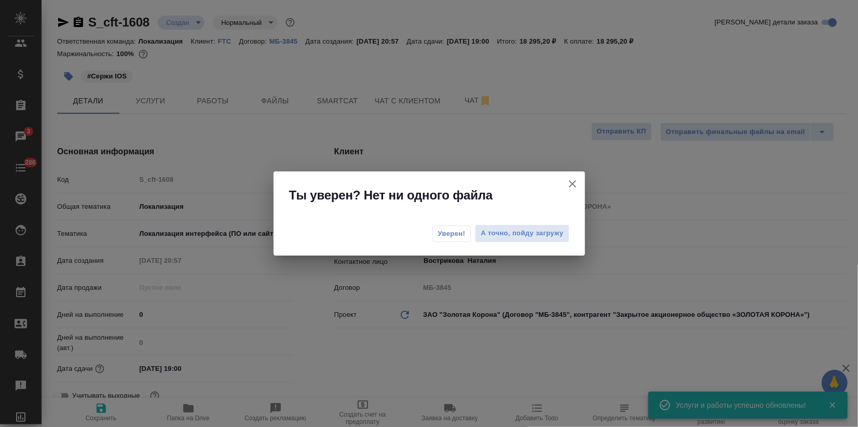
drag, startPoint x: 450, startPoint y: 238, endPoint x: 444, endPoint y: 237, distance: 5.8
click at [449, 238] on span "Уверен!" at bounding box center [452, 233] width 28 height 10
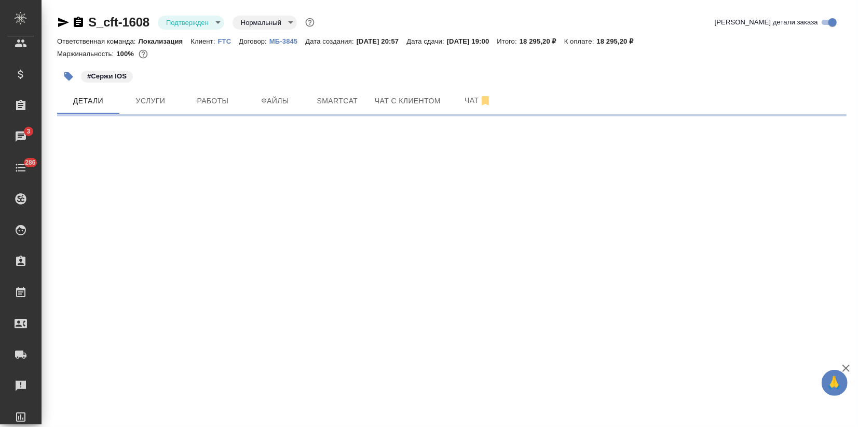
select select "RU"
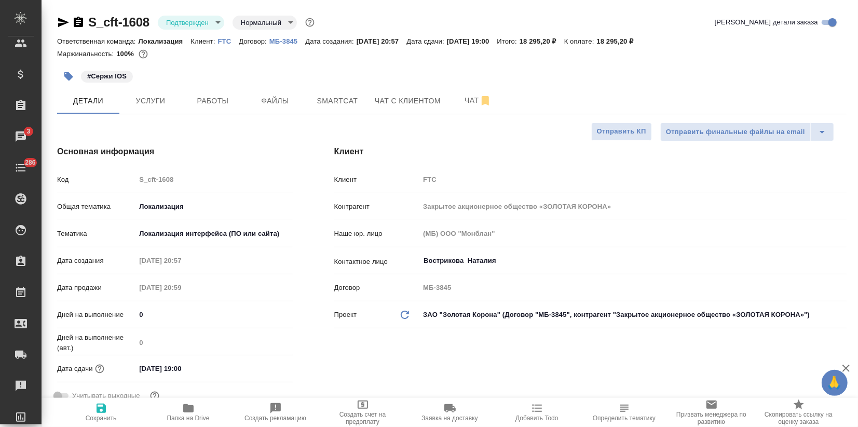
type textarea "x"
drag, startPoint x: 65, startPoint y: 22, endPoint x: 77, endPoint y: 36, distance: 18.4
click at [65, 21] on icon "button" at bounding box center [63, 22] width 11 height 9
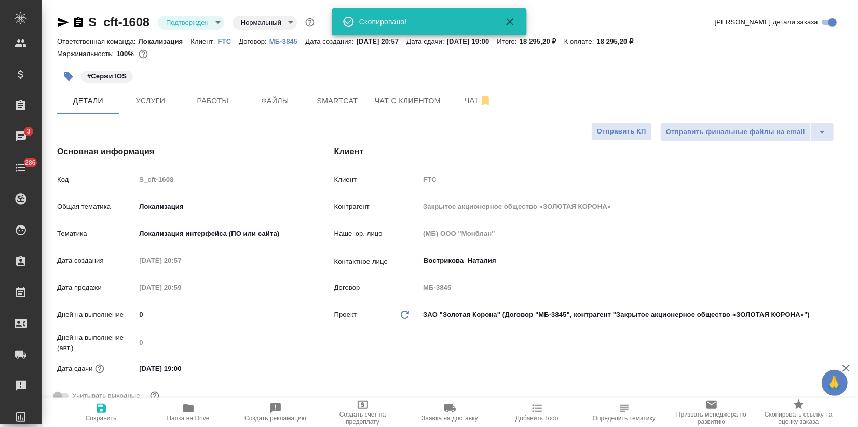
type textarea "x"
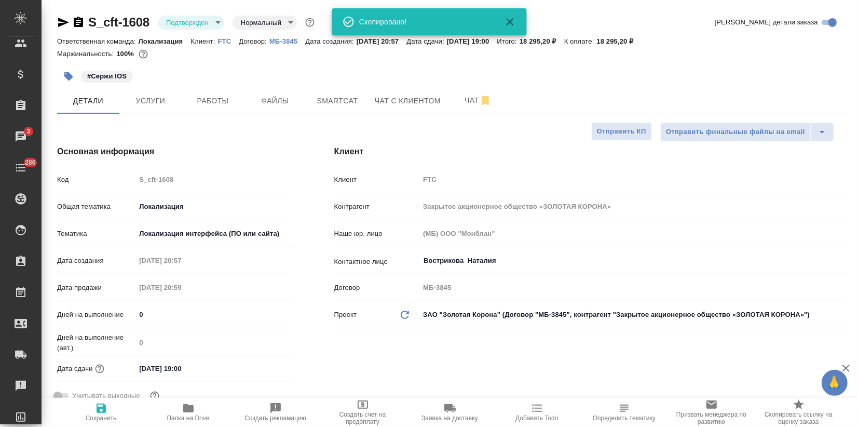
type textarea "x"
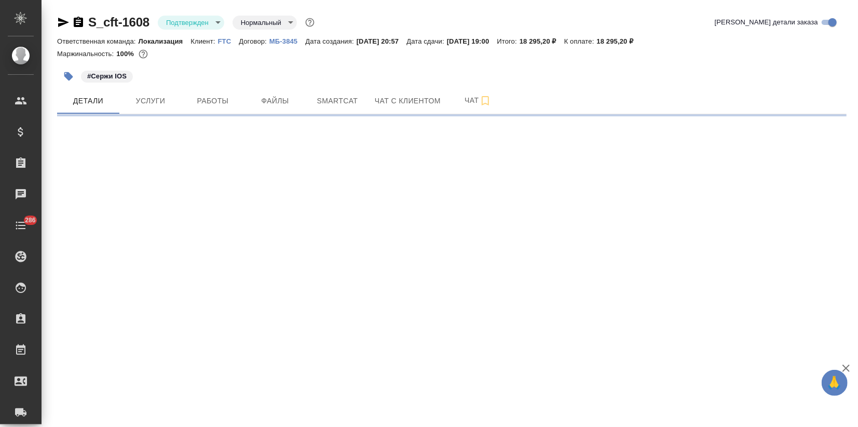
select select "RU"
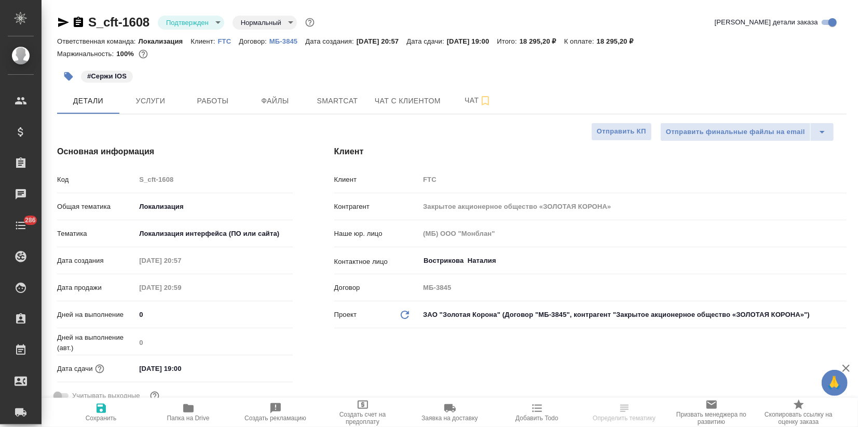
type textarea "x"
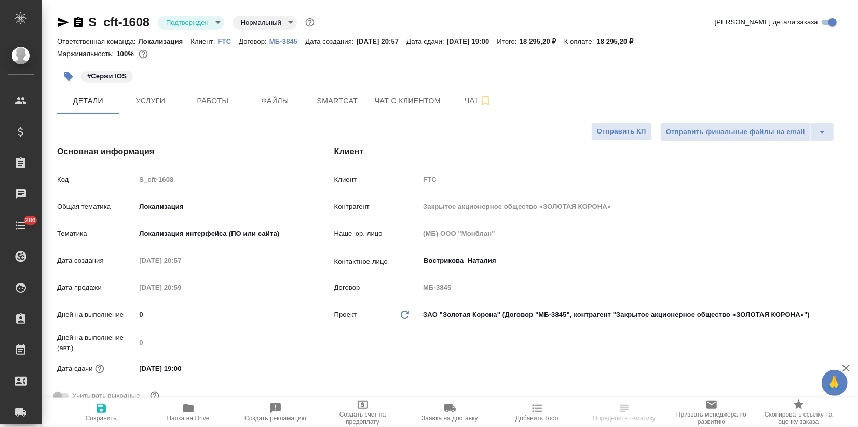
type textarea "x"
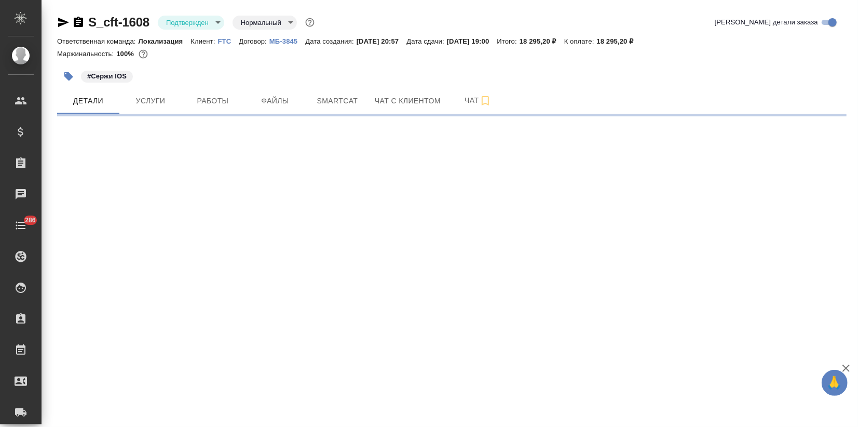
select select "RU"
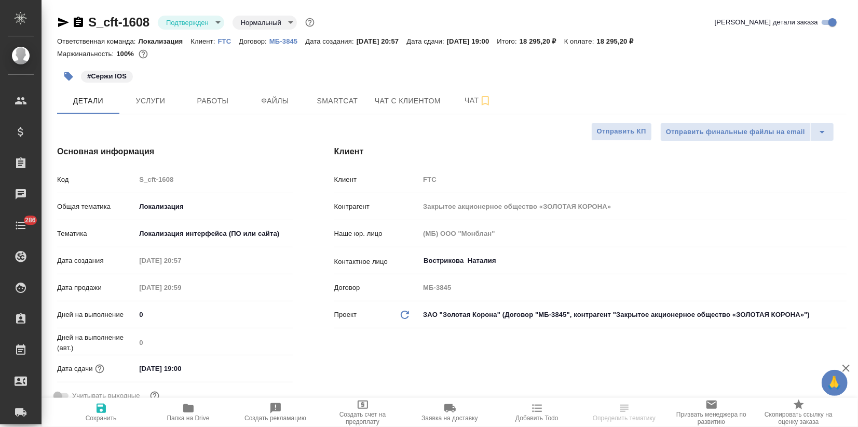
type textarea "x"
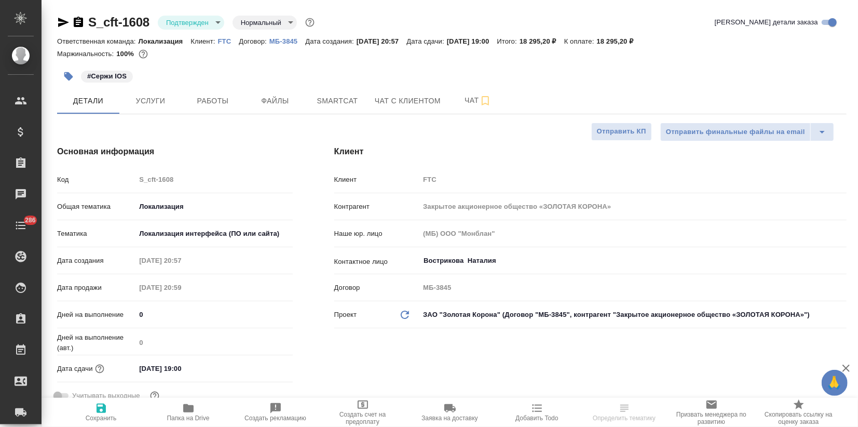
type textarea "x"
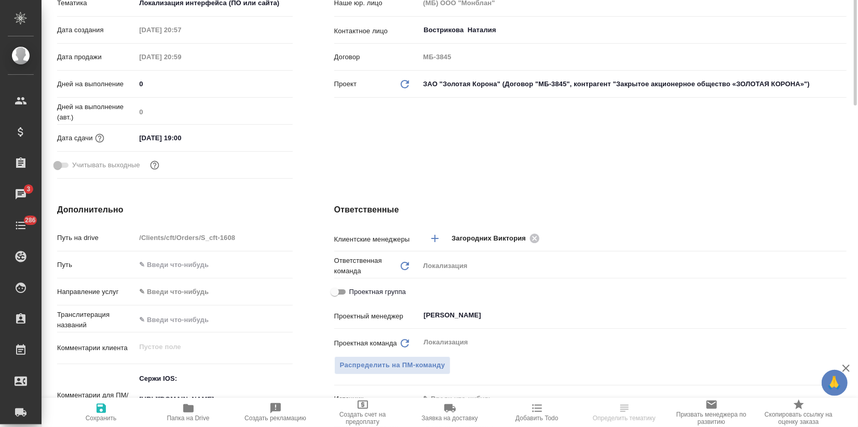
scroll to position [115, 0]
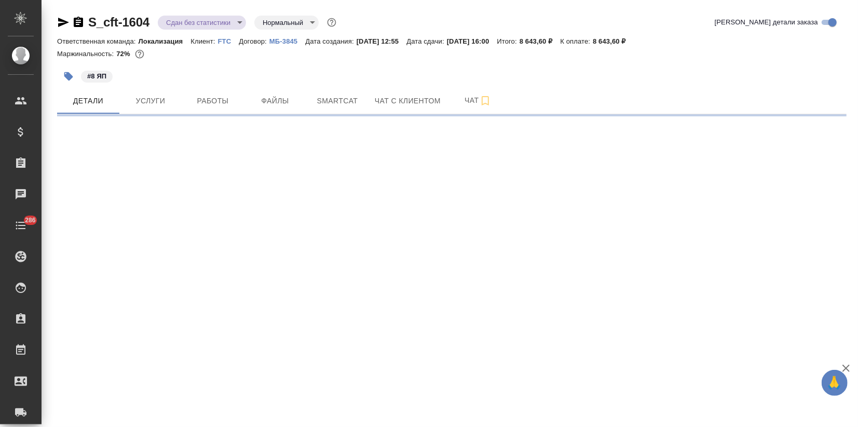
select select "RU"
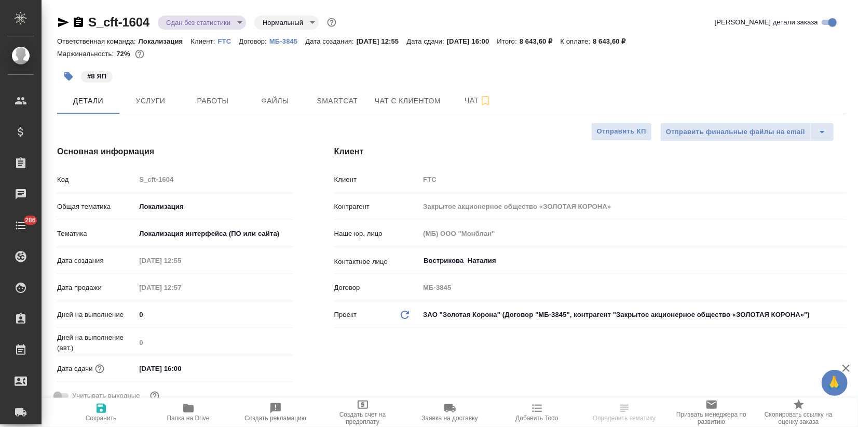
type textarea "x"
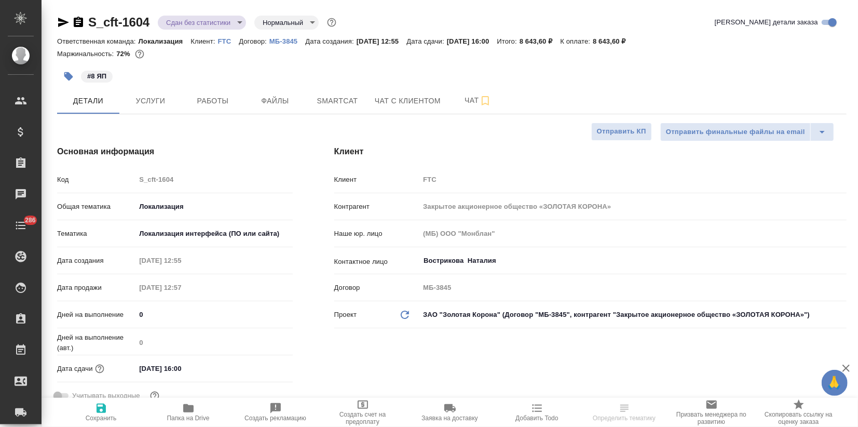
type textarea "x"
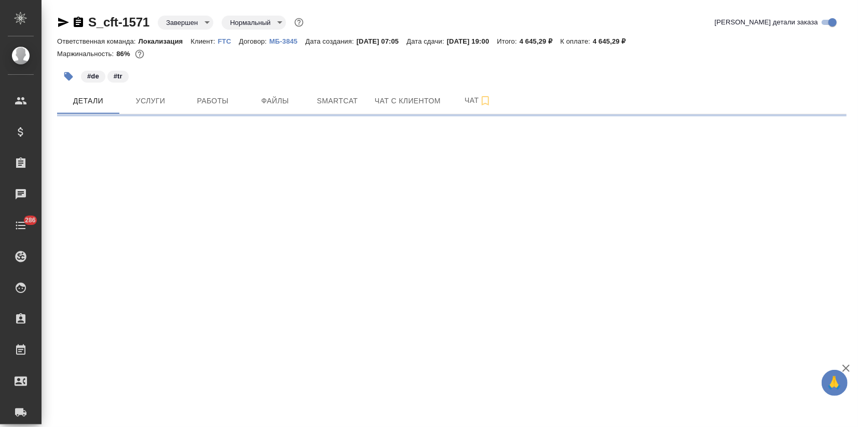
select select "RU"
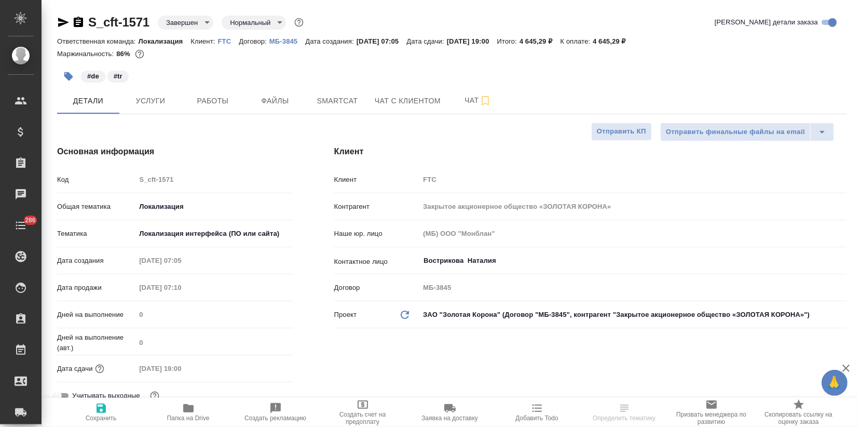
type textarea "x"
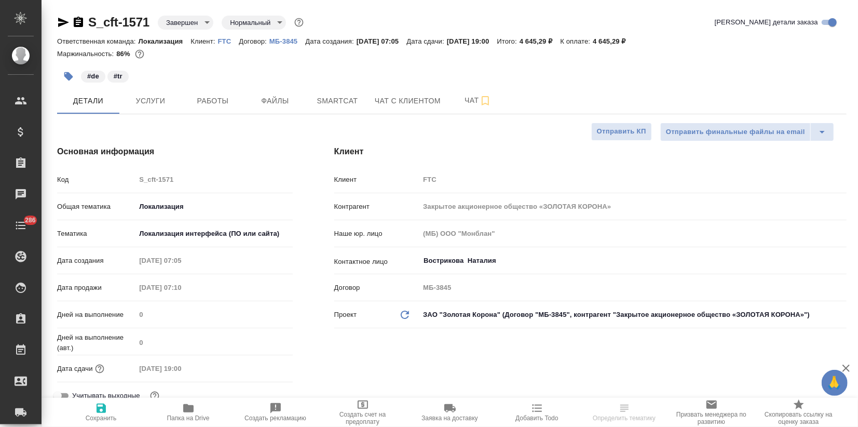
type textarea "x"
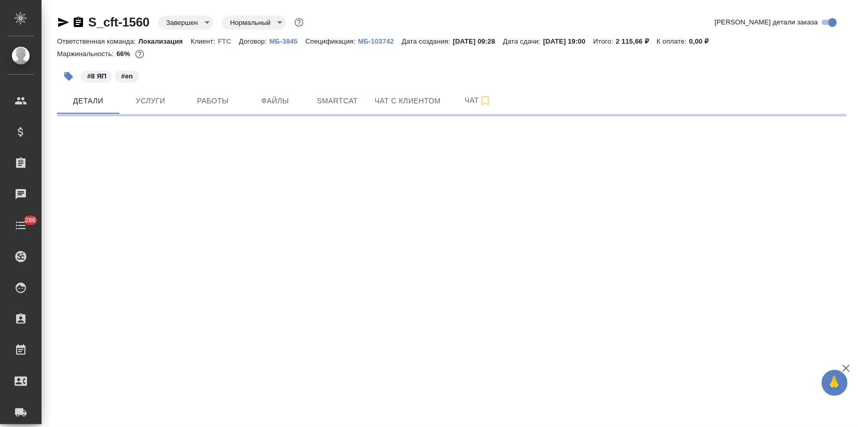
select select "RU"
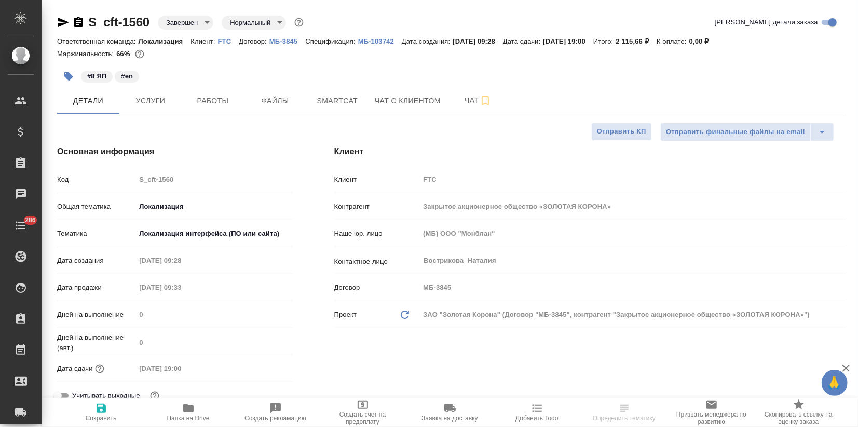
type textarea "x"
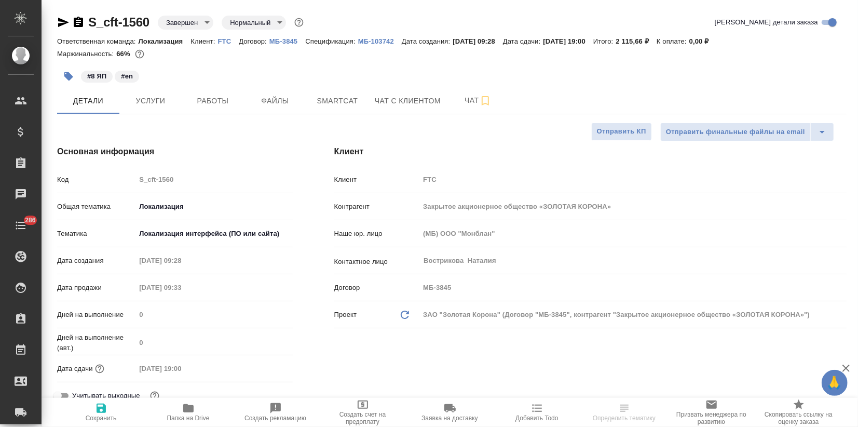
type textarea "x"
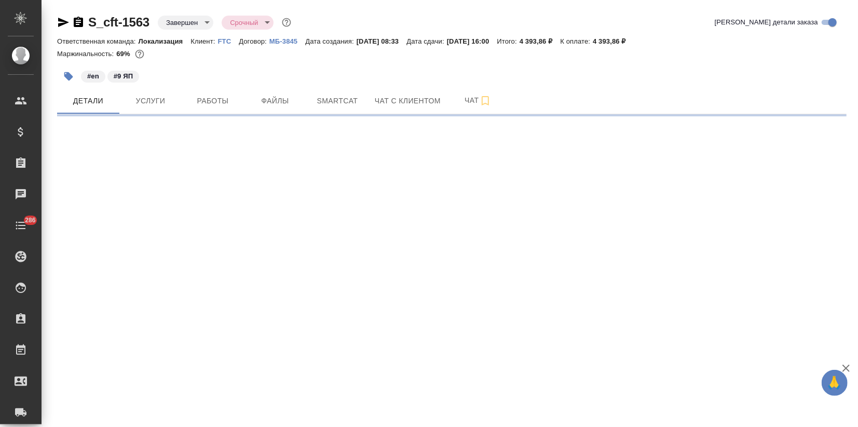
select select "RU"
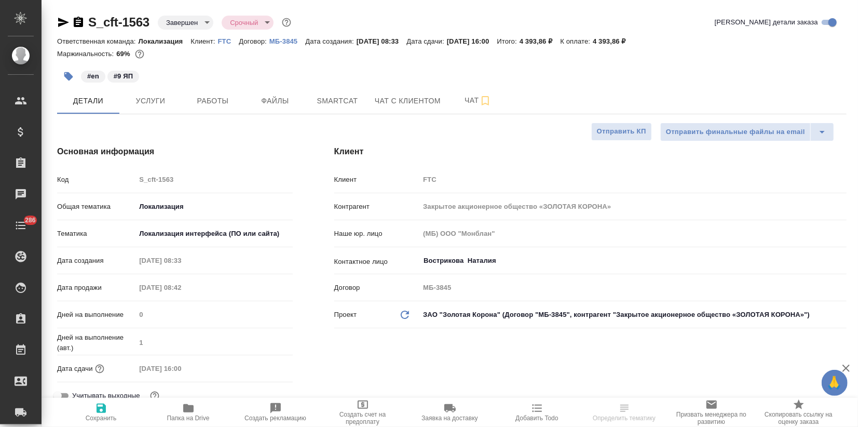
type textarea "x"
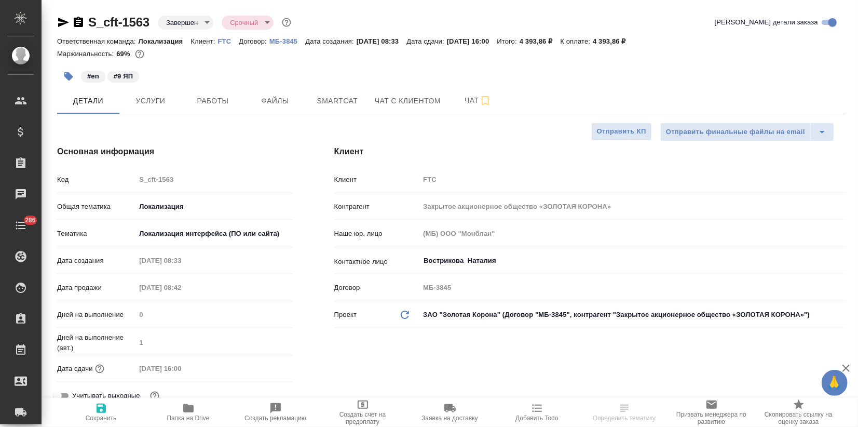
type textarea "x"
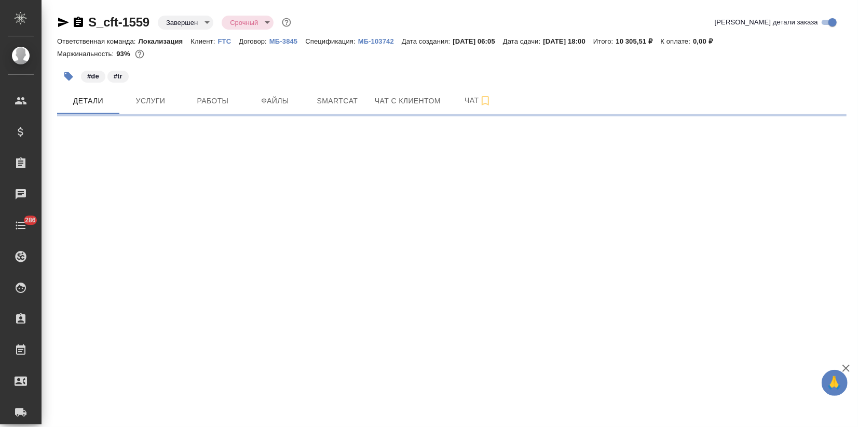
select select "RU"
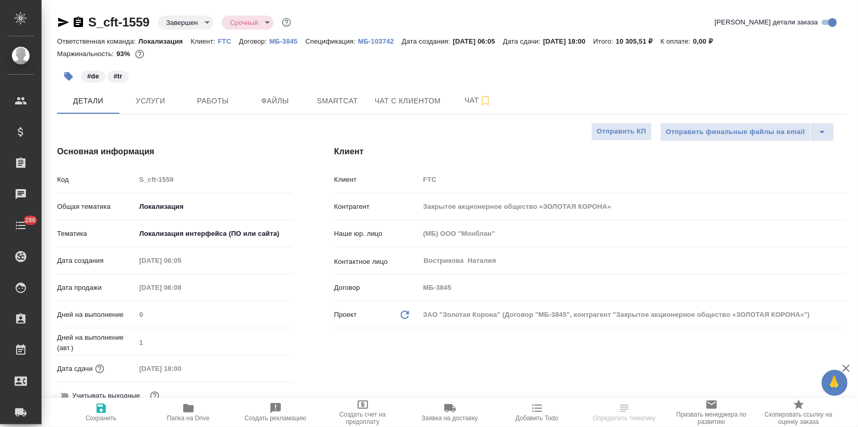
type textarea "x"
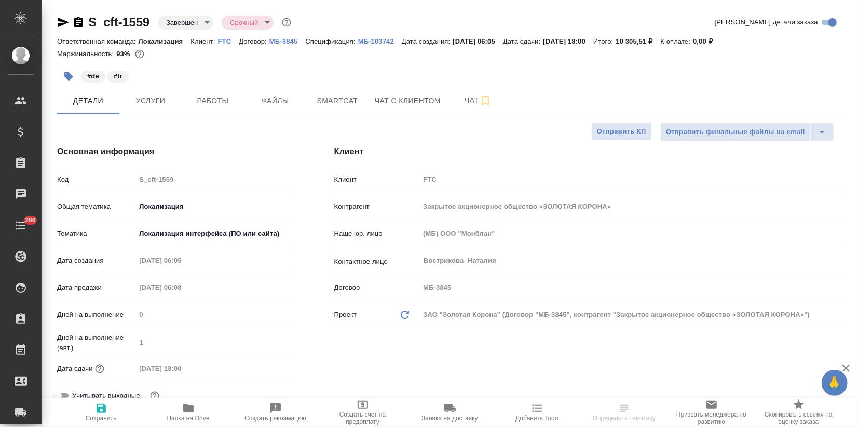
type textarea "x"
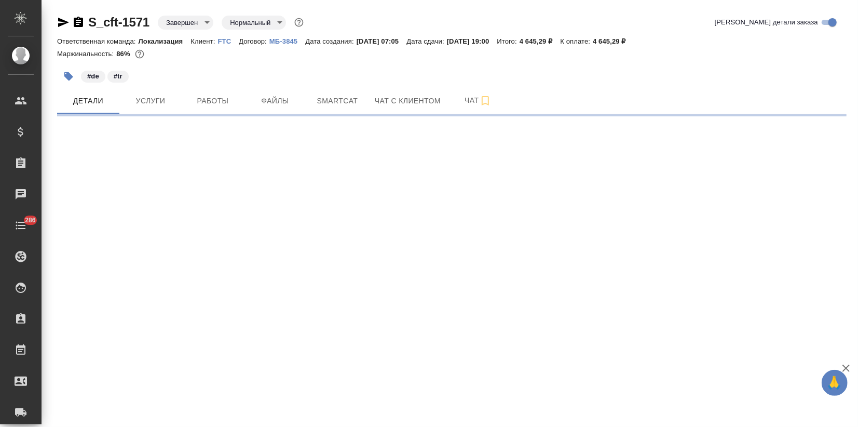
select select "RU"
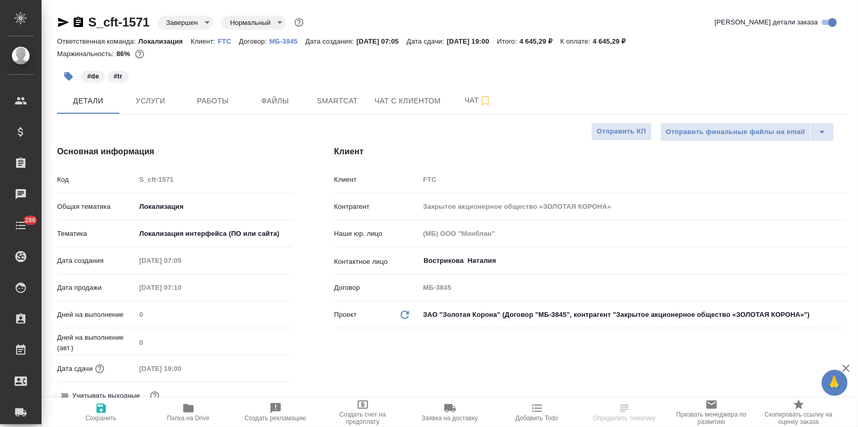
type textarea "x"
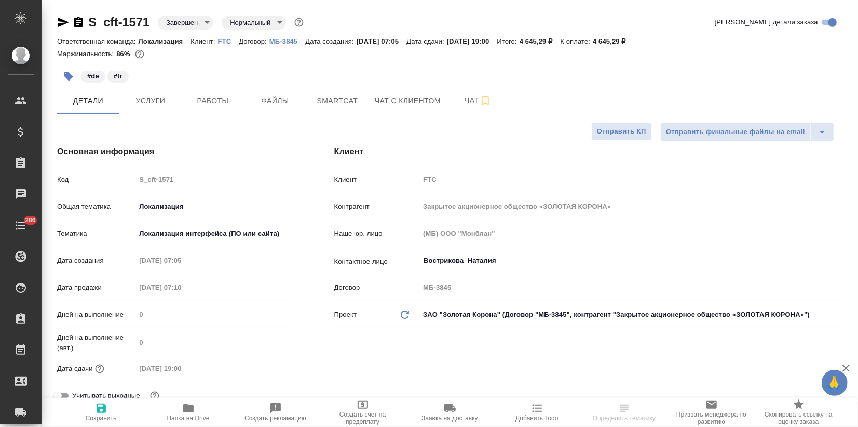
type textarea "x"
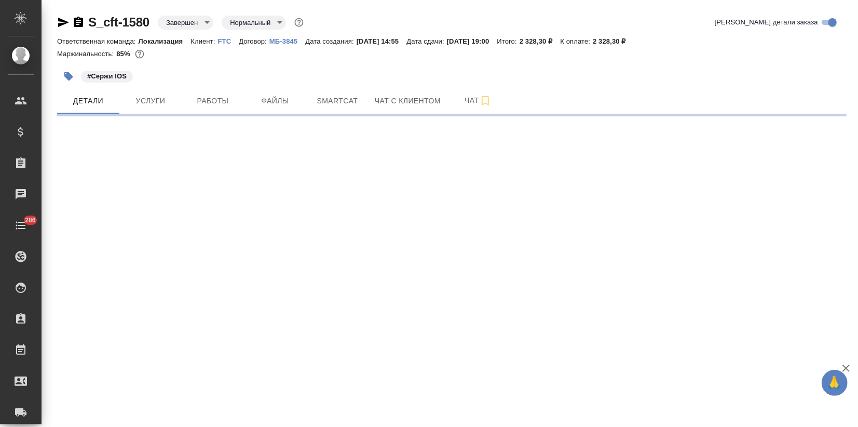
select select "RU"
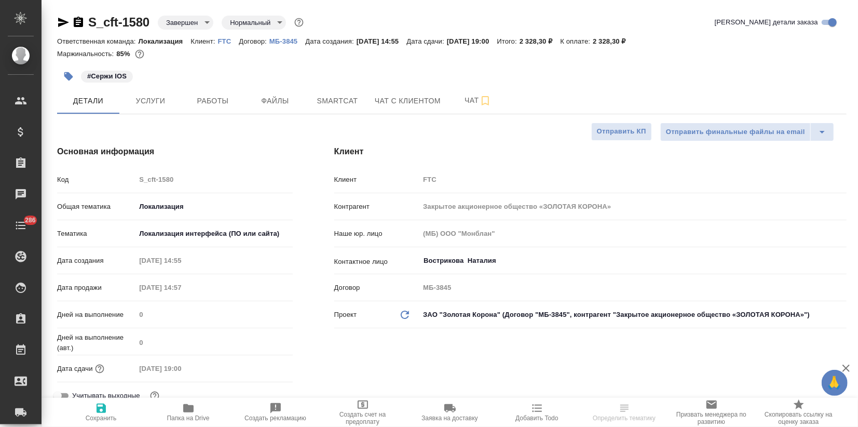
type textarea "x"
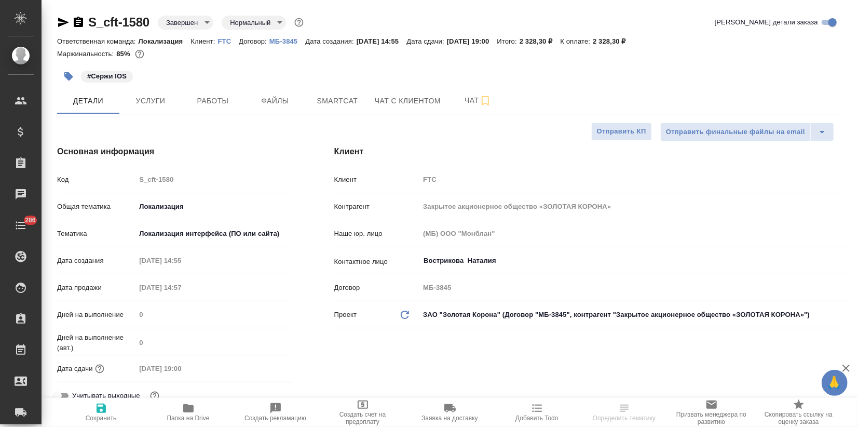
type textarea "x"
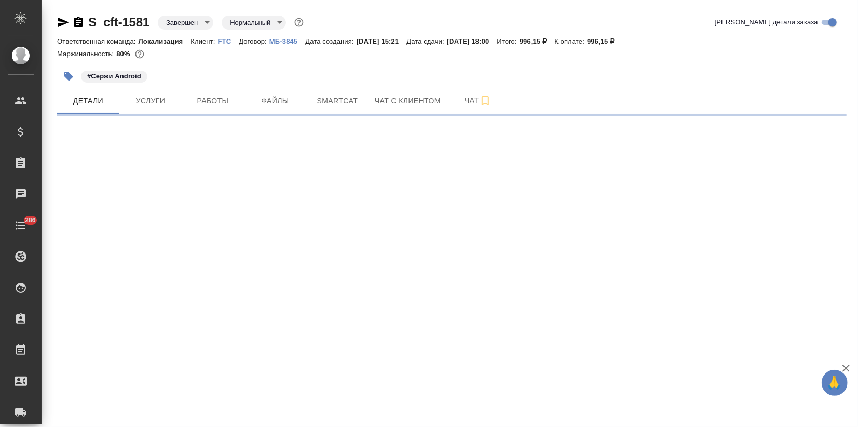
select select "RU"
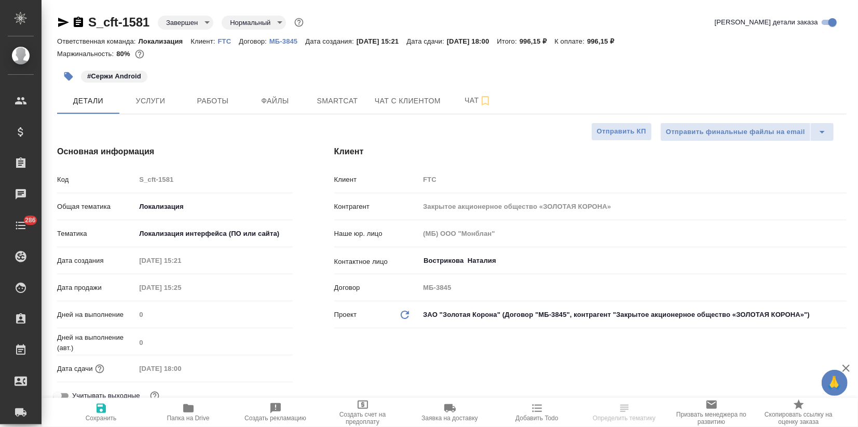
type textarea "x"
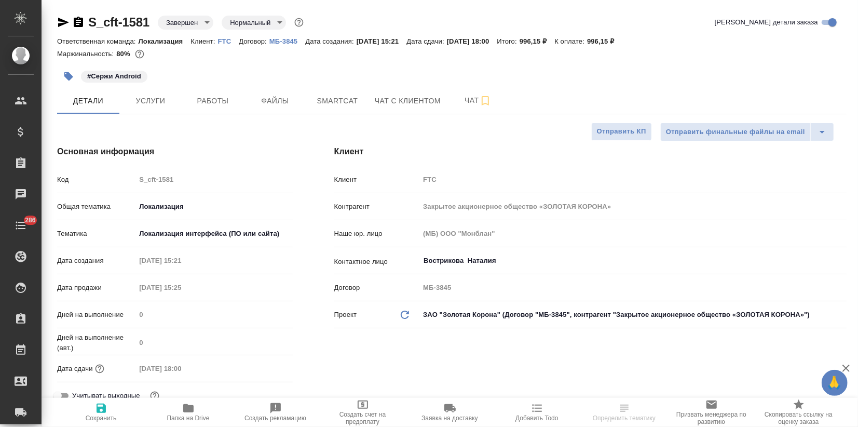
type textarea "x"
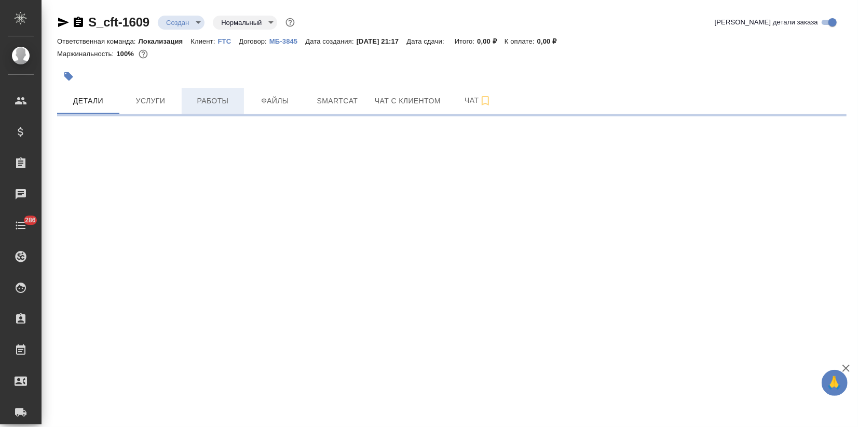
select select "RU"
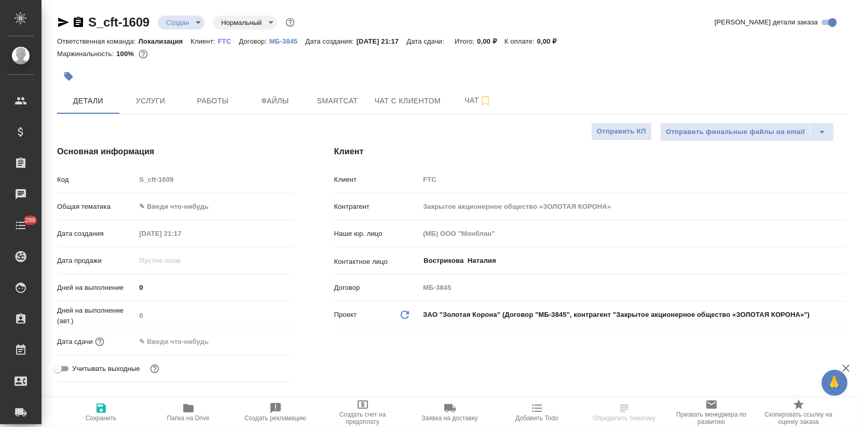
type textarea "x"
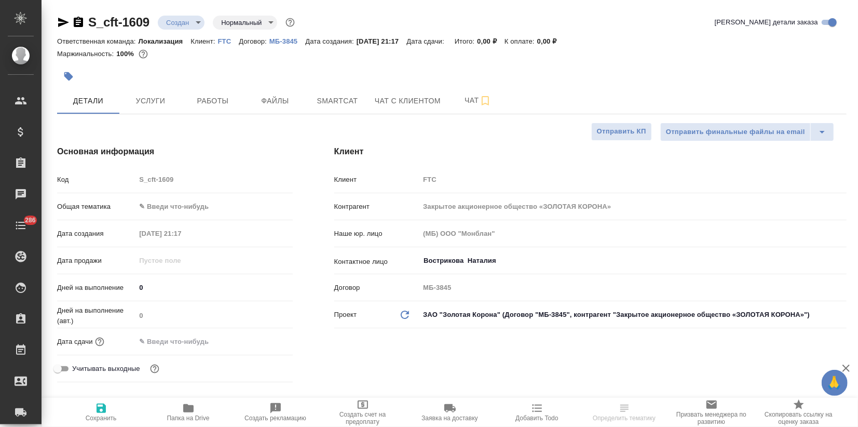
type textarea "x"
click at [158, 204] on body "🙏 .cls-1 fill:#fff; AWATERA Zagorodnikh [PERSON_NAME] Спецификации Заказы Чаты …" at bounding box center [429, 213] width 858 height 427
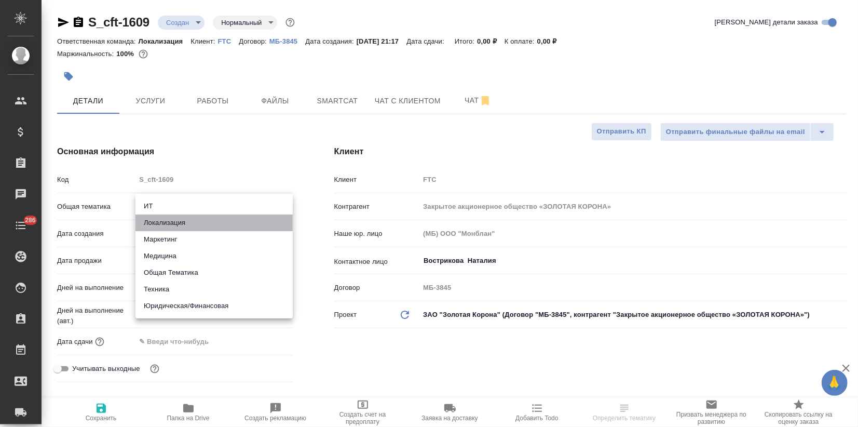
click at [162, 225] on li "Локализация" at bounding box center [213, 222] width 157 height 17
type input "local"
type textarea "x"
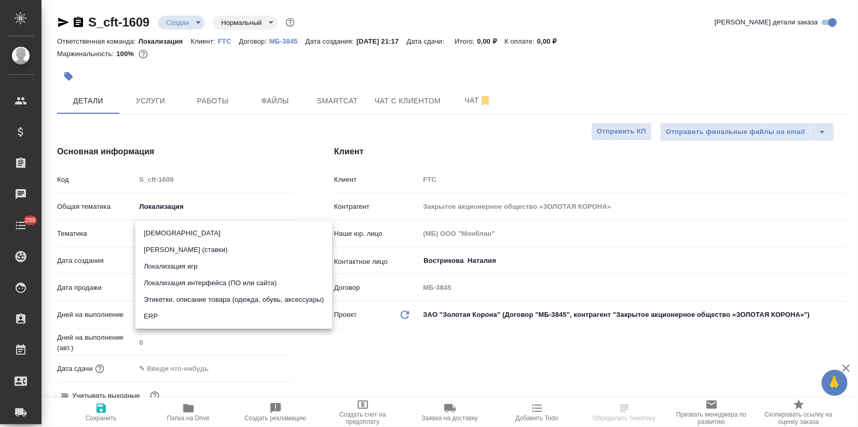
click at [161, 234] on body "🙏 .cls-1 fill:#fff; AWATERA Zagorodnikh [PERSON_NAME] Спецификации Заказы Чаты …" at bounding box center [429, 213] width 858 height 427
click at [190, 284] on li "Локализация интерфейса (ПО или сайта)" at bounding box center [233, 283] width 197 height 17
type textarea "x"
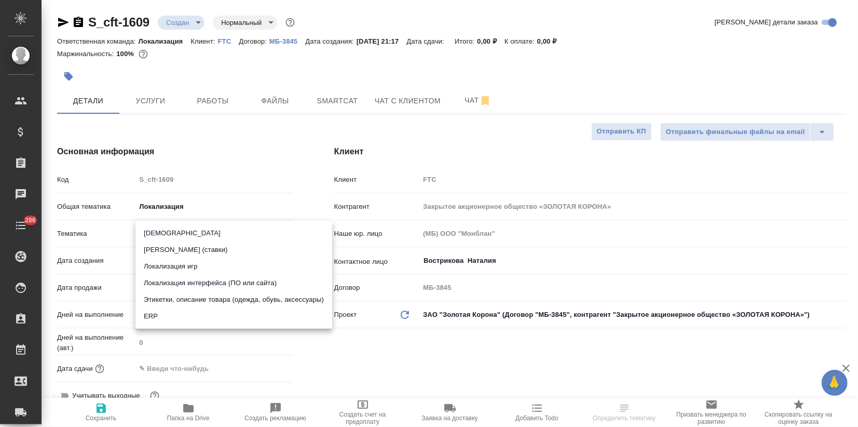
type input "5a8b8b956a9677013d343e0d"
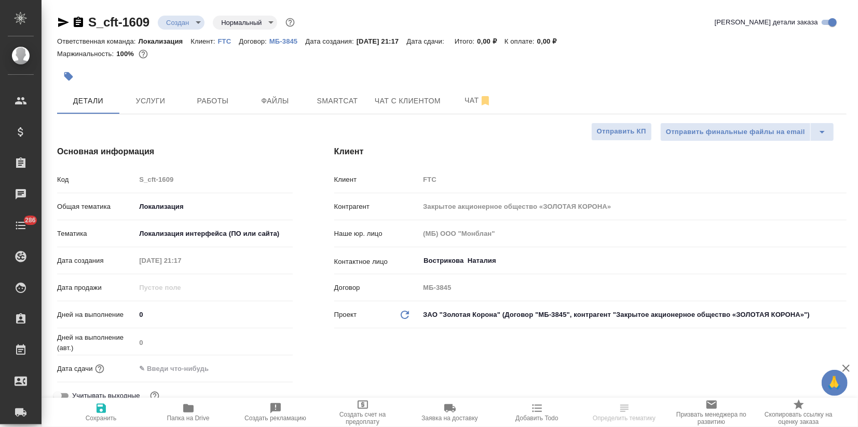
click at [156, 364] on input "text" at bounding box center [180, 368] width 91 height 15
click at [260, 366] on icon "button" at bounding box center [262, 367] width 12 height 12
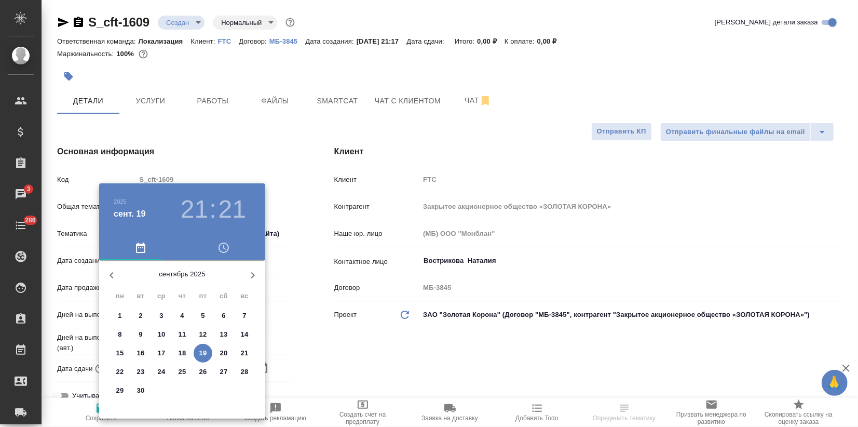
click at [119, 370] on p "22" at bounding box center [120, 372] width 8 height 10
type input "[DATE] 21:21"
type textarea "x"
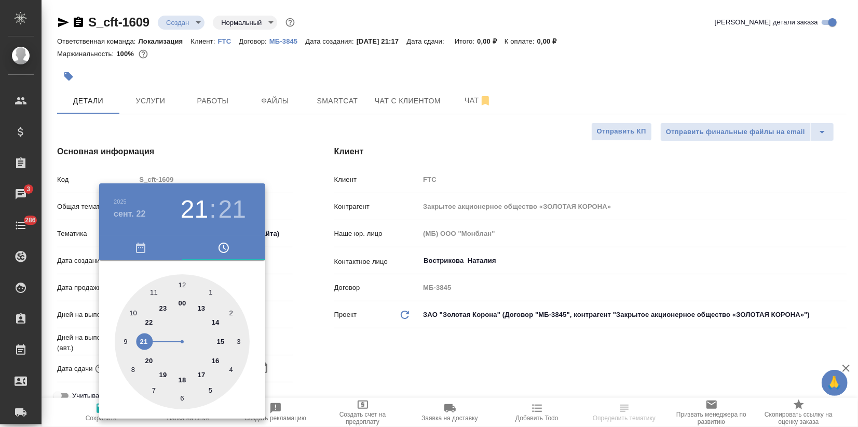
click at [162, 372] on div at bounding box center [182, 341] width 135 height 135
type input "[DATE] 19:21"
type textarea "x"
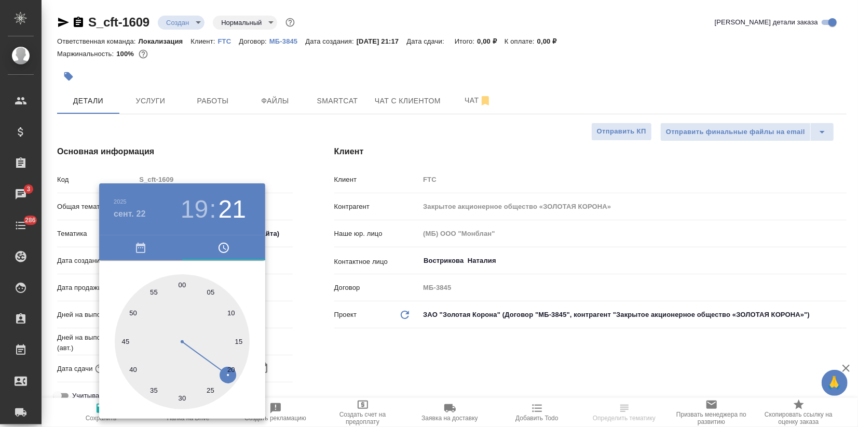
type input "[DATE] 19:00"
type textarea "x"
click at [180, 286] on div at bounding box center [182, 341] width 135 height 135
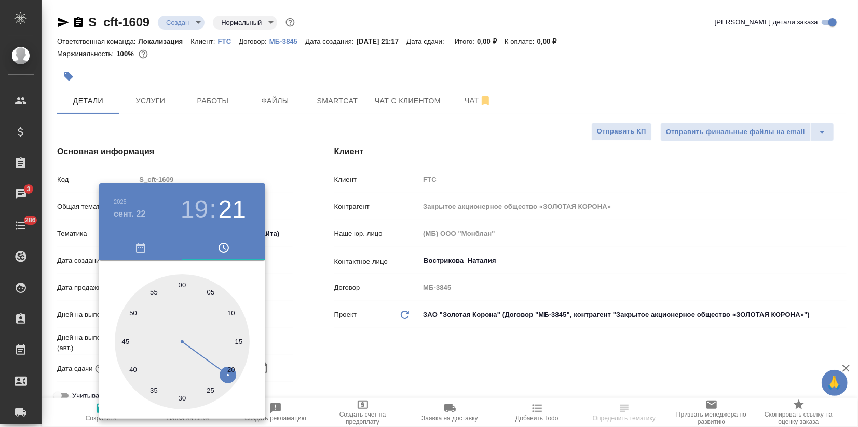
type textarea "x"
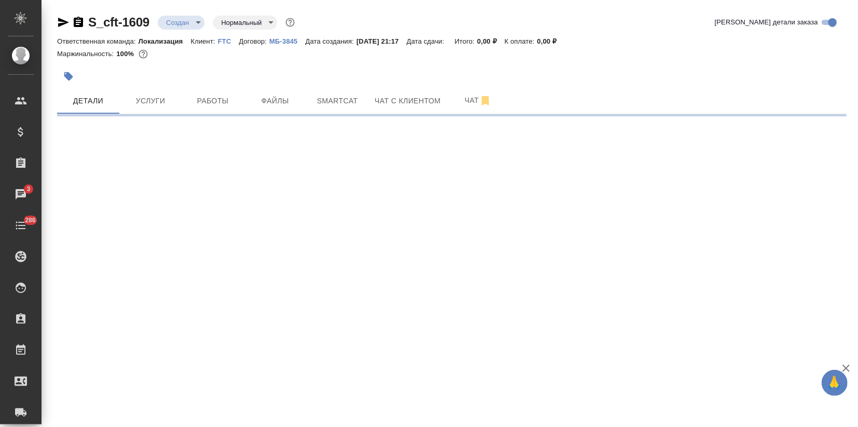
click at [270, 139] on div ".cls-1 fill:#fff; AWATERA Zagorodnikh [PERSON_NAME] Спецификации Заказы 3 Чаты …" at bounding box center [429, 213] width 858 height 427
select select "RU"
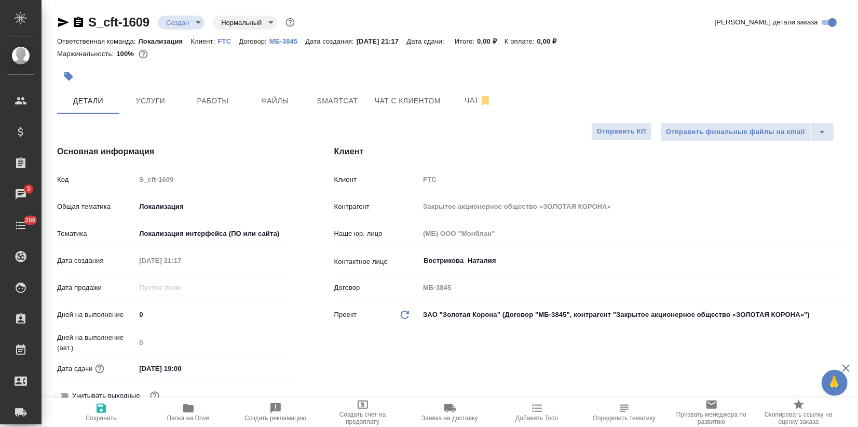
type textarea "x"
click at [107, 408] on icon "button" at bounding box center [101, 408] width 12 height 12
type textarea "x"
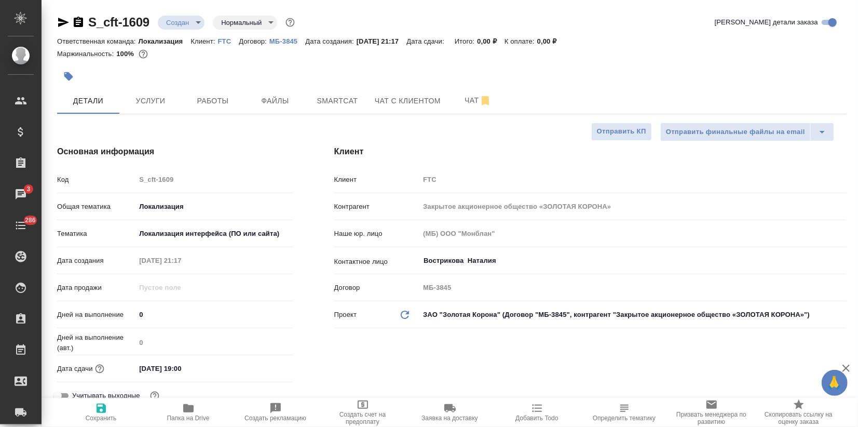
type textarea "x"
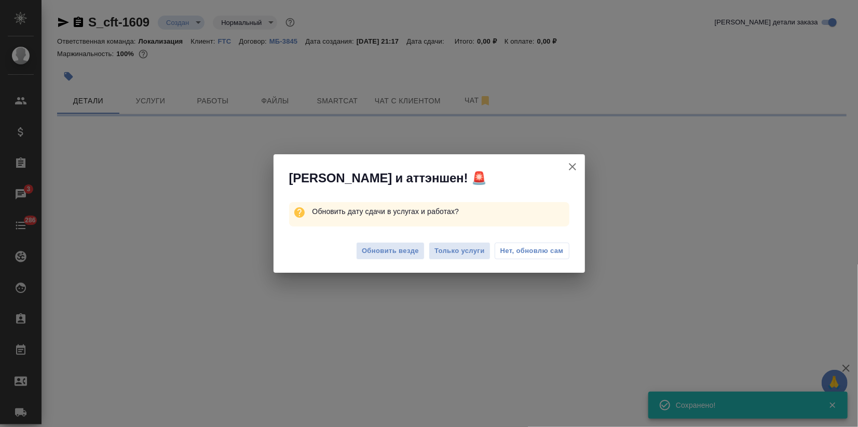
select select "RU"
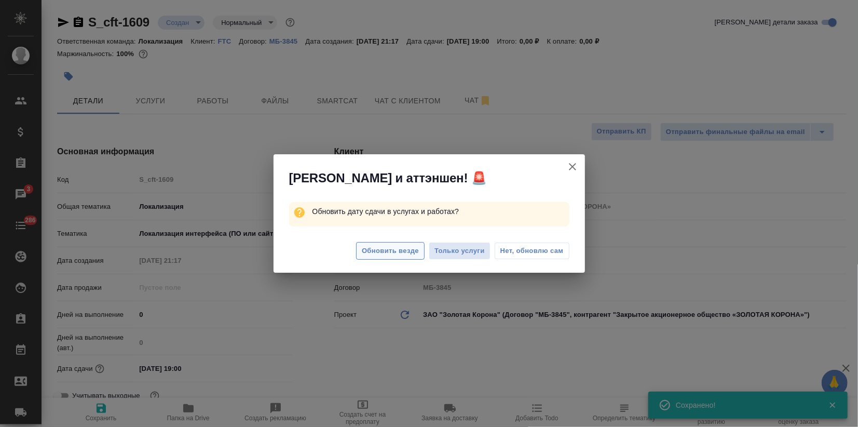
type textarea "x"
click at [403, 245] on span "Обновить везде" at bounding box center [390, 251] width 57 height 12
type textarea "x"
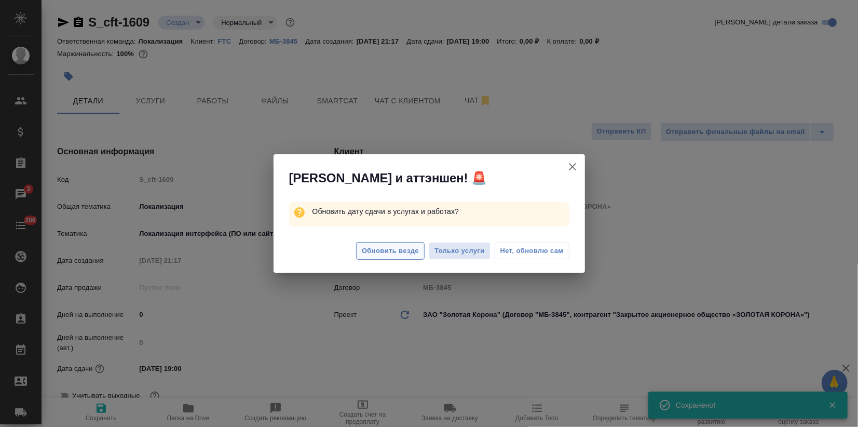
type textarea "x"
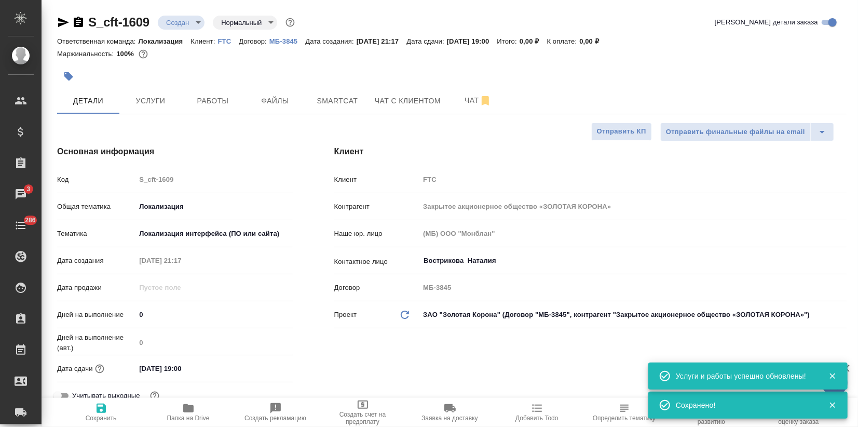
click at [65, 75] on icon "button" at bounding box center [68, 76] width 9 height 9
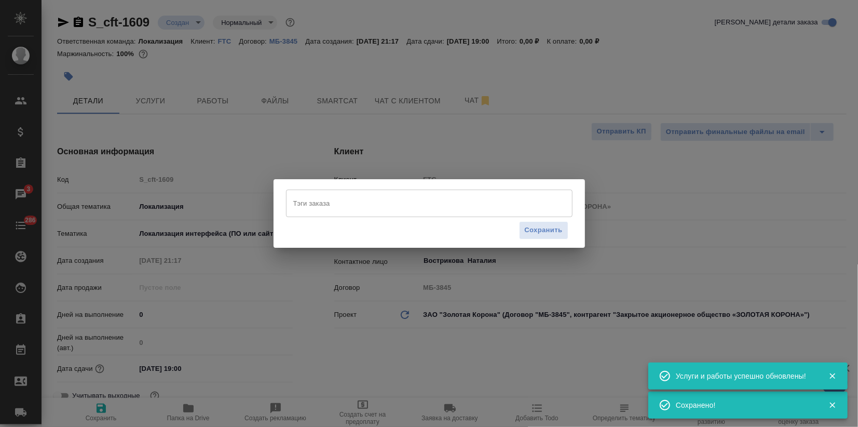
click at [315, 200] on input "Тэги заказа" at bounding box center [419, 203] width 257 height 18
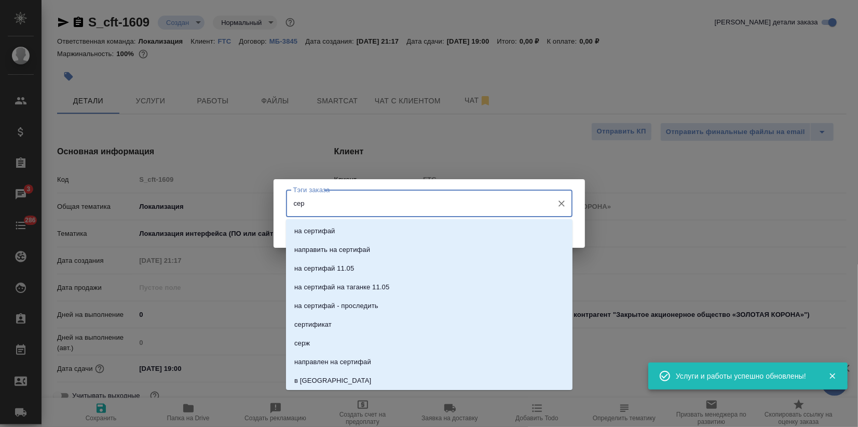
type input "серж"
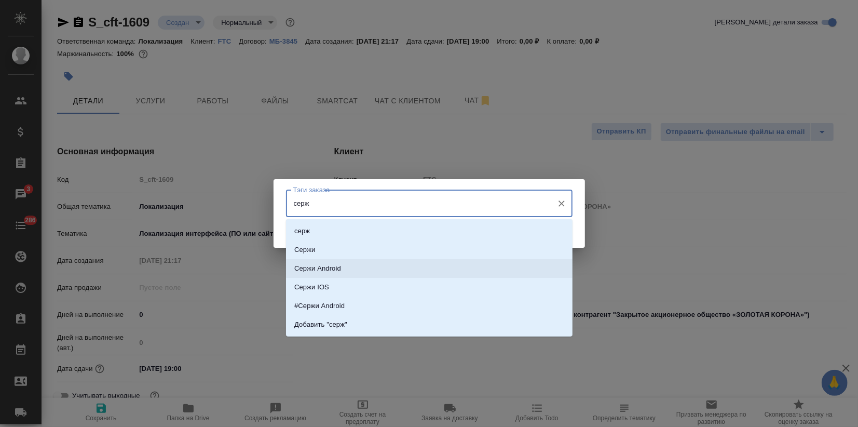
click at [358, 267] on li "Сержи Android" at bounding box center [429, 268] width 287 height 19
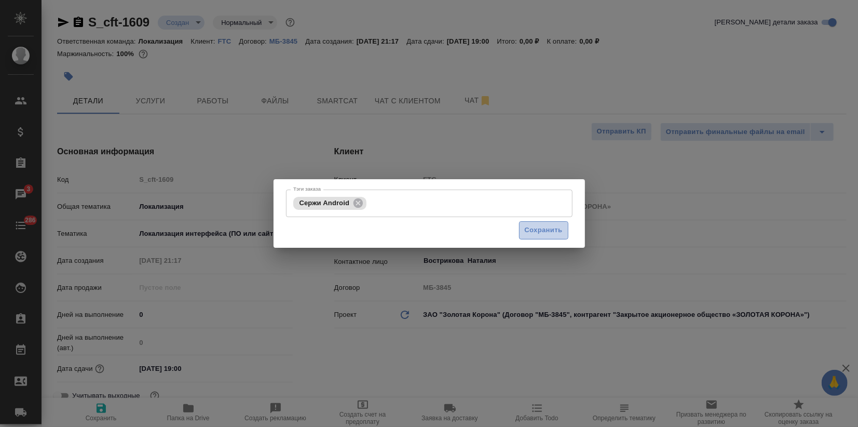
click at [534, 235] on span "Сохранить" at bounding box center [544, 230] width 38 height 12
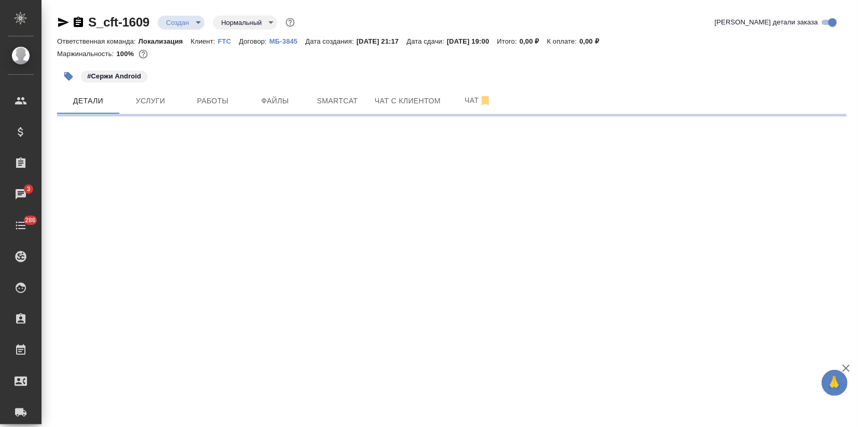
select select "RU"
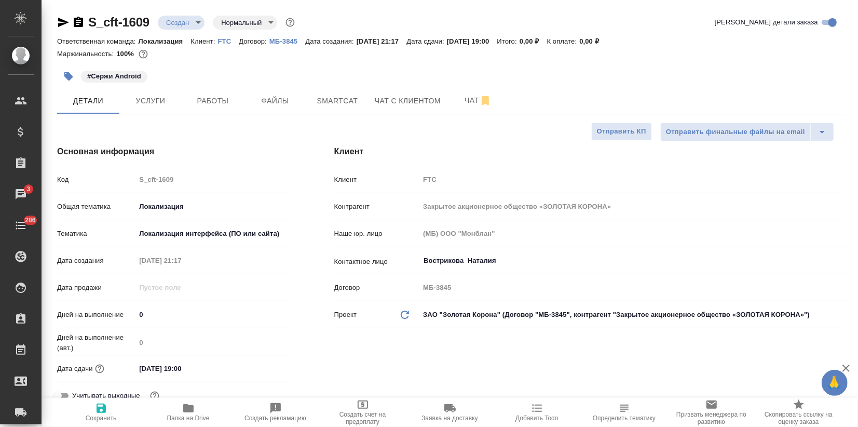
type textarea "x"
drag, startPoint x: 91, startPoint y: 73, endPoint x: 149, endPoint y: 80, distance: 58.1
click at [149, 80] on div "#Сержи Android" at bounding box center [320, 76] width 526 height 23
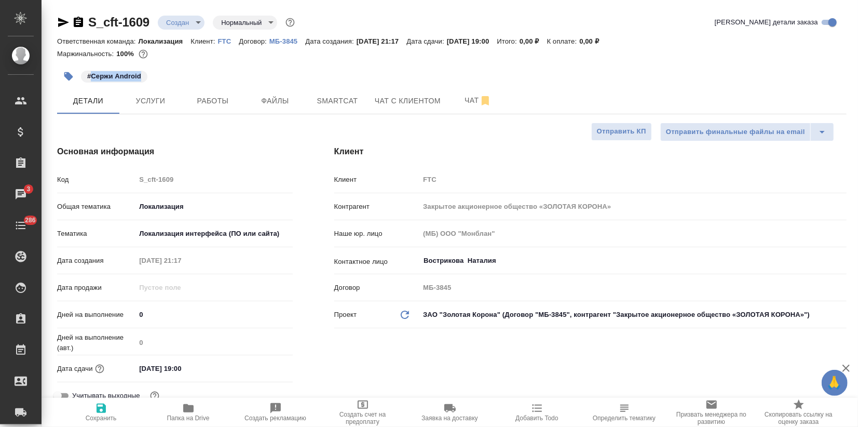
copy p "Сержи Android"
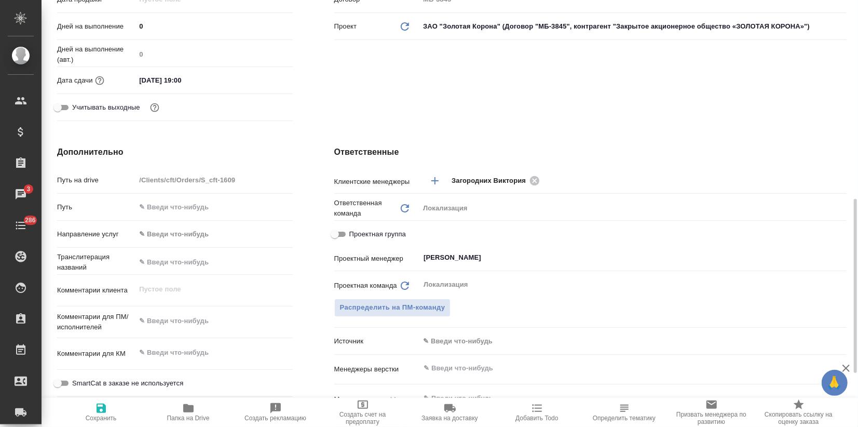
scroll to position [346, 0]
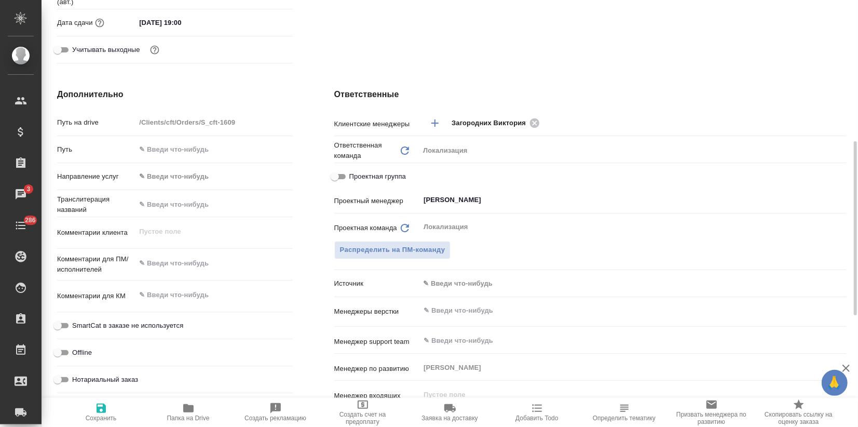
type textarea "x"
click at [155, 261] on textarea at bounding box center [213, 263] width 157 height 18
paste textarea "Сержи Android"
type textarea "Сержи Android"
type textarea "x"
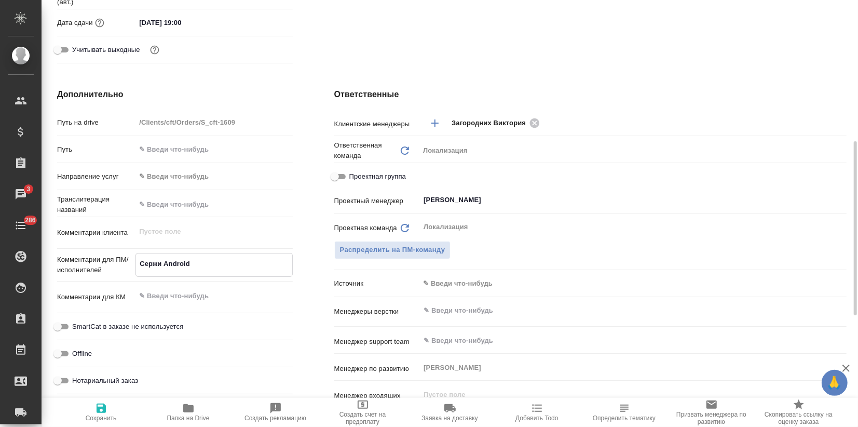
type textarea "x"
type textarea "Сержи Android:"
type textarea "x"
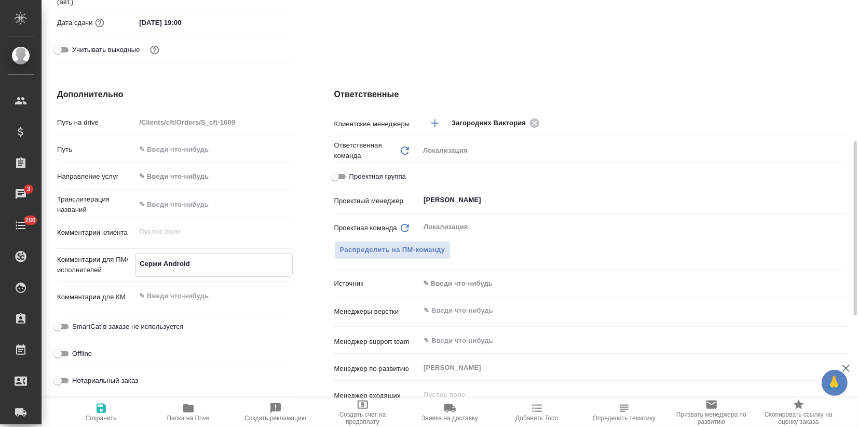
type textarea "x"
type textarea "Сержи Android:"
type textarea "x"
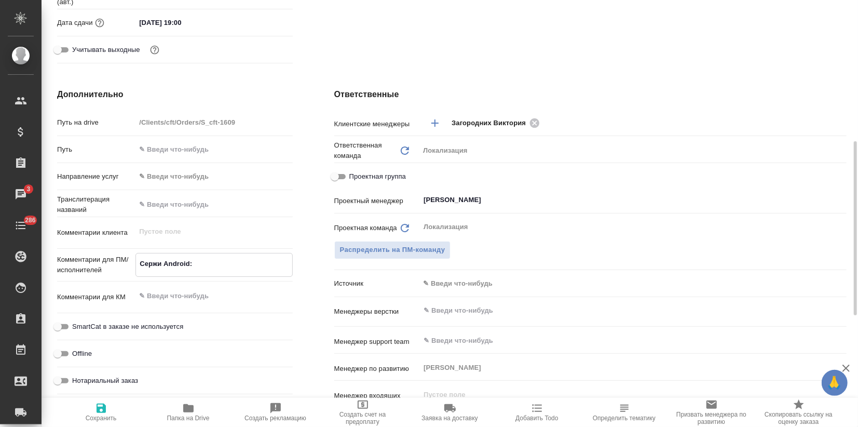
type textarea "x"
type textarea "Сержи Android:"
type textarea "x"
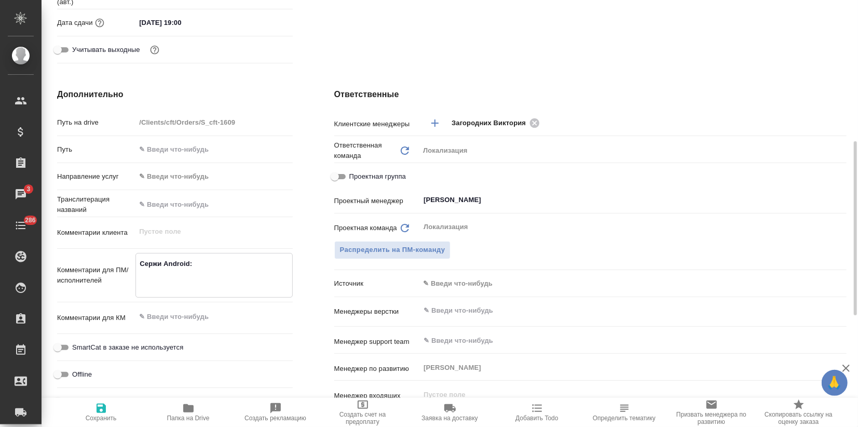
type textarea "Сержи Android:"
type textarea "x"
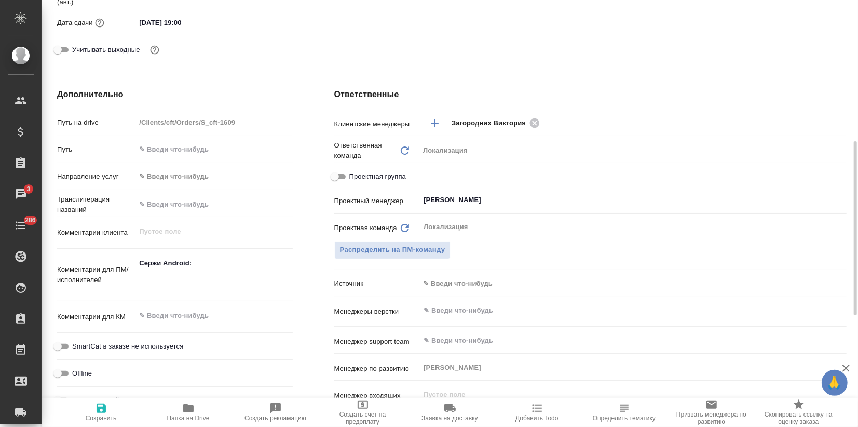
type textarea "x"
paste textarea "[URL][DOMAIN_NAME]"
type textarea "Сержи Android: [URL][DOMAIN_NAME]"
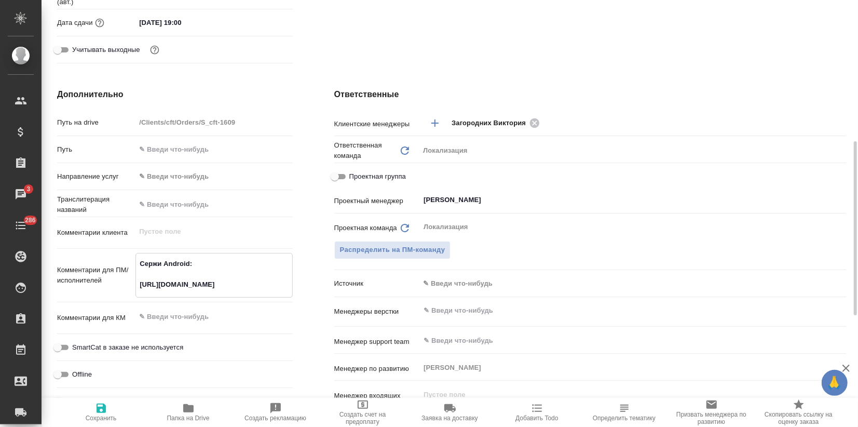
type textarea "x"
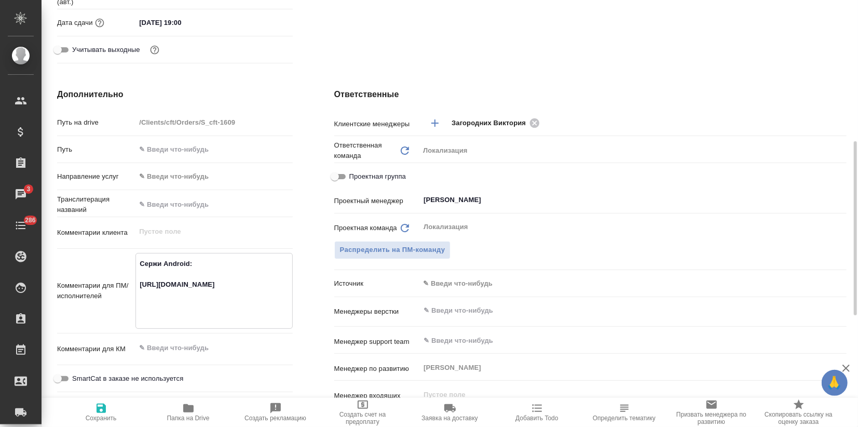
type textarea "Сержи Android: [URL][DOMAIN_NAME]"
type textarea "x"
click at [207, 313] on textarea "Сержи Android: [URL][DOMAIN_NAME]" at bounding box center [213, 289] width 157 height 70
type textarea "x"
type textarea "Сержи Android: [URL][DOMAIN_NAME]"
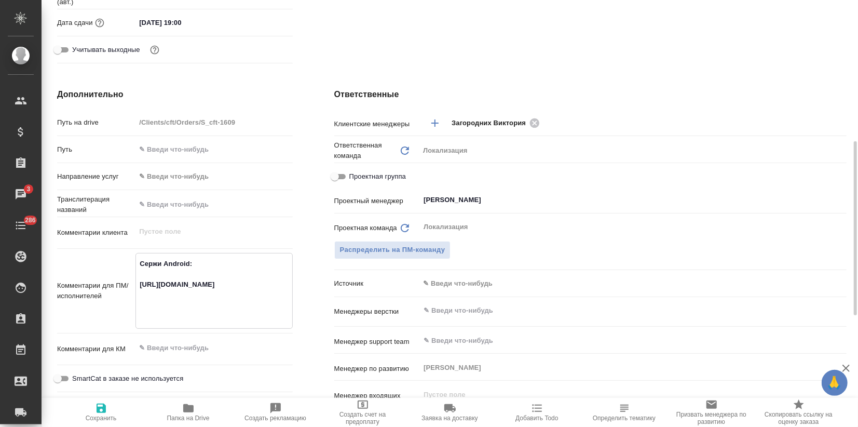
type textarea "x"
type textarea "Сержи Android: [URL][DOMAIN_NAME]"
type textarea "x"
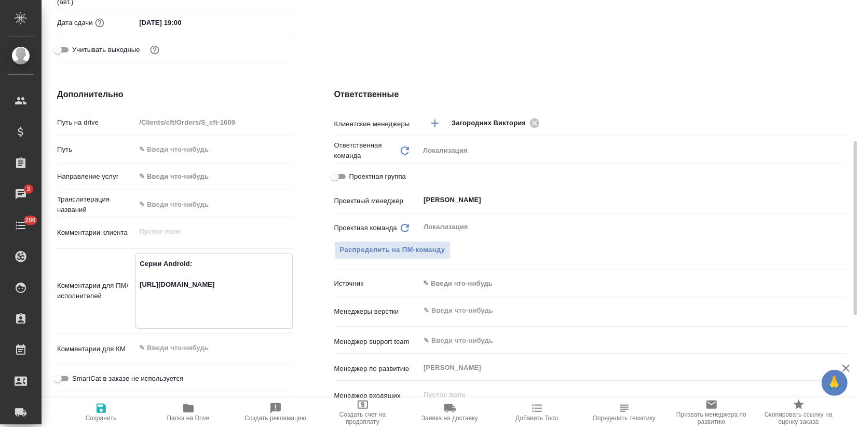
type textarea "x"
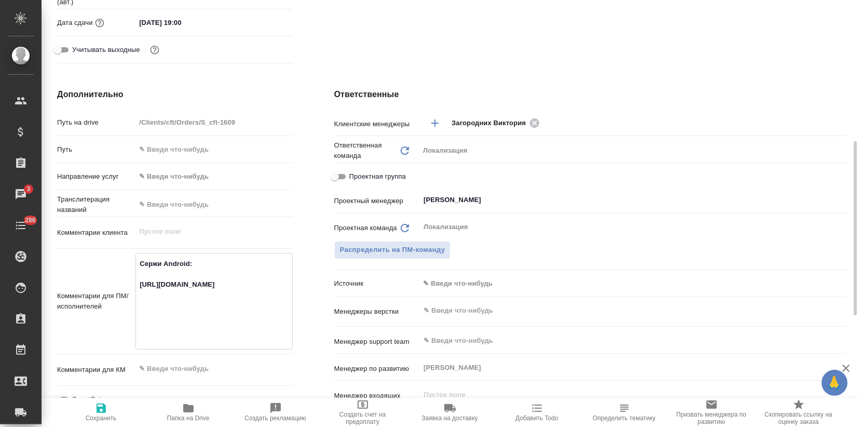
type textarea "Сержи Android: [URL][DOMAIN_NAME]"
type textarea "x"
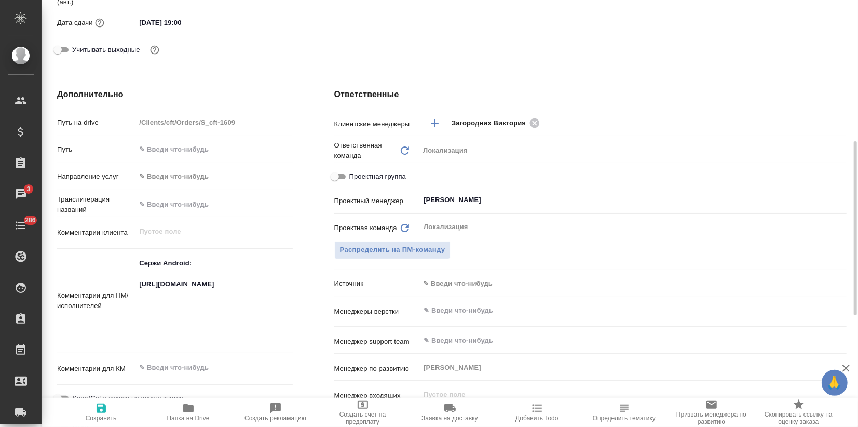
type textarea "x"
paste textarea "[URL][DOMAIN_NAME]"
type textarea "Сержи Android: [URL][DOMAIN_NAME] [URL][DOMAIN_NAME]"
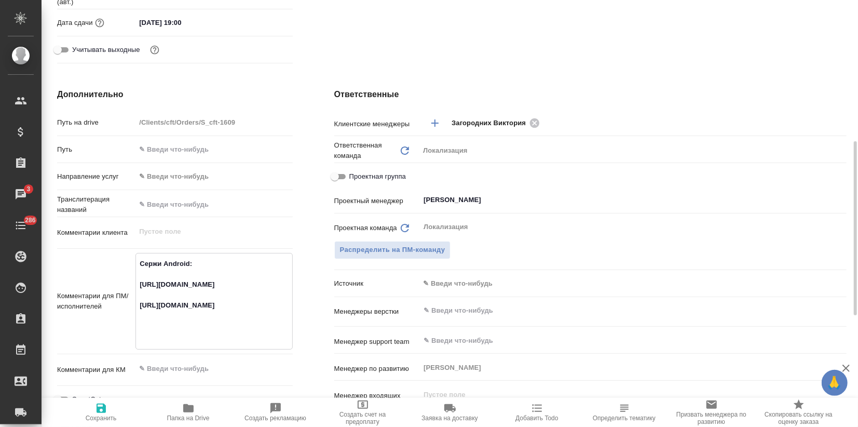
type textarea "x"
type textarea "Сержи Android: [URL][DOMAIN_NAME] [URL][DOMAIN_NAME]"
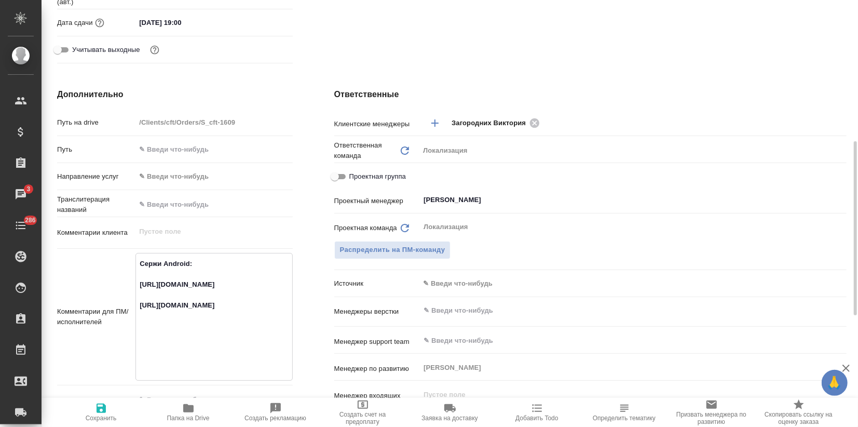
type textarea "x"
type textarea "Сержи Android: [URL][DOMAIN_NAME] [URL][DOMAIN_NAME]"
type textarea "x"
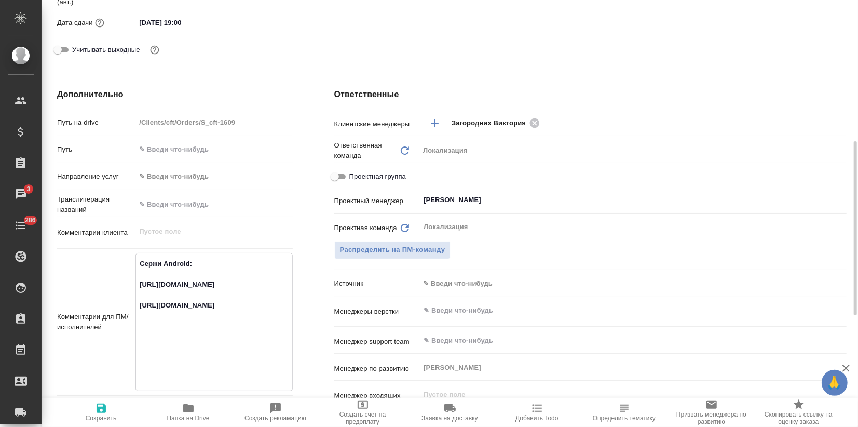
type textarea "x"
type textarea "Сержи Android: [URL][DOMAIN_NAME] [URL][DOMAIN_NAME]"
type textarea "x"
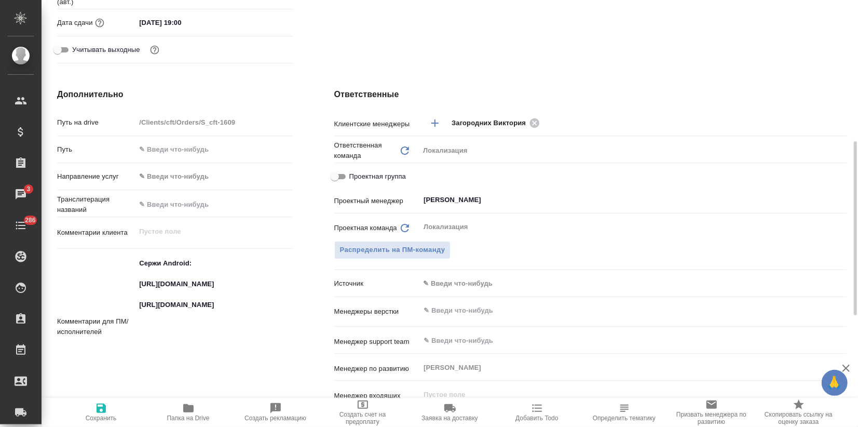
type textarea "x"
paste textarea "[URL][DOMAIN_NAME]"
type textarea "Сержи Android: [URL][DOMAIN_NAME] [URL][DOMAIN_NAME] [URL][DOMAIN_NAME]"
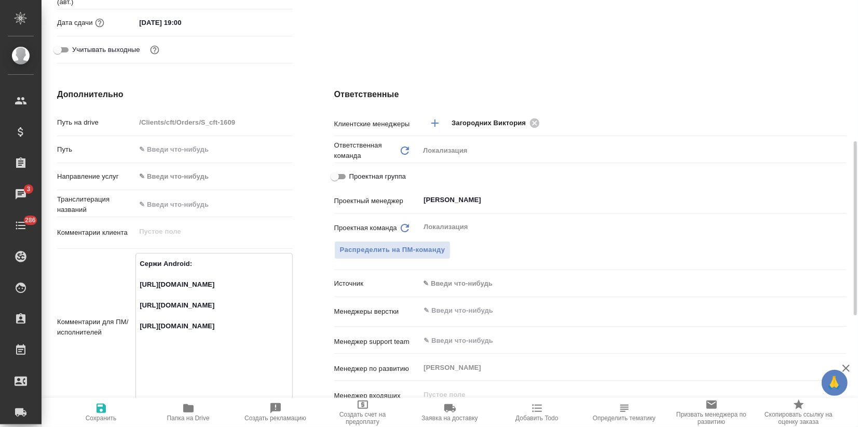
type textarea "x"
type textarea "Сержи Android: [URL][DOMAIN_NAME] [URL][DOMAIN_NAME] [URL][DOMAIN_NAME]"
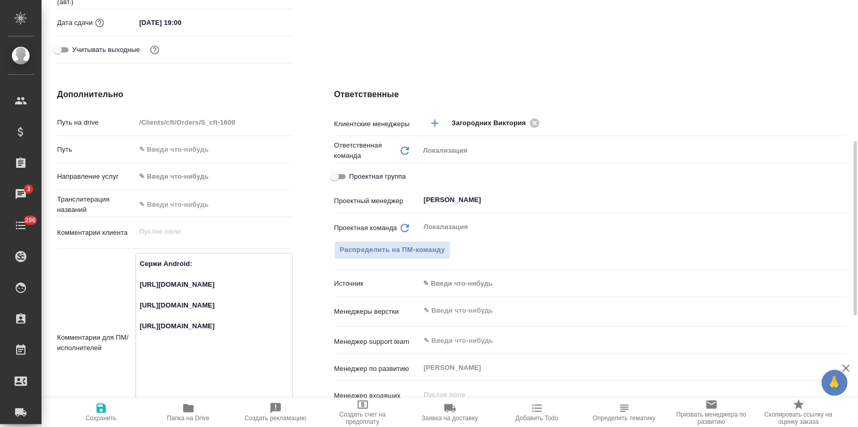
type textarea "x"
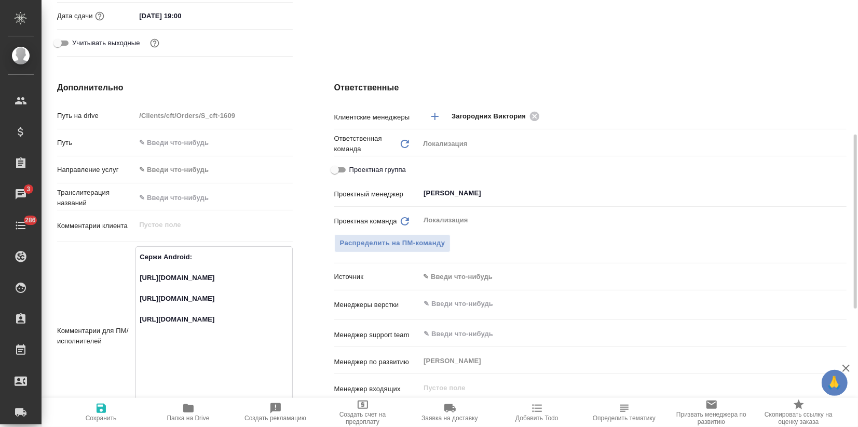
type textarea "x"
type textarea "Сержи Android: [URL][DOMAIN_NAME] [URL][DOMAIN_NAME] [URL][DOMAIN_NAME]"
type textarea "x"
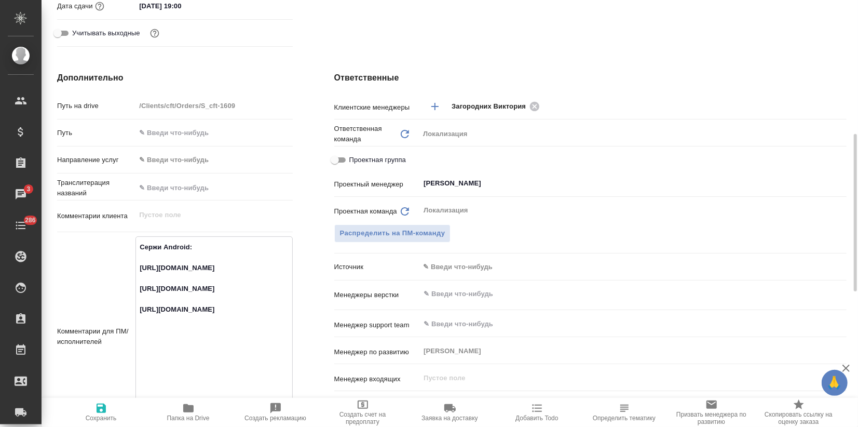
type textarea "Сержи Android: [URL][DOMAIN_NAME] [URL][DOMAIN_NAME] [URL][DOMAIN_NAME]"
type textarea "x"
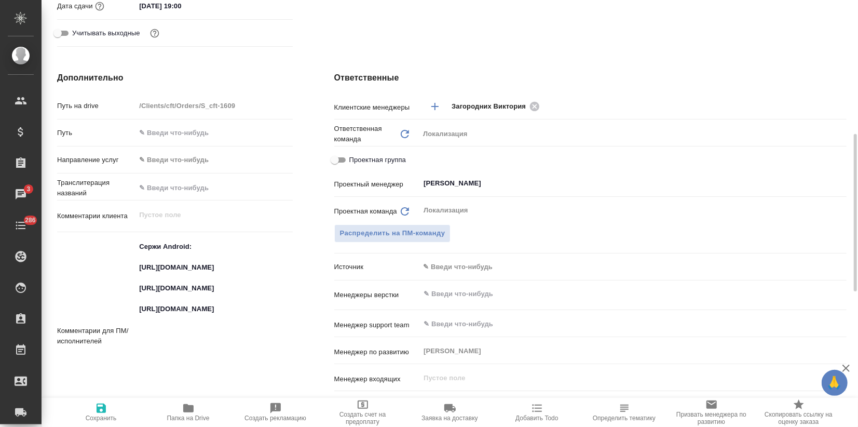
type textarea "x"
paste textarea "[URL][DOMAIN_NAME]"
type textarea "x"
type textarea "Сержи Android: [URL][DOMAIN_NAME] [URL][DOMAIN_NAME] [URL][DOMAIN_NAME] [URL][D…"
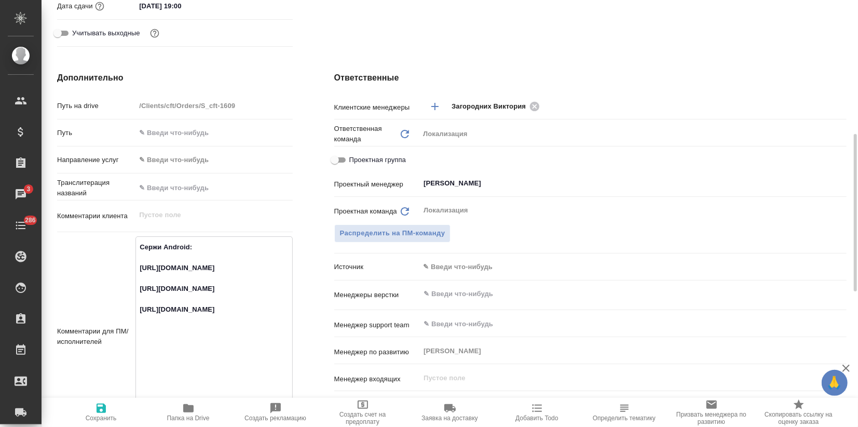
type textarea "x"
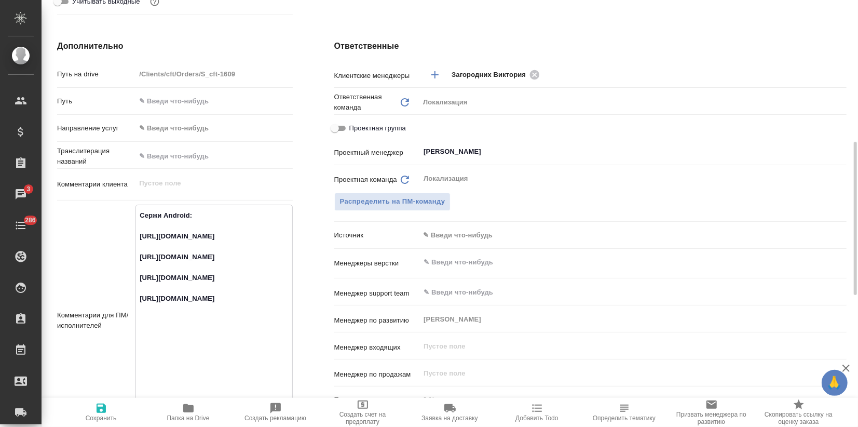
scroll to position [452, 0]
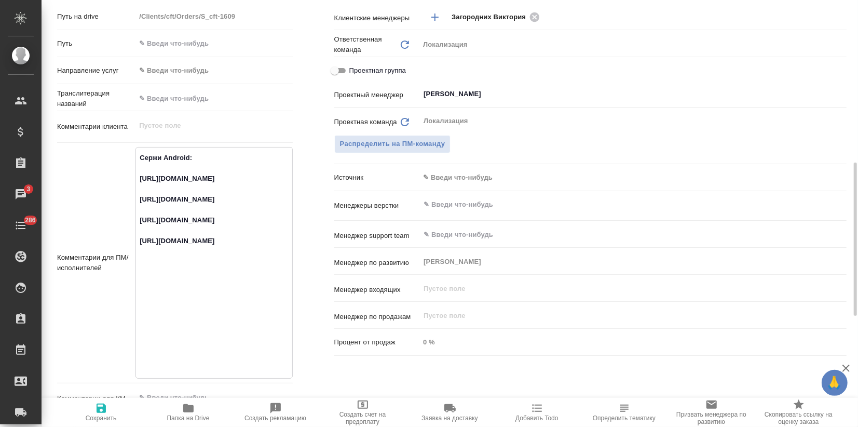
type textarea "Сержи Android: [URL][DOMAIN_NAME] [URL][DOMAIN_NAME] [URL][DOMAIN_NAME] [URL][D…"
type textarea "x"
click at [105, 408] on icon "button" at bounding box center [101, 407] width 9 height 9
type textarea "x"
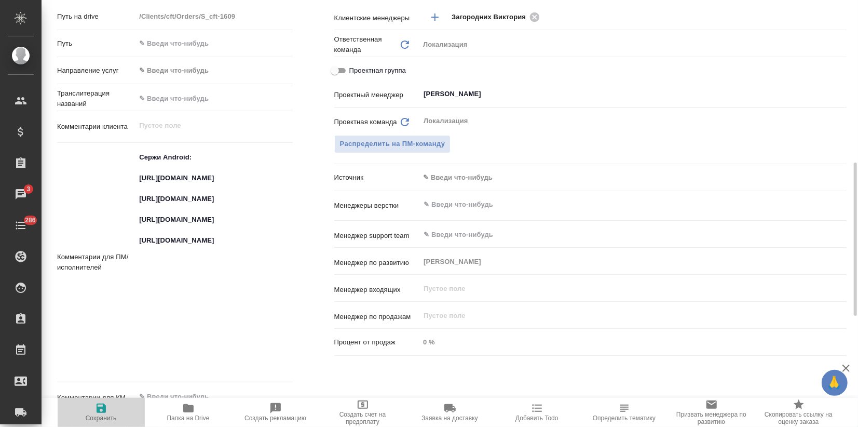
type textarea "x"
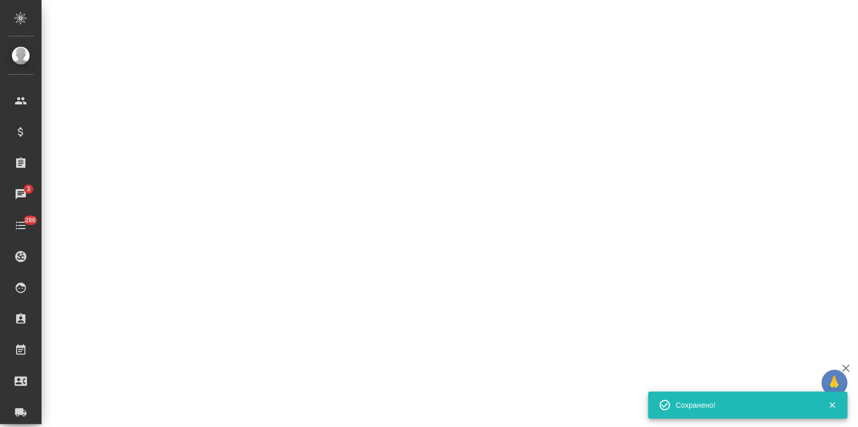
select select "RU"
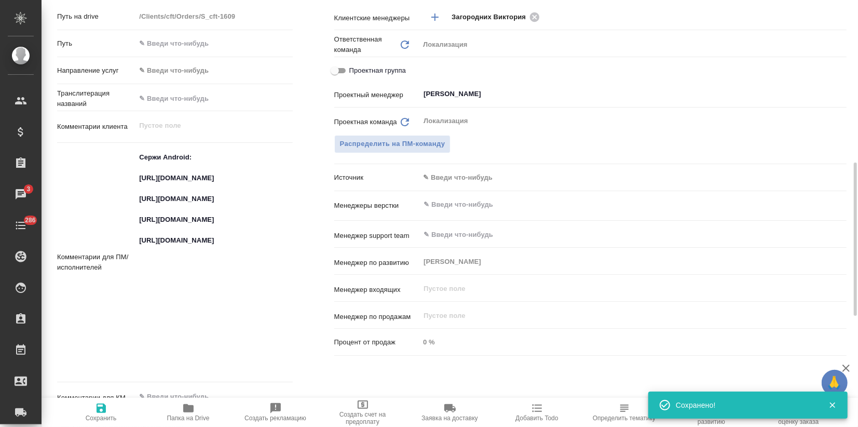
type textarea "x"
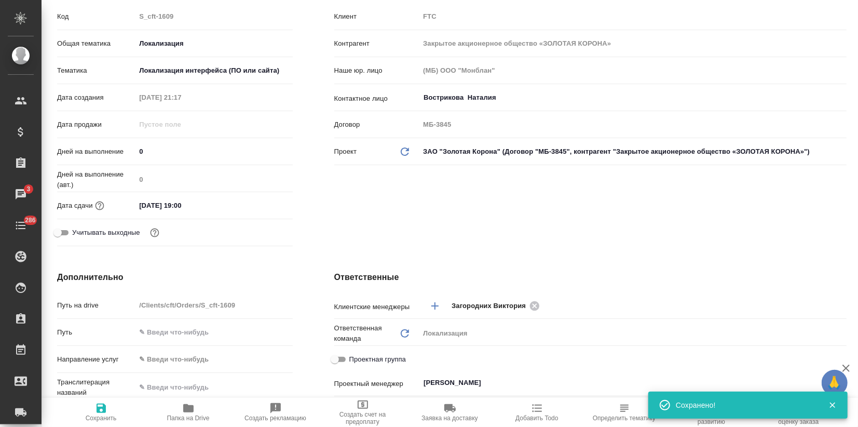
scroll to position [0, 0]
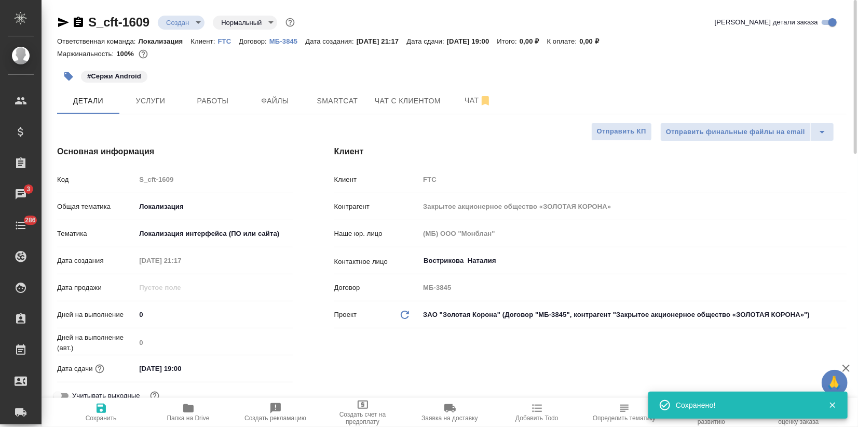
type textarea "x"
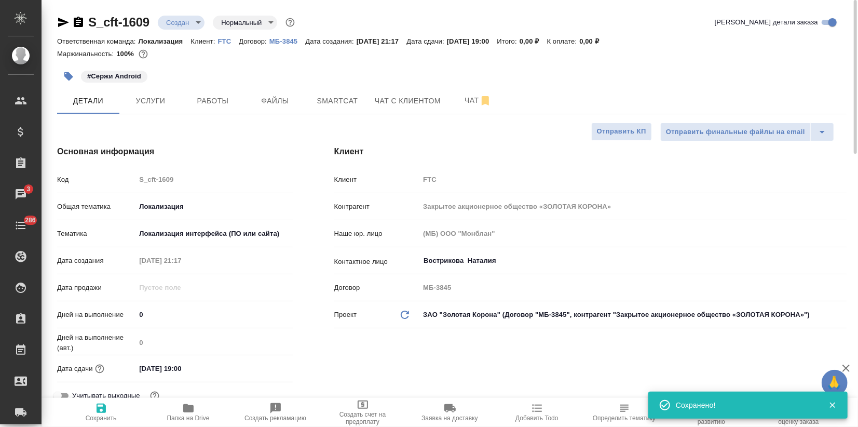
type textarea "x"
click at [166, 101] on span "Услуги" at bounding box center [151, 100] width 50 height 13
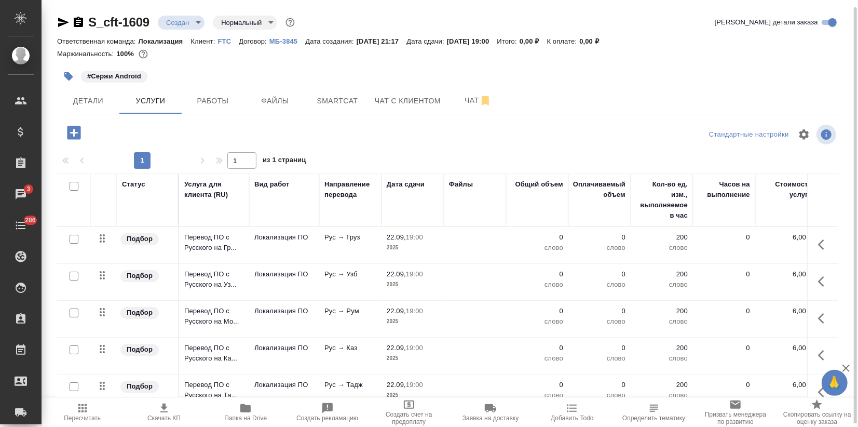
scroll to position [286, 0]
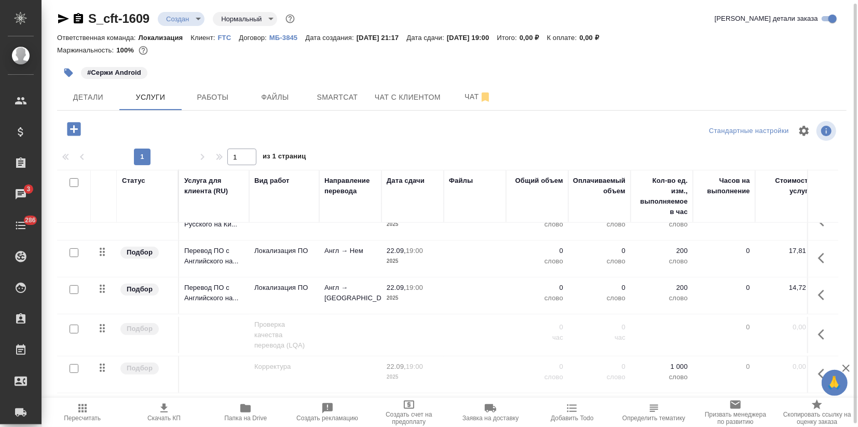
drag, startPoint x: 74, startPoint y: 283, endPoint x: 72, endPoint y: 261, distance: 22.4
click at [74, 285] on input "checkbox" at bounding box center [74, 289] width 9 height 9
checkbox input "true"
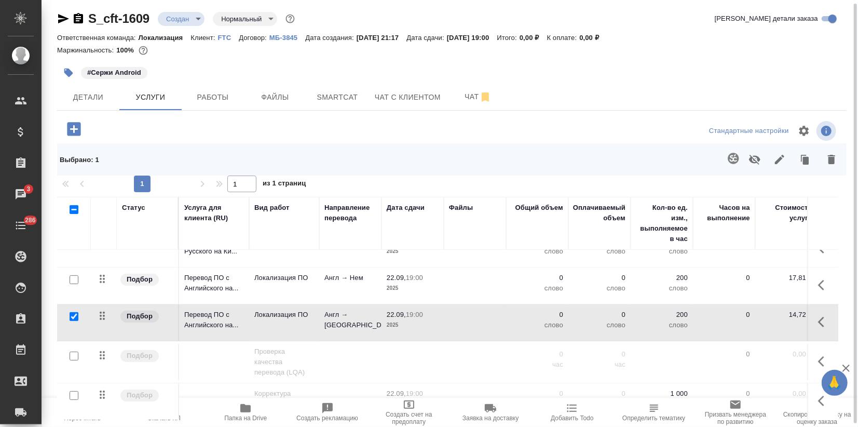
click at [71, 275] on input "checkbox" at bounding box center [74, 279] width 9 height 9
checkbox input "true"
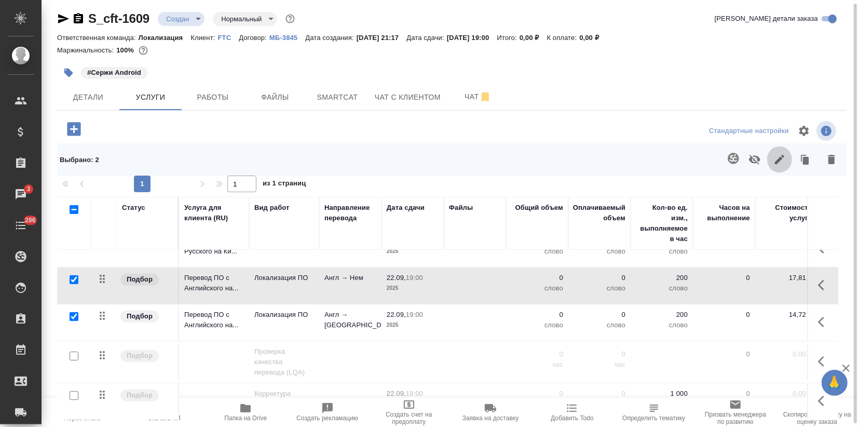
click at [774, 158] on icon "button" at bounding box center [780, 159] width 12 height 12
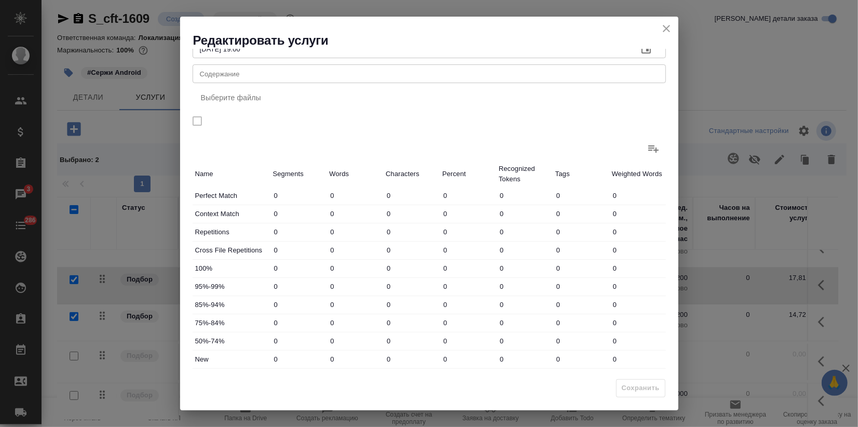
scroll to position [76, 0]
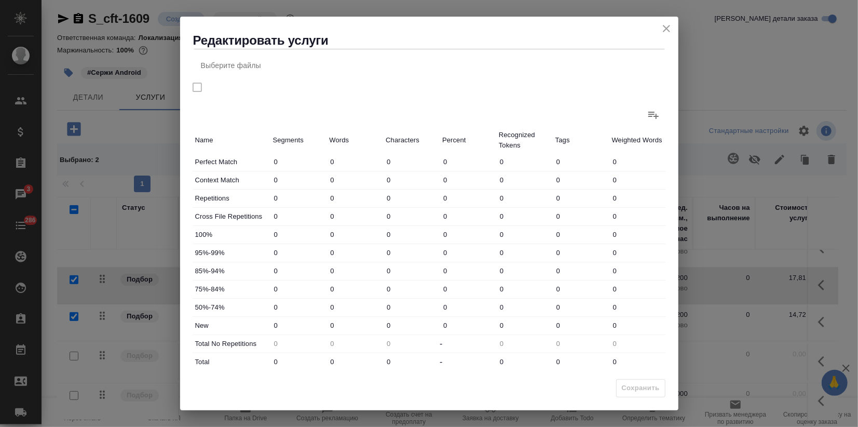
click at [319, 320] on div "New 0 0 0 0 0 0 0" at bounding box center [429, 326] width 473 height 18
drag, startPoint x: 344, startPoint y: 324, endPoint x: 287, endPoint y: 313, distance: 58.6
click at [290, 317] on div "New 0 029 0 0 0 0 0" at bounding box center [429, 326] width 473 height 18
type input "29"
drag, startPoint x: 342, startPoint y: 358, endPoint x: 324, endPoint y: 356, distance: 17.8
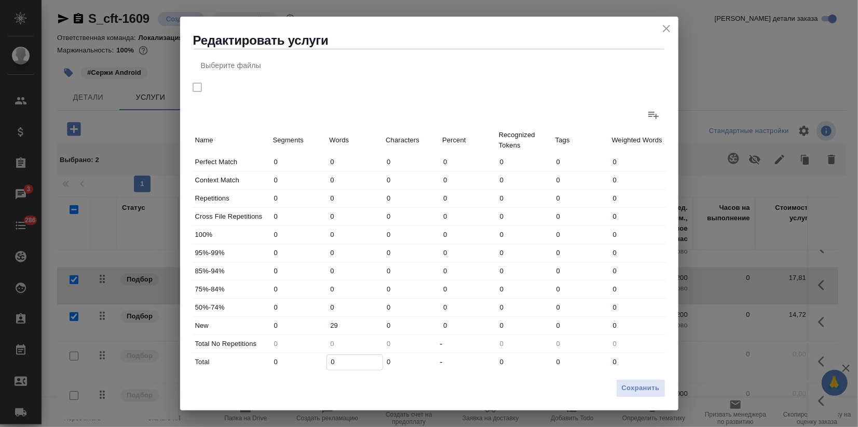
click at [324, 357] on div "Total 0 0 0 - 0 0 0" at bounding box center [429, 362] width 473 height 18
type input "2"
type input "29"
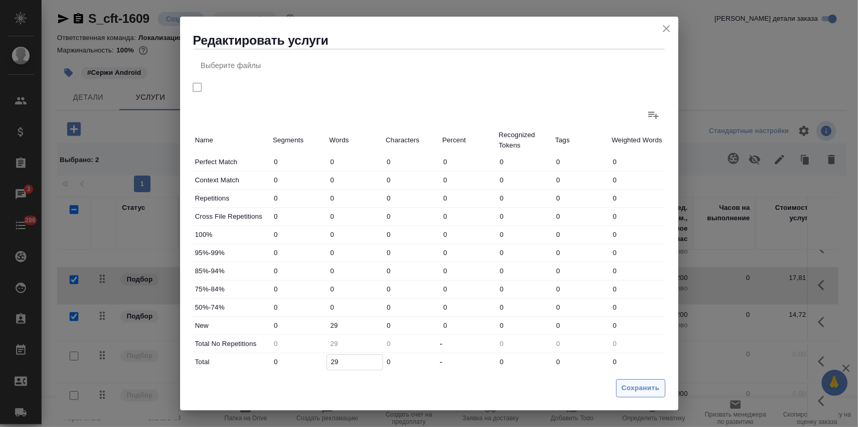
click at [656, 389] on span "Сохранить" at bounding box center [641, 388] width 38 height 12
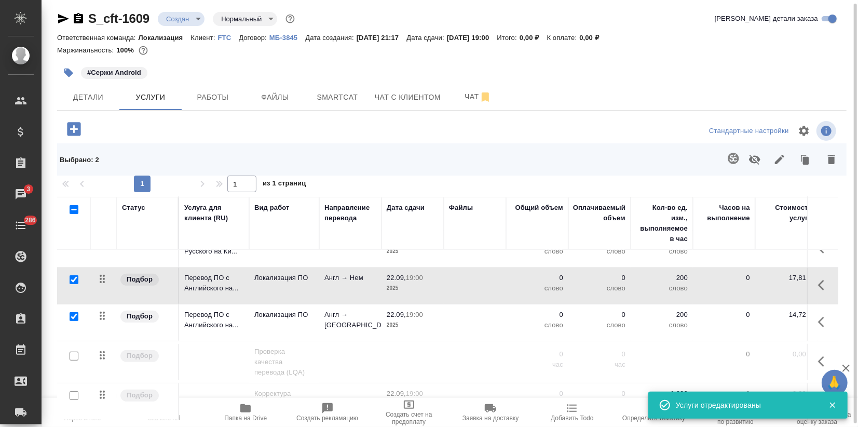
drag, startPoint x: 75, startPoint y: 309, endPoint x: 73, endPoint y: 297, distance: 11.5
click at [75, 312] on input "checkbox" at bounding box center [74, 316] width 9 height 9
checkbox input "false"
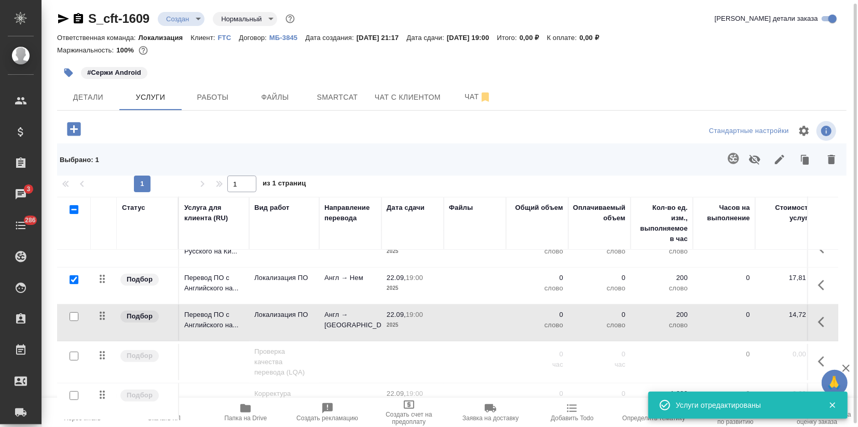
click at [75, 276] on div at bounding box center [73, 280] width 23 height 15
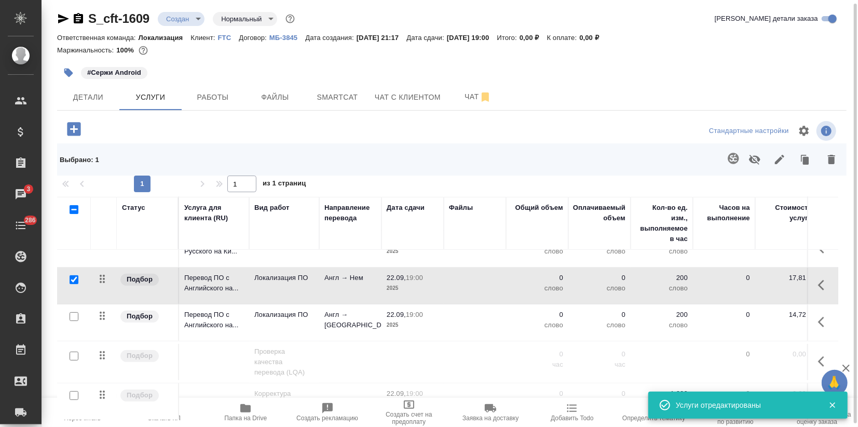
click at [76, 275] on input "checkbox" at bounding box center [74, 279] width 9 height 9
checkbox input "false"
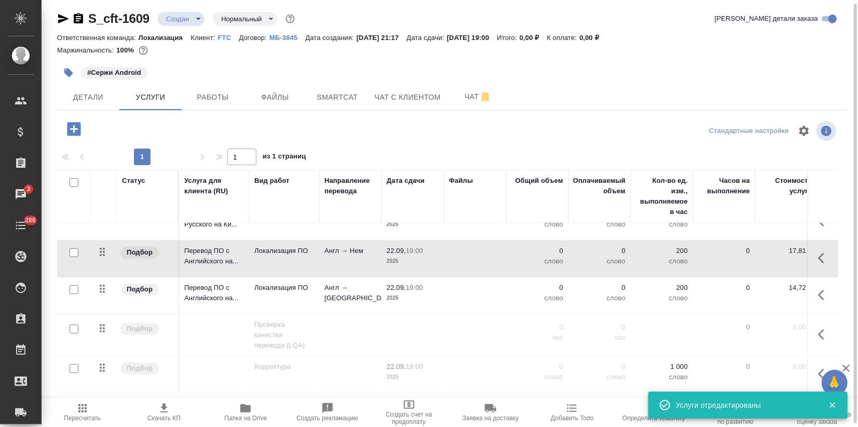
click at [80, 408] on icon "button" at bounding box center [82, 408] width 12 height 12
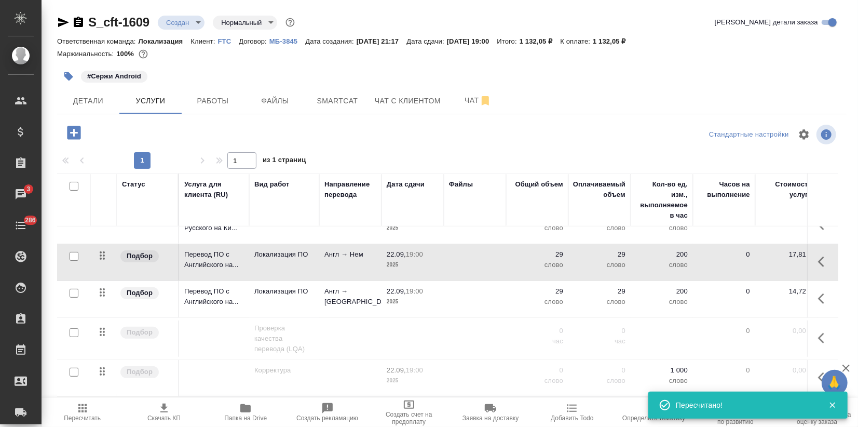
scroll to position [228, 0]
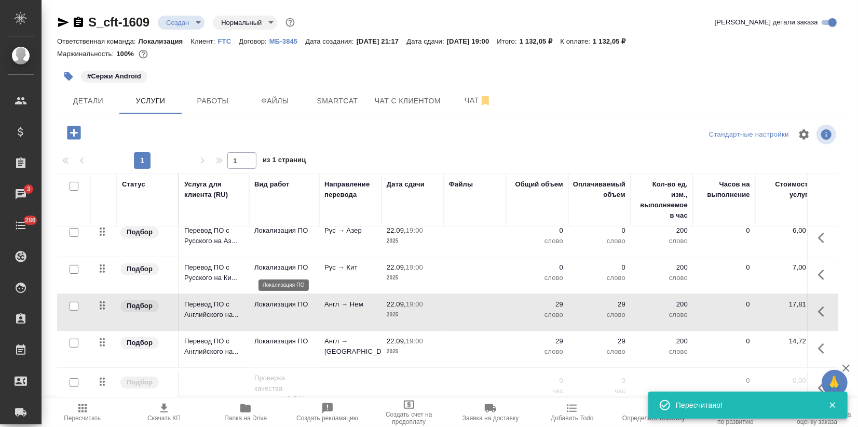
click at [272, 268] on p "Локализация ПО" at bounding box center [284, 267] width 60 height 10
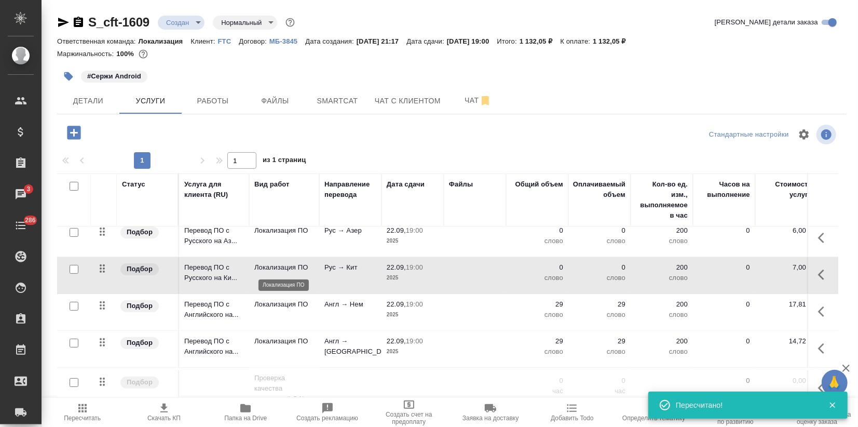
click at [272, 268] on p "Локализация ПО" at bounding box center [284, 267] width 60 height 10
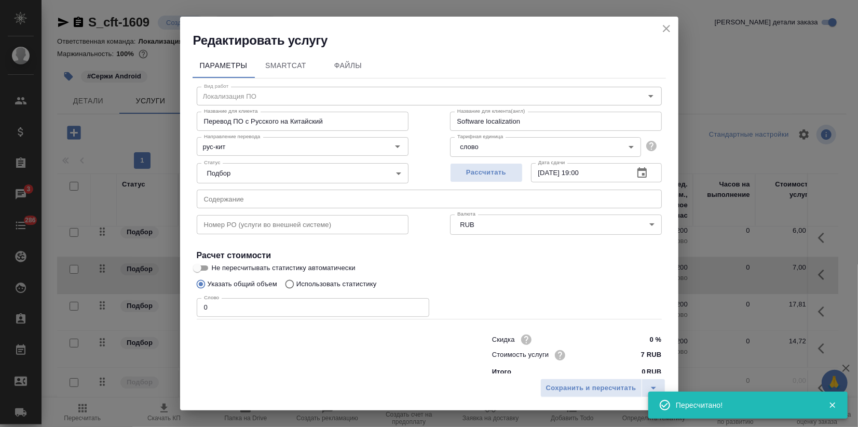
click at [142, 300] on div "Редактировать услугу Параметры SmartCat Файлы Вид работ Локализация ПО Вид рабо…" at bounding box center [429, 213] width 858 height 427
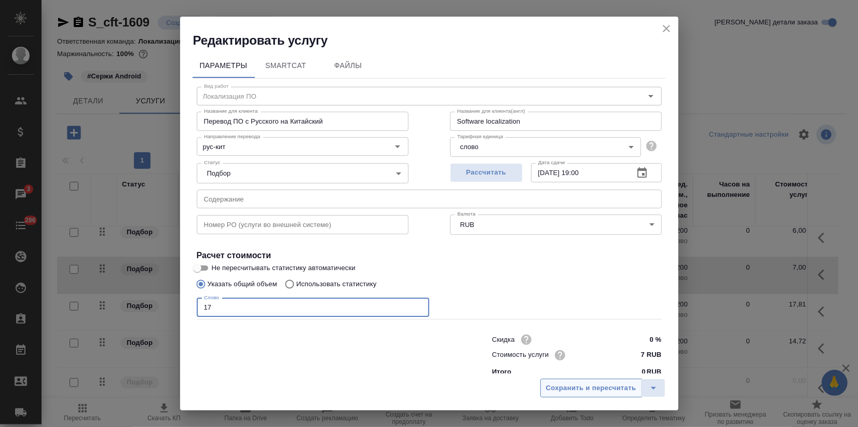
type input "17"
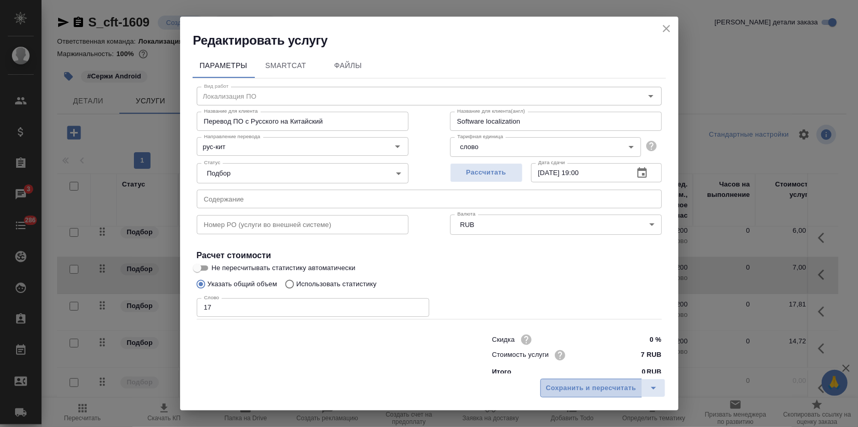
click at [594, 379] on button "Сохранить и пересчитать" at bounding box center [591, 387] width 102 height 19
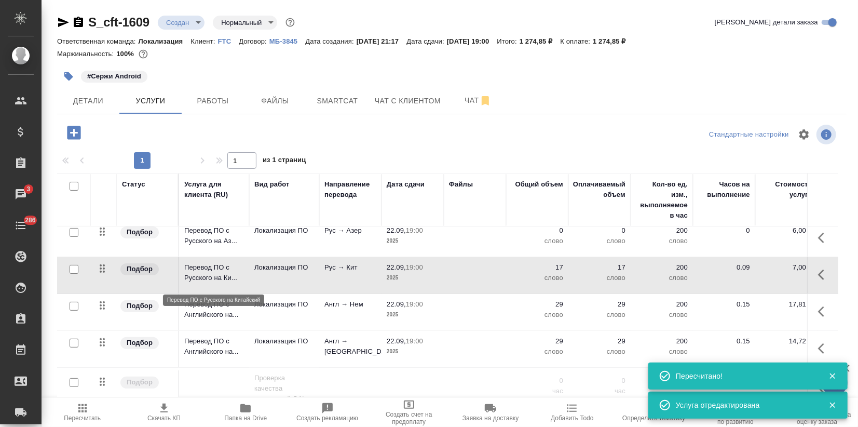
scroll to position [170, 0]
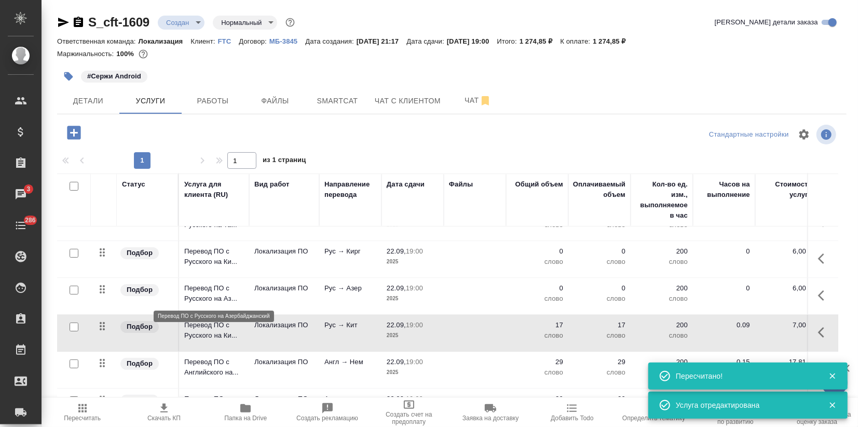
click at [209, 289] on p "Перевод ПО с Русского на Аз..." at bounding box center [214, 293] width 60 height 21
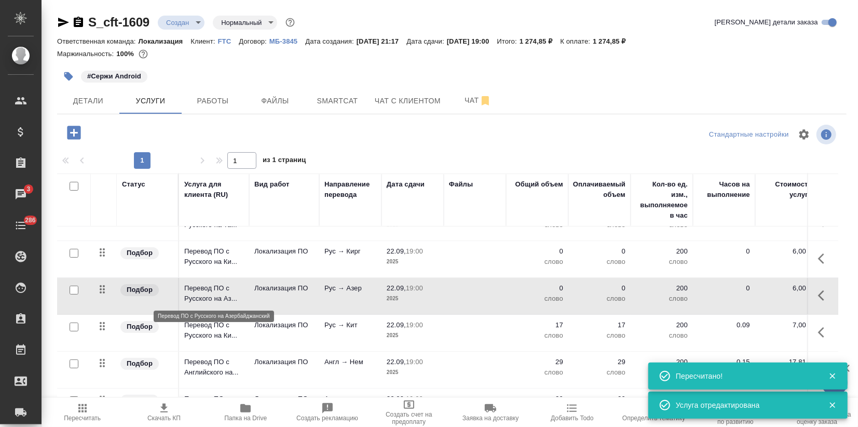
click at [209, 289] on p "Перевод ПО с Русского на Аз..." at bounding box center [214, 293] width 60 height 21
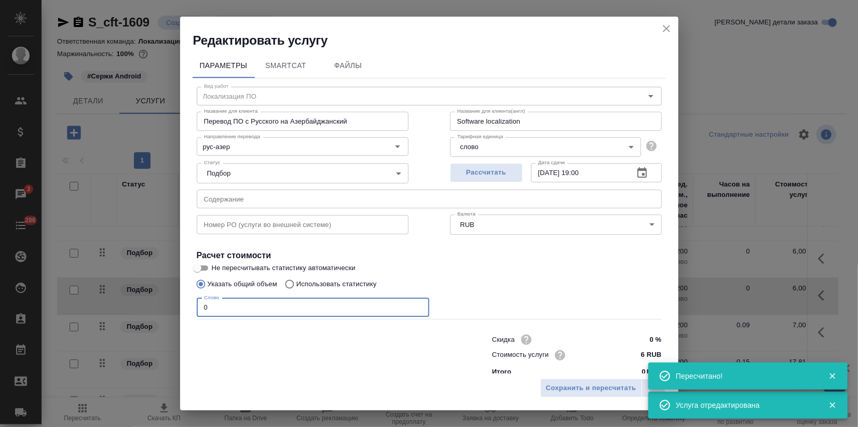
drag, startPoint x: 213, startPoint y: 308, endPoint x: 135, endPoint y: 302, distance: 78.1
click at [186, 309] on div "Параметры SmartCat Файлы Вид работ Локализация ПО Вид работ Название для клиент…" at bounding box center [429, 211] width 498 height 324
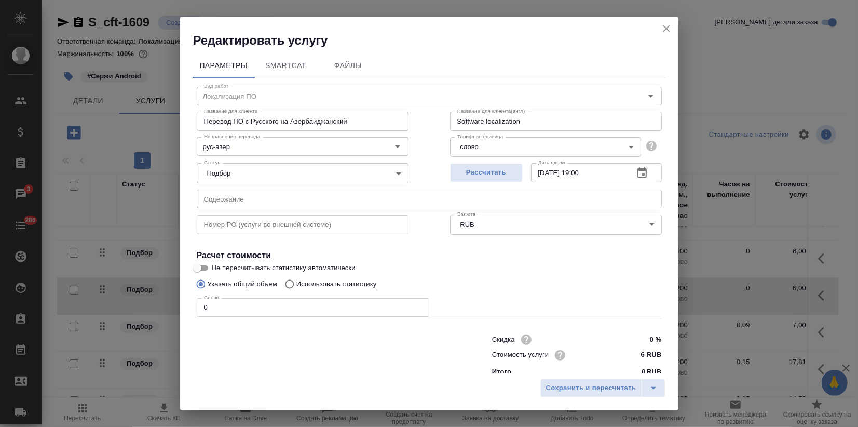
click at [216, 306] on input "0" at bounding box center [313, 307] width 233 height 19
click at [211, 306] on input "0" at bounding box center [313, 307] width 233 height 19
type input "555"
click at [551, 386] on span "Сохранить и пересчитать" at bounding box center [591, 388] width 90 height 12
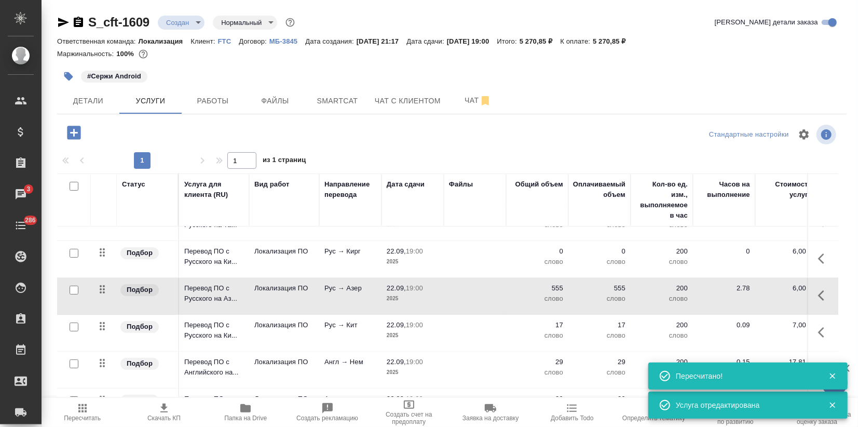
click at [367, 267] on td "Рус → Кирг" at bounding box center [350, 259] width 62 height 36
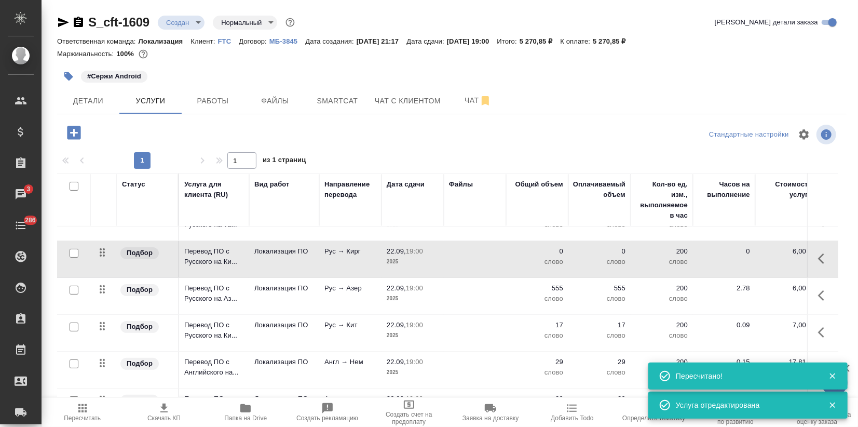
click at [367, 266] on td "Рус → Кирг" at bounding box center [350, 259] width 62 height 36
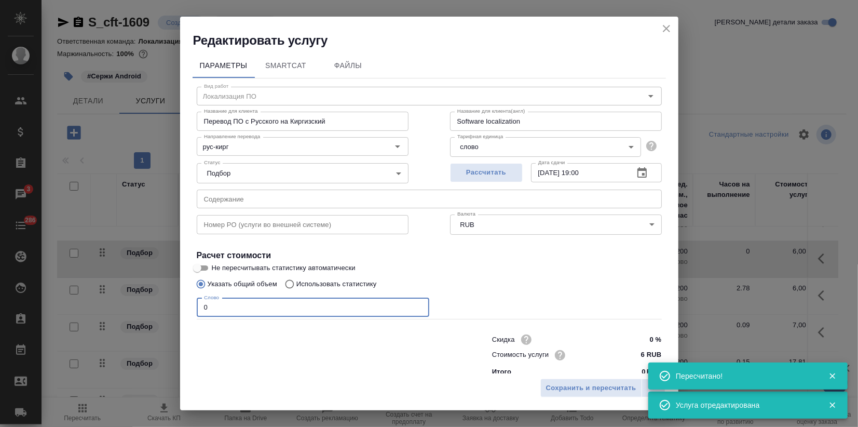
drag, startPoint x: 212, startPoint y: 310, endPoint x: 167, endPoint y: 311, distance: 44.7
click at [176, 308] on div "Редактировать услугу Параметры SmartCat Файлы Вид работ Локализация ПО Вид рабо…" at bounding box center [429, 213] width 858 height 427
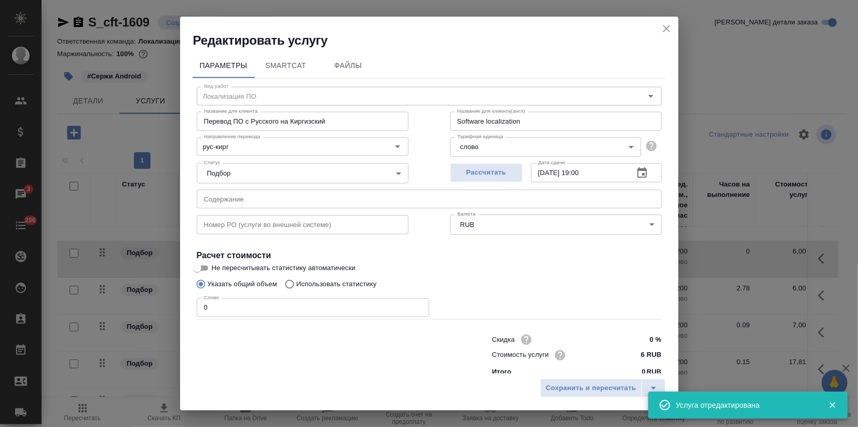
click at [233, 314] on input "0" at bounding box center [313, 307] width 233 height 19
drag, startPoint x: 224, startPoint y: 307, endPoint x: 191, endPoint y: 300, distance: 34.6
click at [191, 299] on div "Параметры SmartCat Файлы Вид работ Локализация ПО Вид работ Название для клиент…" at bounding box center [429, 211] width 498 height 324
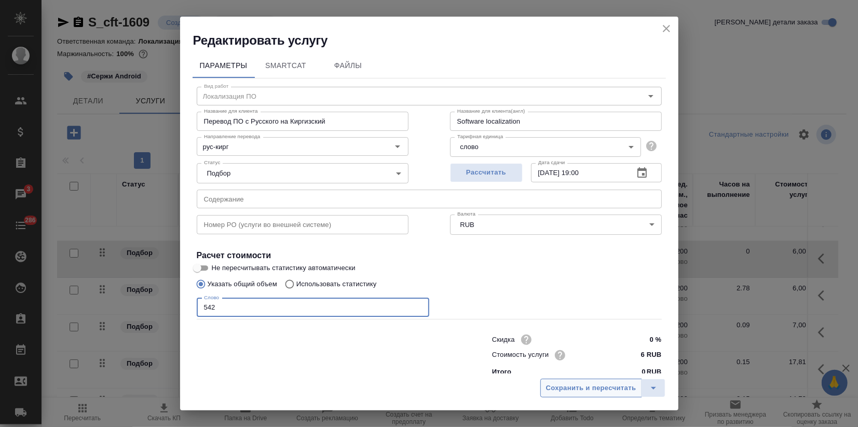
type input "542"
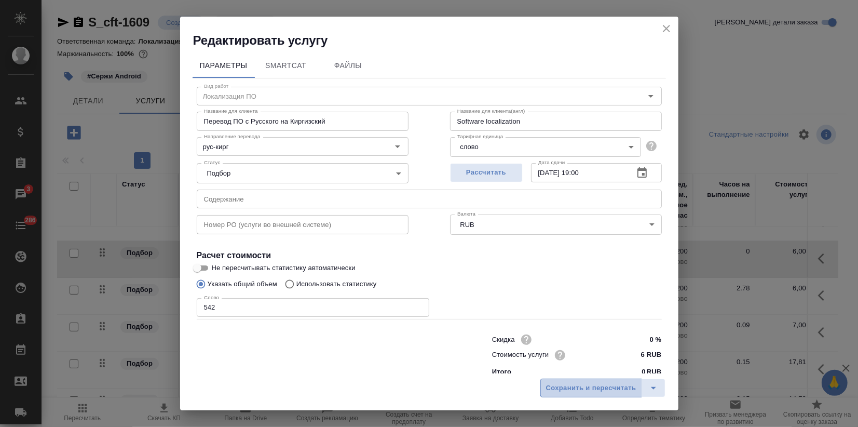
click at [605, 379] on button "Сохранить и пересчитать" at bounding box center [591, 387] width 102 height 19
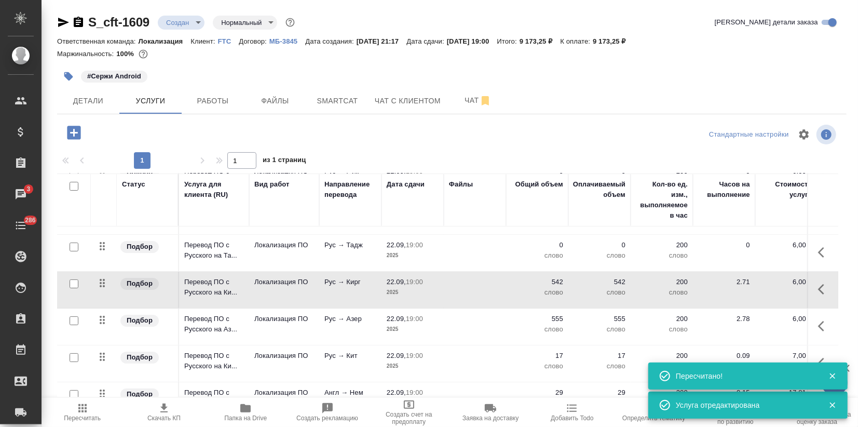
scroll to position [112, 0]
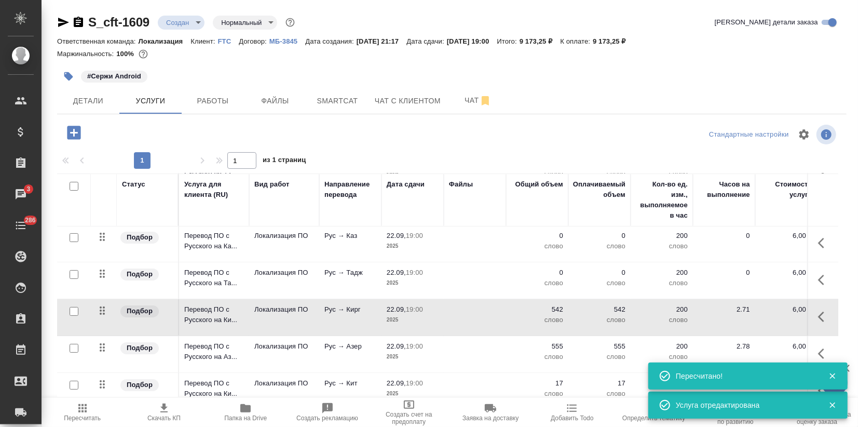
click at [369, 279] on td "Рус → Тадж" at bounding box center [350, 280] width 62 height 36
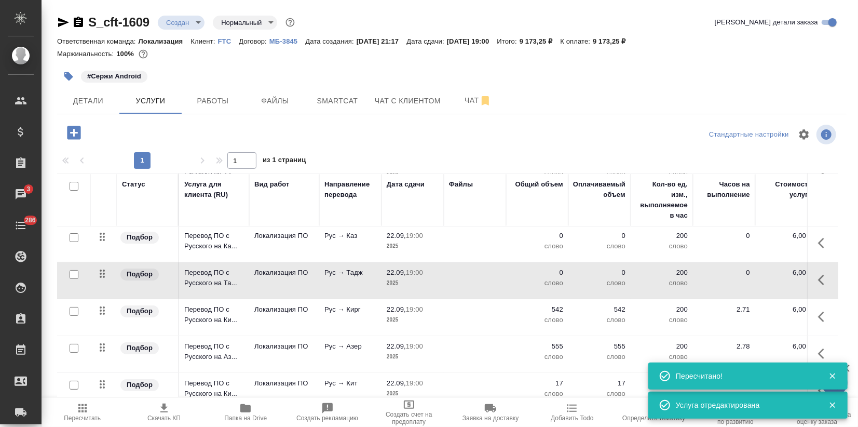
click at [369, 278] on td "Рус → Тадж" at bounding box center [350, 280] width 62 height 36
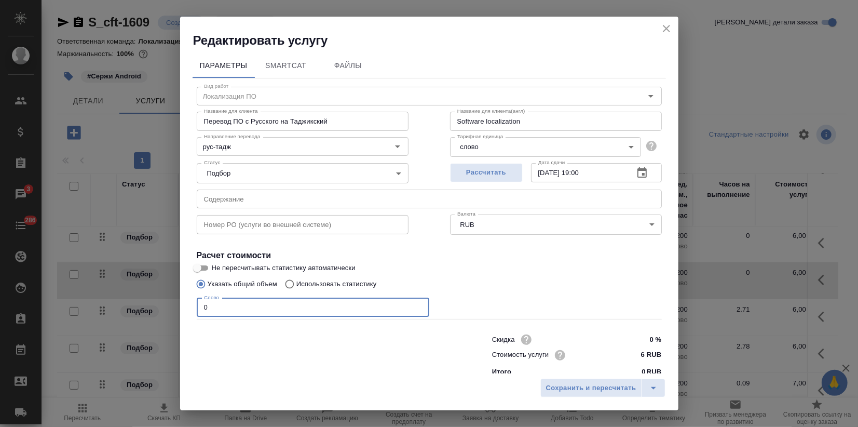
drag, startPoint x: 233, startPoint y: 310, endPoint x: 144, endPoint y: 308, distance: 88.8
click at [145, 307] on div "Редактировать услугу Параметры SmartCat Файлы Вид работ Локализация ПО Вид рабо…" at bounding box center [429, 213] width 858 height 427
type input "548"
click at [564, 383] on span "Сохранить и пересчитать" at bounding box center [591, 388] width 90 height 12
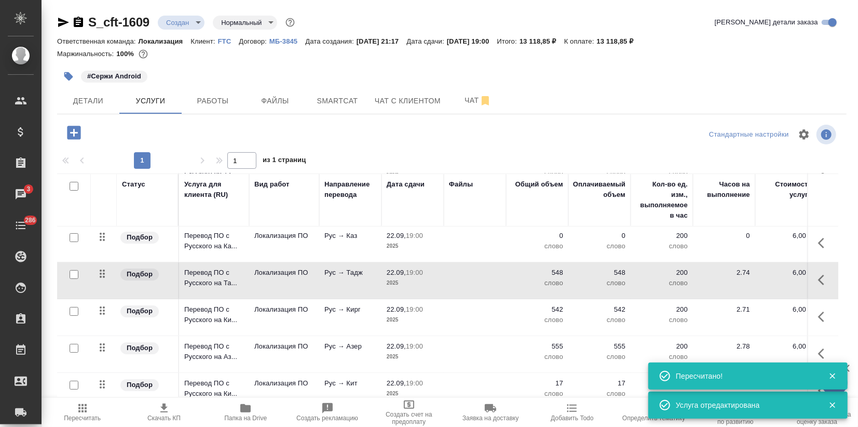
scroll to position [0, 0]
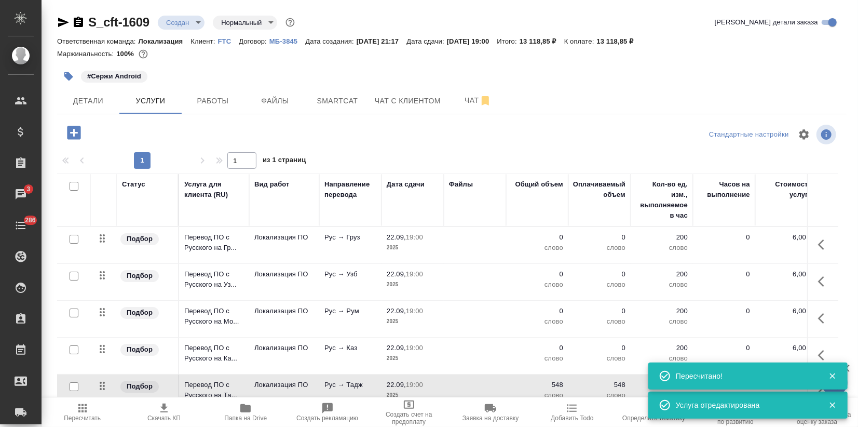
click at [446, 360] on td at bounding box center [475, 355] width 62 height 36
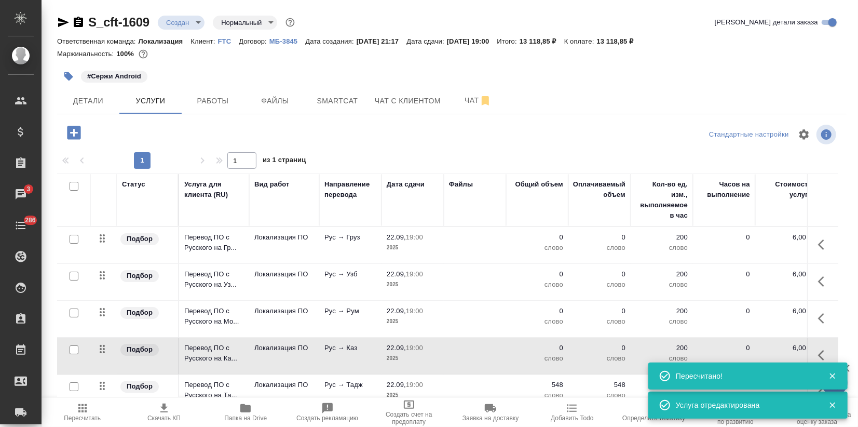
click at [446, 359] on td at bounding box center [475, 355] width 62 height 36
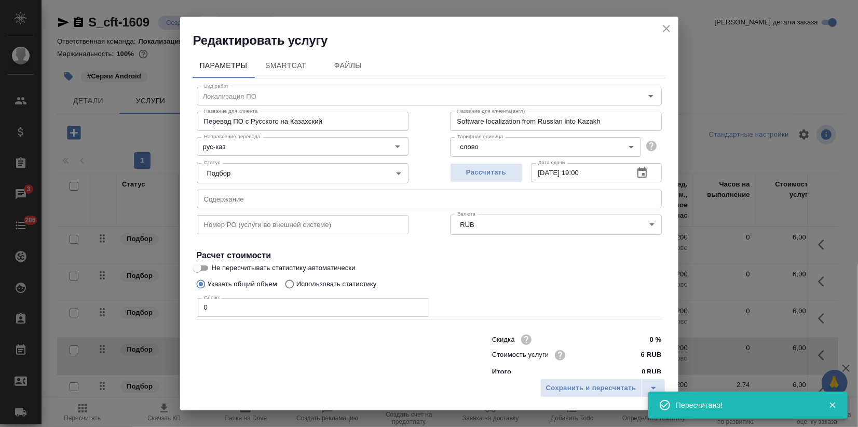
click at [176, 300] on div "Редактировать услугу Параметры SmartCat Файлы Вид работ Локализация ПО Вид рабо…" at bounding box center [429, 213] width 858 height 427
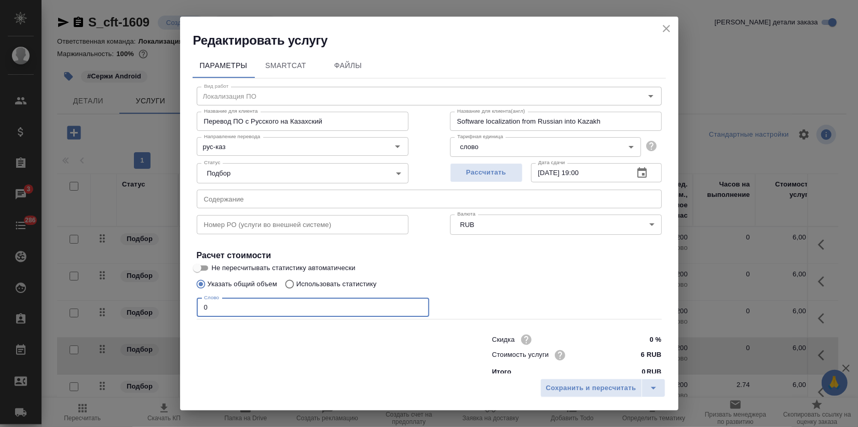
click at [231, 316] on input "0" at bounding box center [313, 307] width 233 height 19
click at [205, 308] on input "0" at bounding box center [313, 307] width 233 height 19
type input "555"
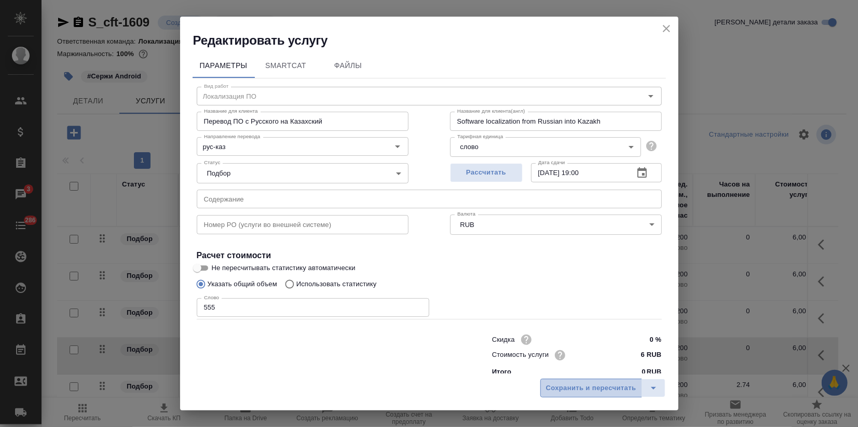
click at [546, 387] on span "Сохранить и пересчитать" at bounding box center [591, 388] width 90 height 12
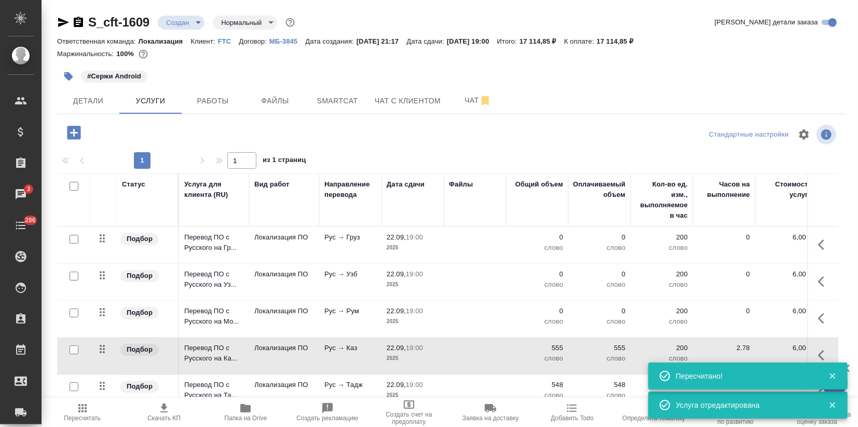
click at [359, 326] on td "Рус → Рум" at bounding box center [350, 319] width 62 height 36
click at [359, 325] on td "Рус → Рум" at bounding box center [350, 319] width 62 height 36
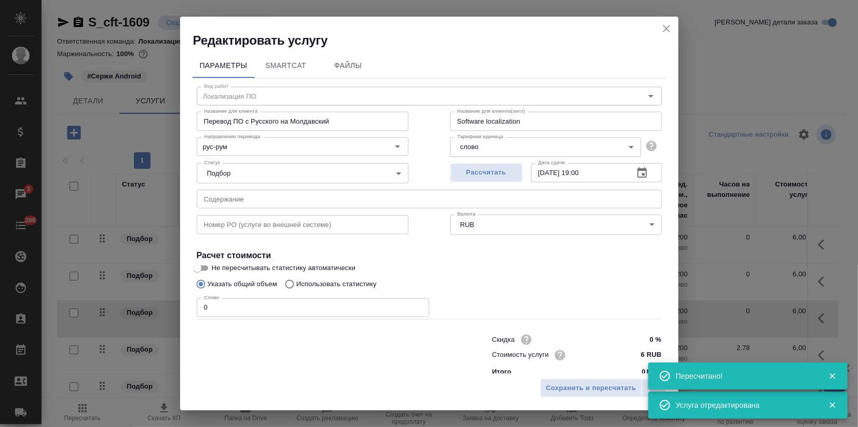
click at [359, 325] on div "Скидка 0 % Стоимость услуги 6 RUB Итого 0 RUB" at bounding box center [429, 354] width 507 height 87
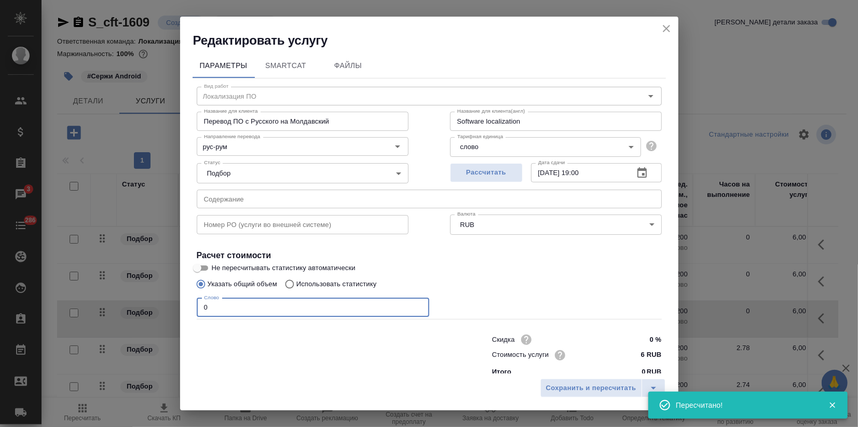
drag, startPoint x: 188, startPoint y: 307, endPoint x: 16, endPoint y: 303, distance: 172.4
click at [90, 307] on div "Редактировать услугу Параметры SmartCat Файлы Вид работ Локализация ПО Вид рабо…" at bounding box center [429, 213] width 858 height 427
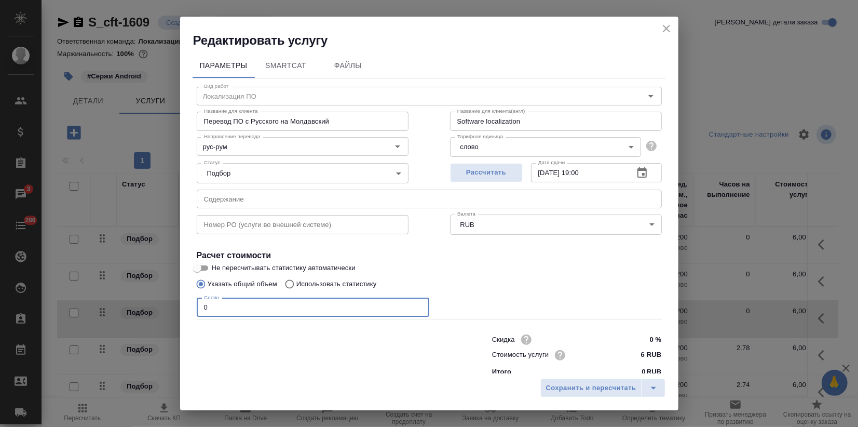
click at [261, 307] on input "0" at bounding box center [313, 307] width 233 height 19
drag, startPoint x: 173, startPoint y: 309, endPoint x: 154, endPoint y: 311, distance: 19.9
click at [156, 311] on div "Редактировать услугу Параметры SmartCat Файлы Вид работ Локализация ПО Вид рабо…" at bounding box center [429, 213] width 858 height 427
type input "559"
click at [586, 397] on div "Сохранить и пересчитать" at bounding box center [429, 391] width 498 height 37
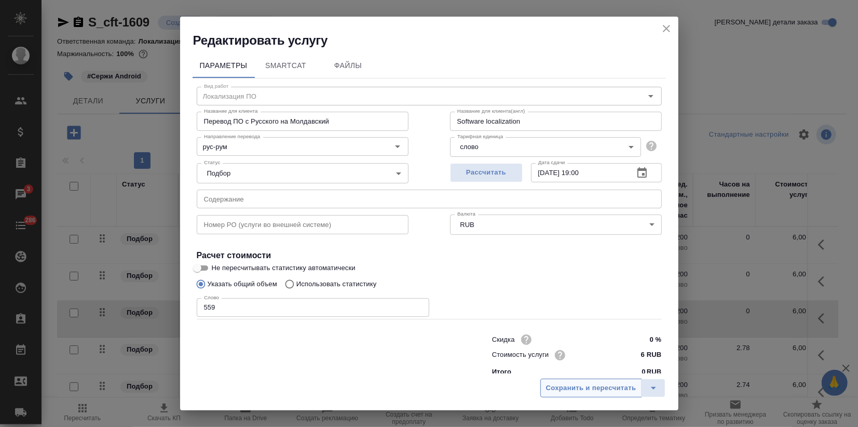
click at [588, 388] on span "Сохранить и пересчитать" at bounding box center [591, 388] width 90 height 12
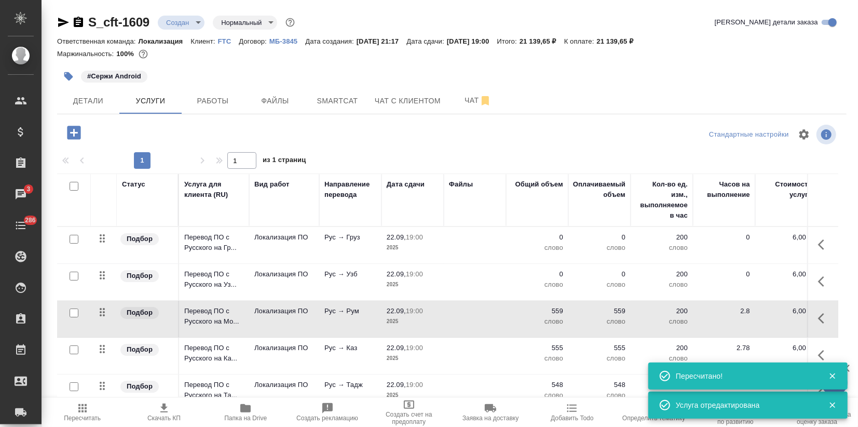
click at [361, 279] on td "Рус → Узб" at bounding box center [350, 282] width 62 height 36
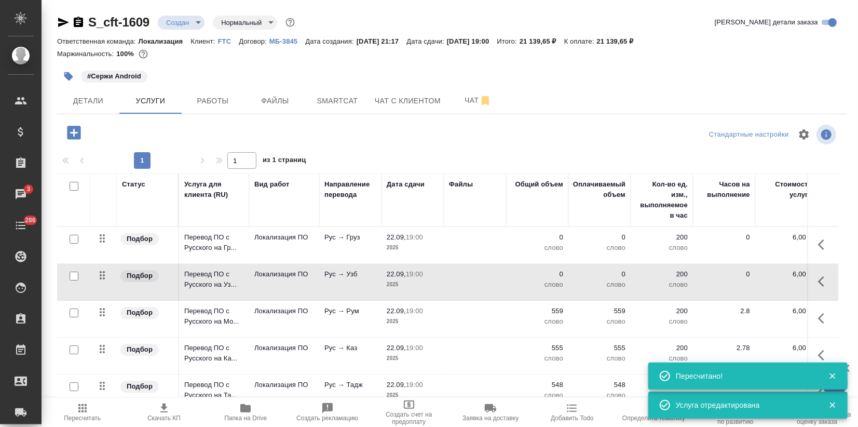
click at [361, 279] on td "Рус → Узб" at bounding box center [350, 282] width 62 height 36
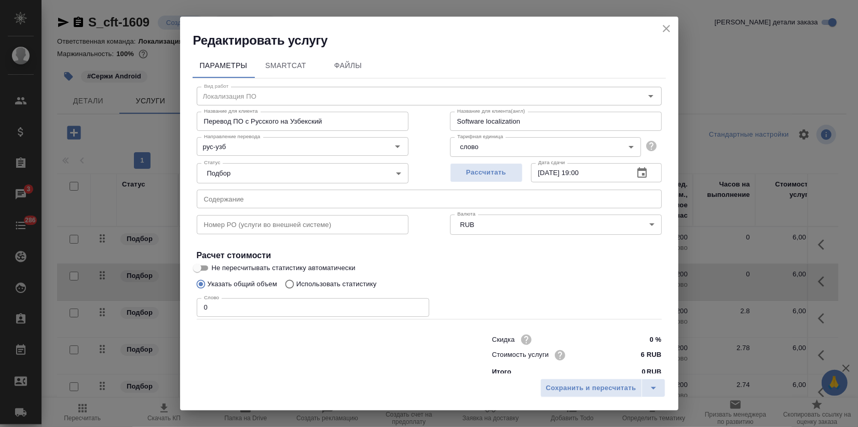
click at [217, 311] on input "0" at bounding box center [313, 307] width 233 height 19
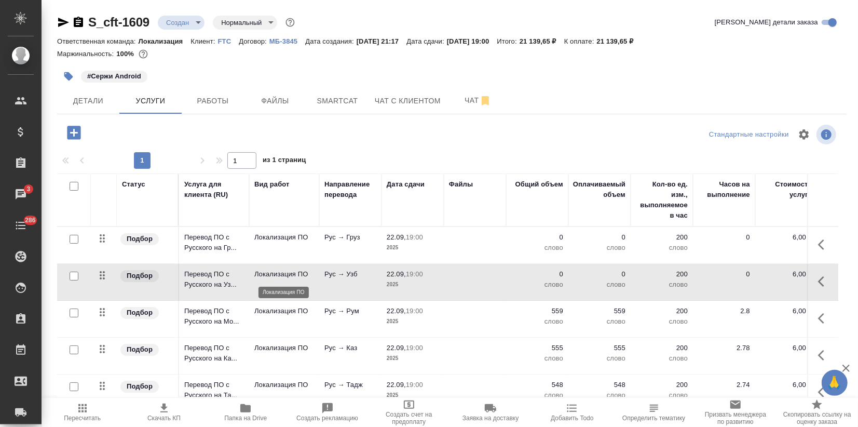
click at [279, 272] on p "Локализация ПО" at bounding box center [284, 274] width 60 height 10
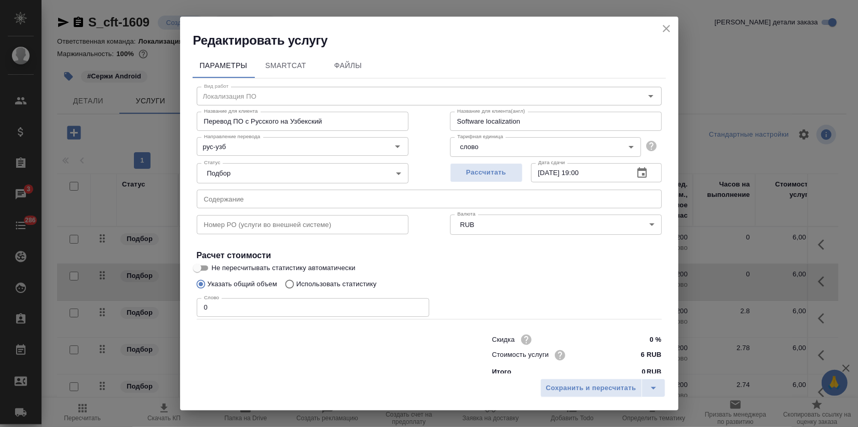
drag, startPoint x: 208, startPoint y: 303, endPoint x: 195, endPoint y: 303, distance: 12.5
click at [195, 303] on div "Вид работ Локализация ПО Вид работ Название для клиента Перевод ПО с Русского н…" at bounding box center [429, 229] width 473 height 303
type input "360"
click at [587, 388] on span "Сохранить и пересчитать" at bounding box center [591, 388] width 90 height 12
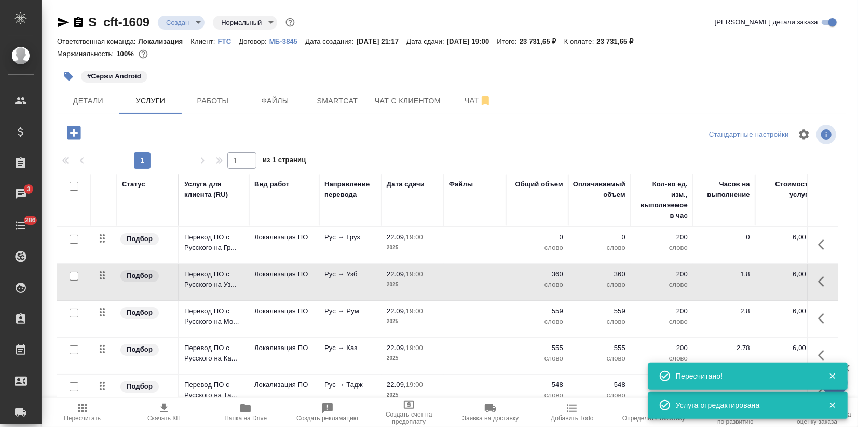
click at [346, 254] on td "Рус → Груз" at bounding box center [350, 245] width 62 height 36
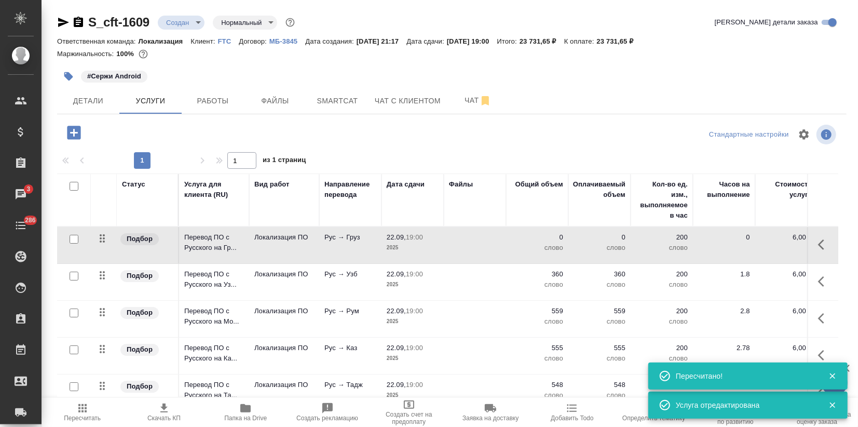
click at [346, 254] on td "Рус → Груз" at bounding box center [350, 245] width 62 height 36
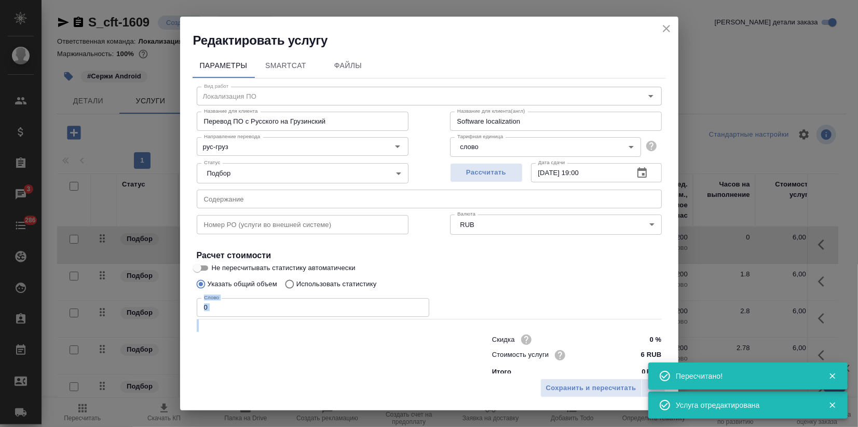
drag, startPoint x: 210, startPoint y: 296, endPoint x: 171, endPoint y: 300, distance: 39.6
click at [174, 300] on div "Редактировать услугу Параметры SmartCat Файлы Вид работ Локализация ПО Вид рабо…" at bounding box center [429, 213] width 858 height 427
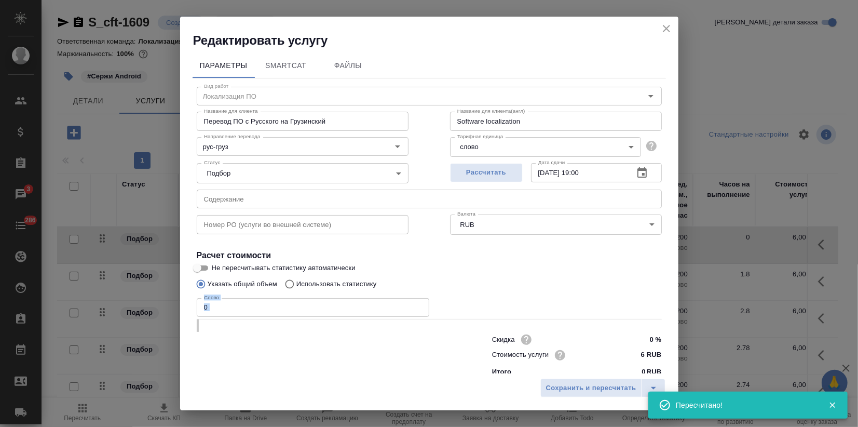
click at [260, 300] on input "0" at bounding box center [313, 307] width 233 height 19
click at [223, 310] on input "0" at bounding box center [313, 307] width 233 height 19
drag, startPoint x: 211, startPoint y: 308, endPoint x: 172, endPoint y: 308, distance: 39.5
click at [172, 308] on div "Редактировать услугу Параметры SmartCat Файлы Вид работ Локализация ПО Вид рабо…" at bounding box center [429, 213] width 858 height 427
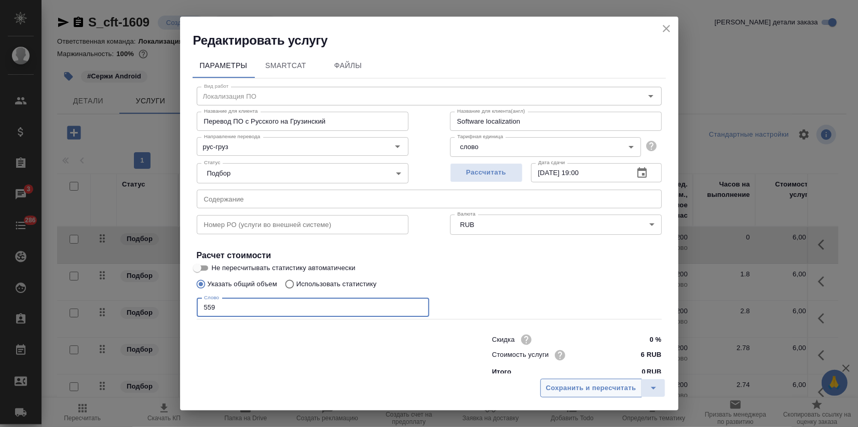
type input "559"
click at [575, 387] on span "Сохранить и пересчитать" at bounding box center [591, 388] width 90 height 12
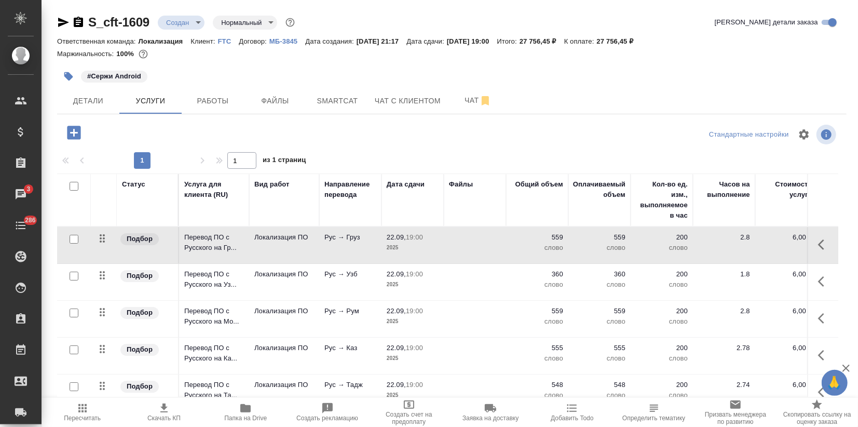
click at [91, 409] on span "Пересчитать" at bounding box center [82, 412] width 69 height 20
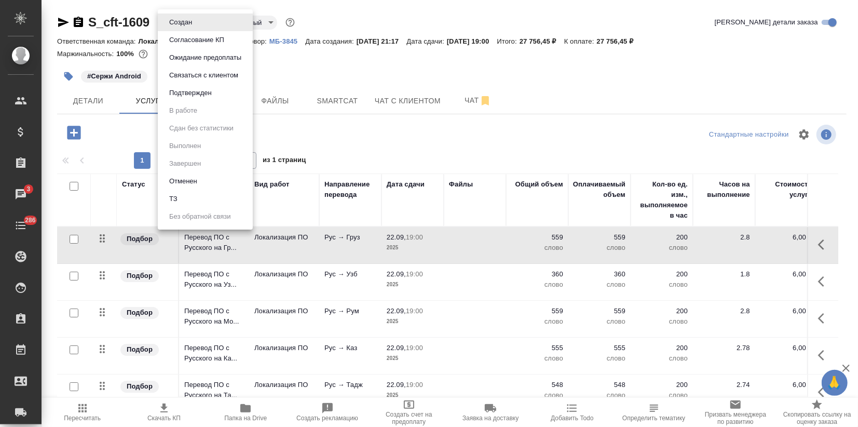
click at [186, 19] on body "🙏 .cls-1 fill:#fff; AWATERA Zagorodnikh [PERSON_NAME] Спецификации Заказы 3 Чат…" at bounding box center [429, 213] width 858 height 427
click at [193, 85] on li "Подтвержден" at bounding box center [205, 93] width 95 height 18
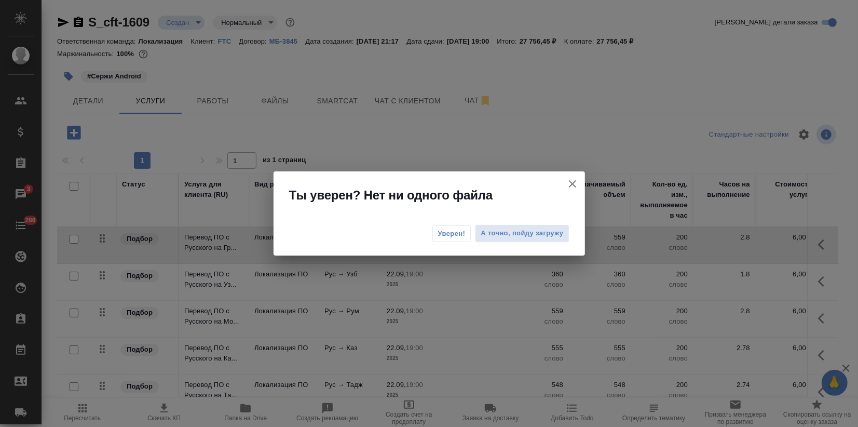
click at [444, 240] on button "Уверен!" at bounding box center [451, 233] width 39 height 17
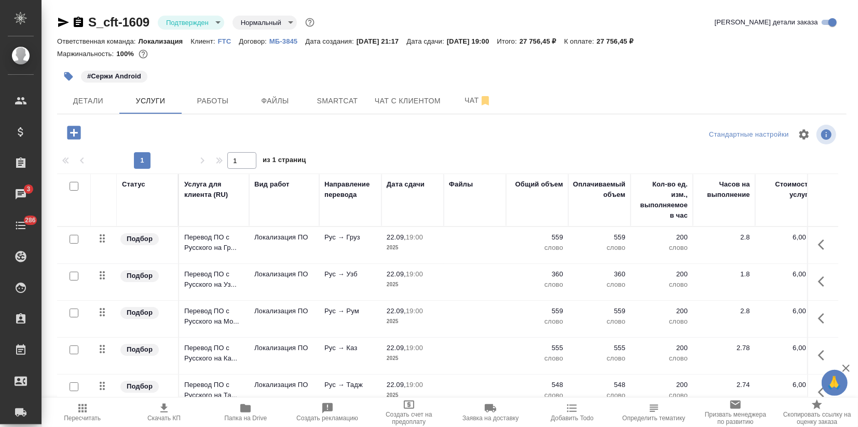
click at [59, 22] on icon "button" at bounding box center [63, 22] width 12 height 12
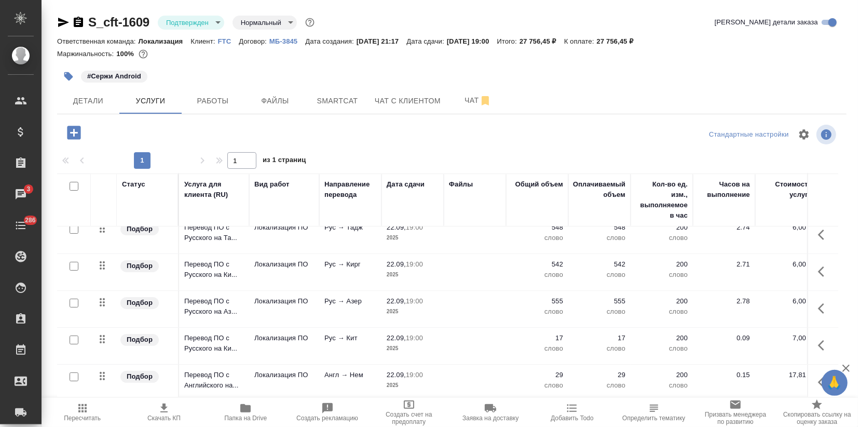
scroll to position [173, 0]
